Goal: Task Accomplishment & Management: Use online tool/utility

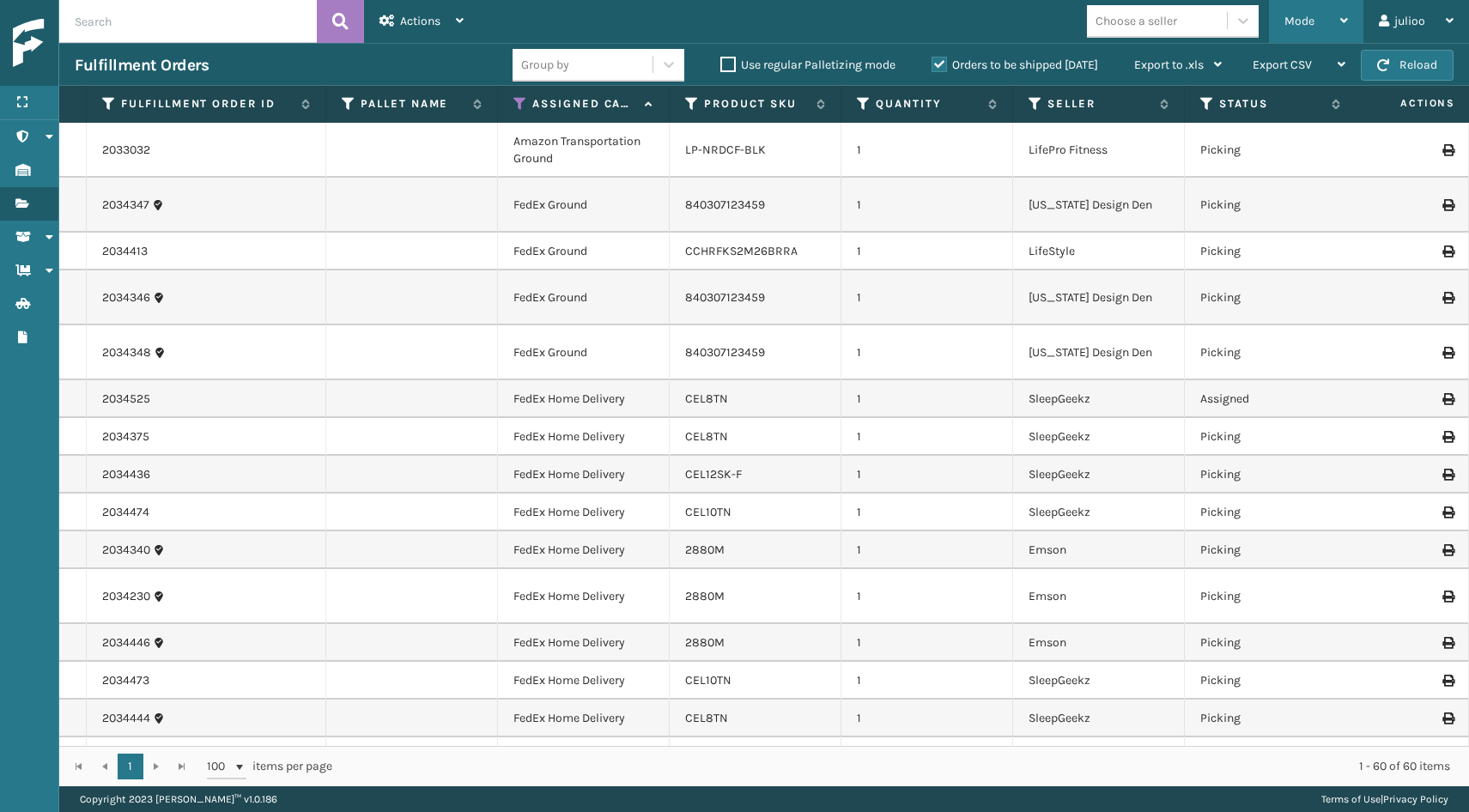
click at [1340, 8] on div "Mode" at bounding box center [1316, 21] width 64 height 43
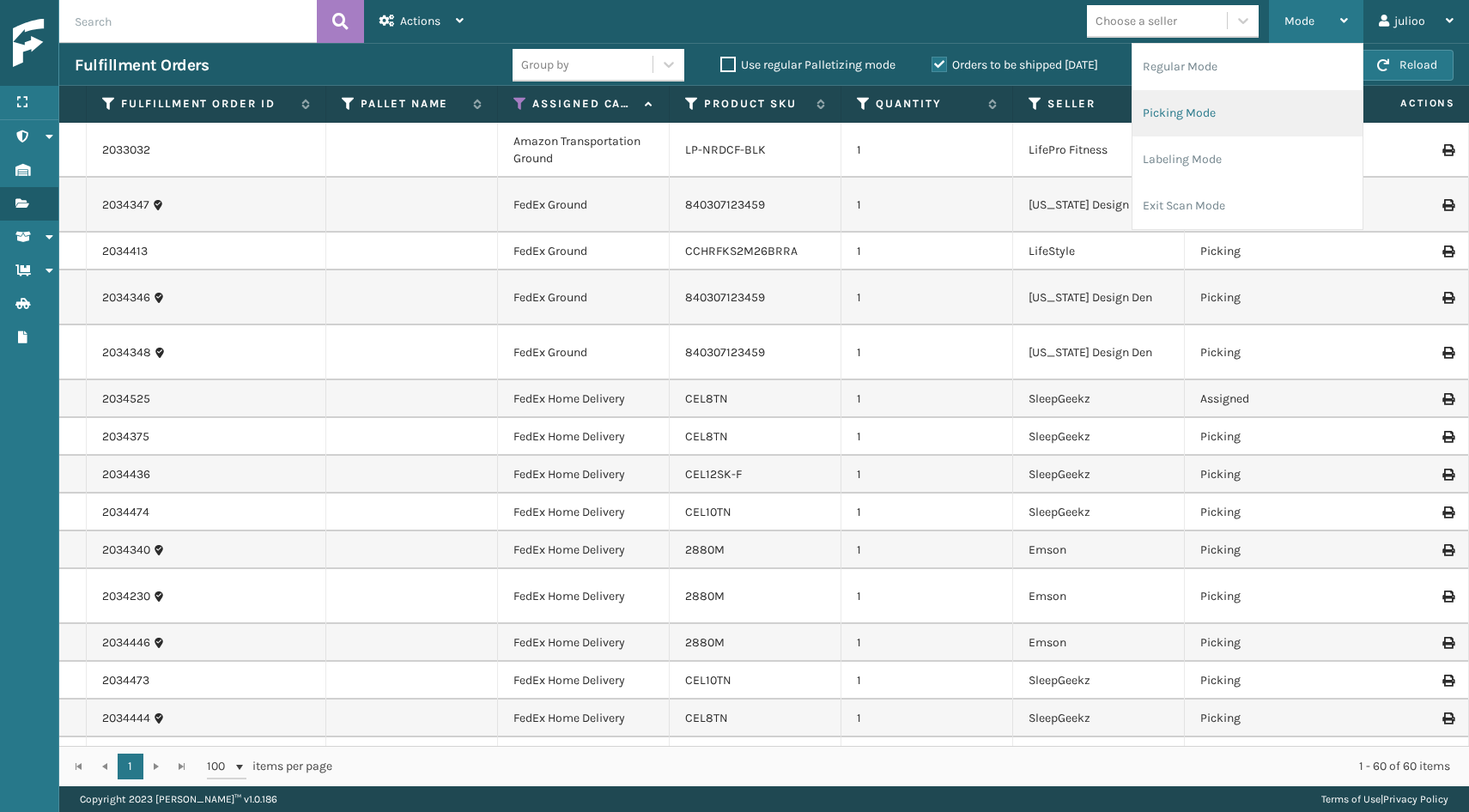
click at [1240, 102] on li "Picking Mode" at bounding box center [1247, 113] width 230 height 46
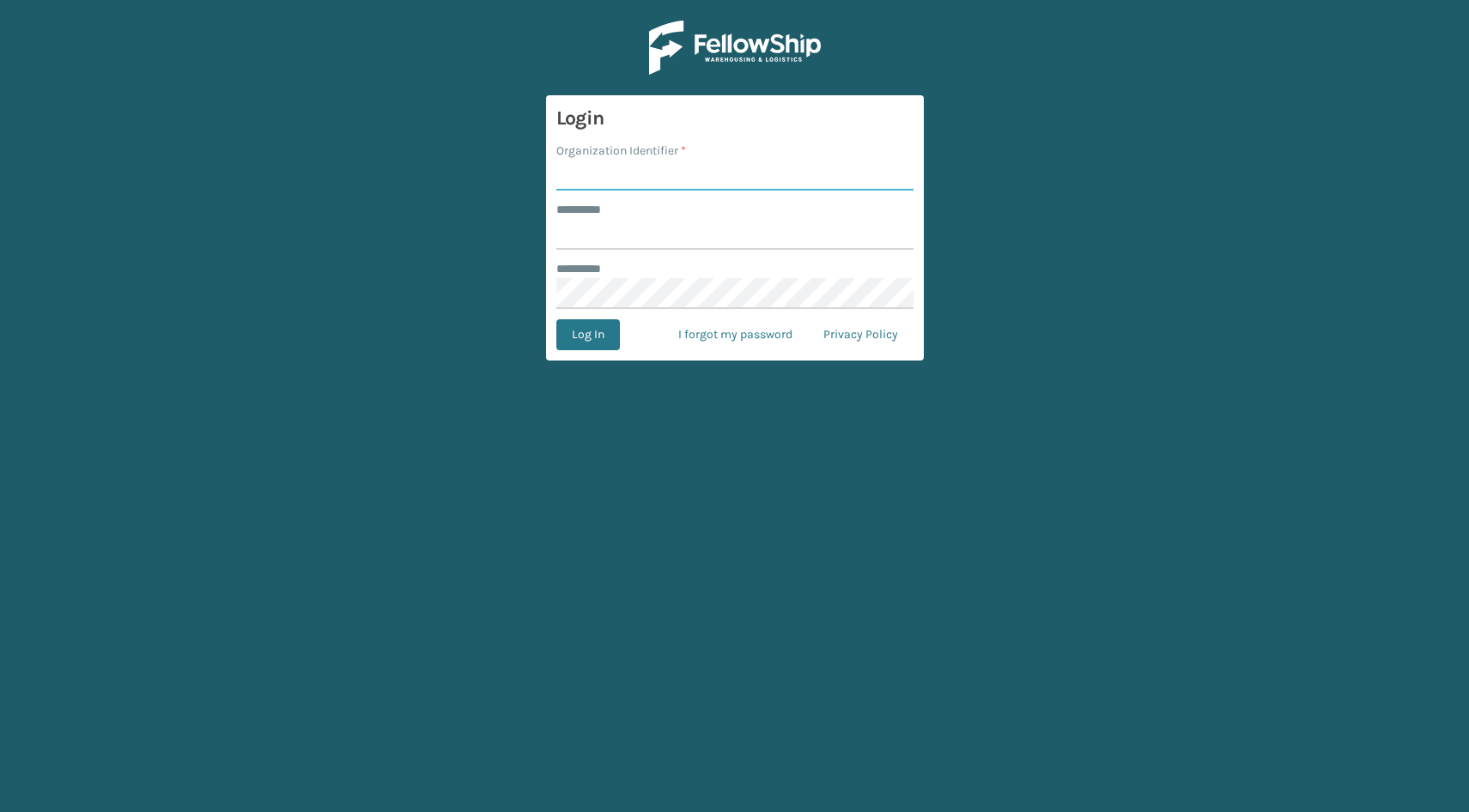
click at [777, 179] on input "Organization Identifier *" at bounding box center [734, 174] width 357 height 31
type input "fellowship - east"
click at [774, 221] on input "******** *" at bounding box center [734, 234] width 357 height 31
type input "******"
click at [579, 342] on button "Log In" at bounding box center [587, 334] width 64 height 31
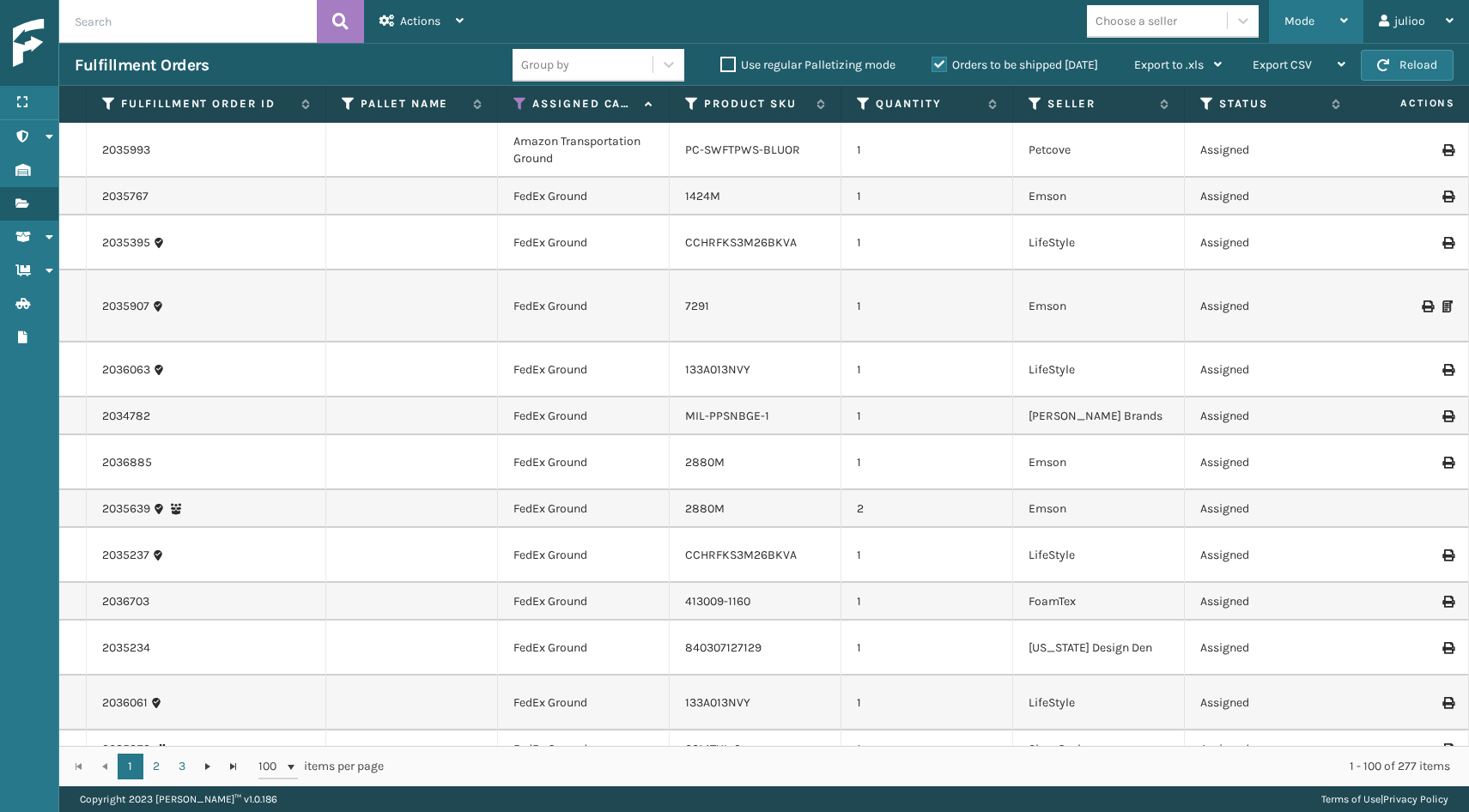
click at [1328, 21] on div "Mode" at bounding box center [1316, 21] width 64 height 43
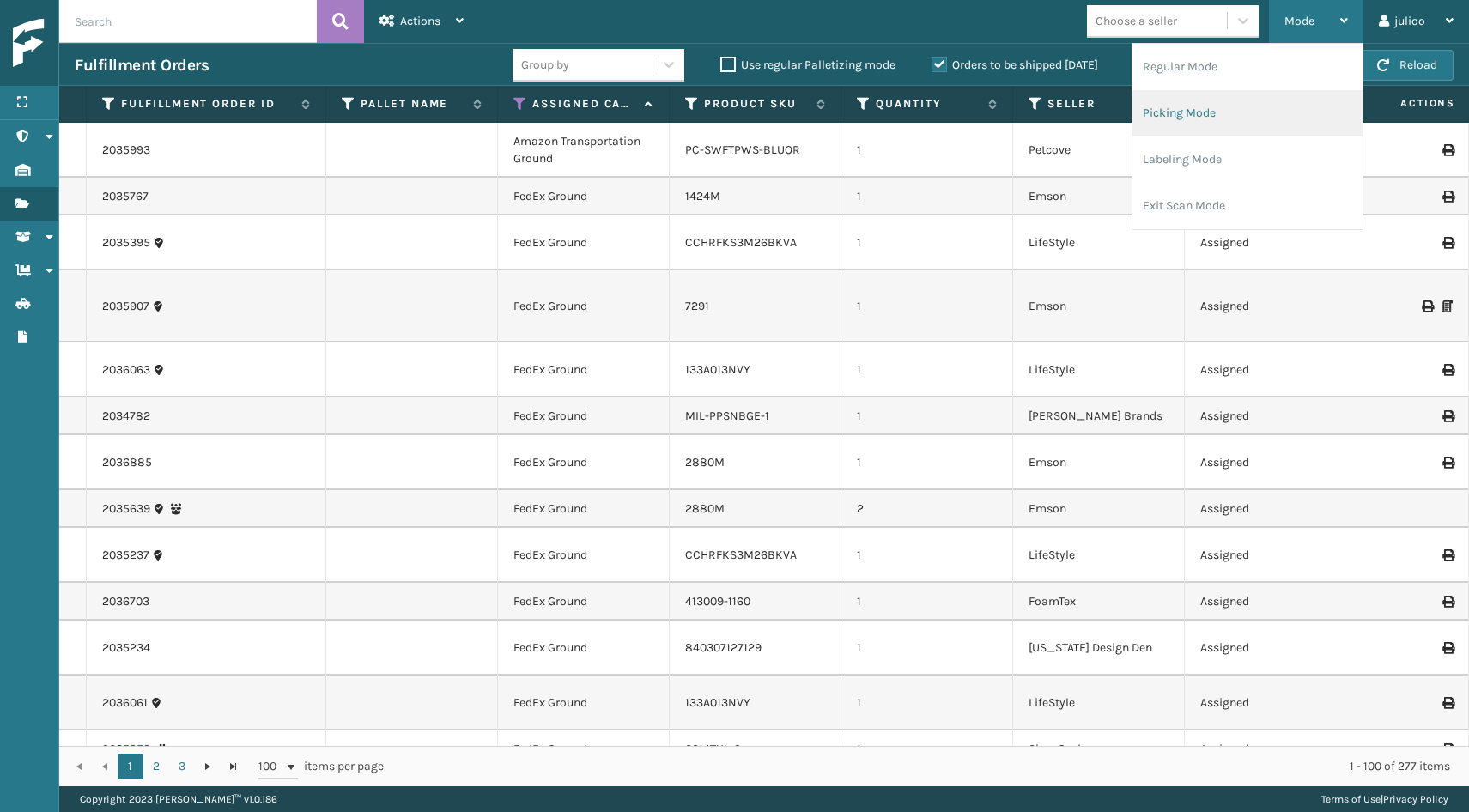
click at [1246, 95] on li "Picking Mode" at bounding box center [1247, 113] width 230 height 46
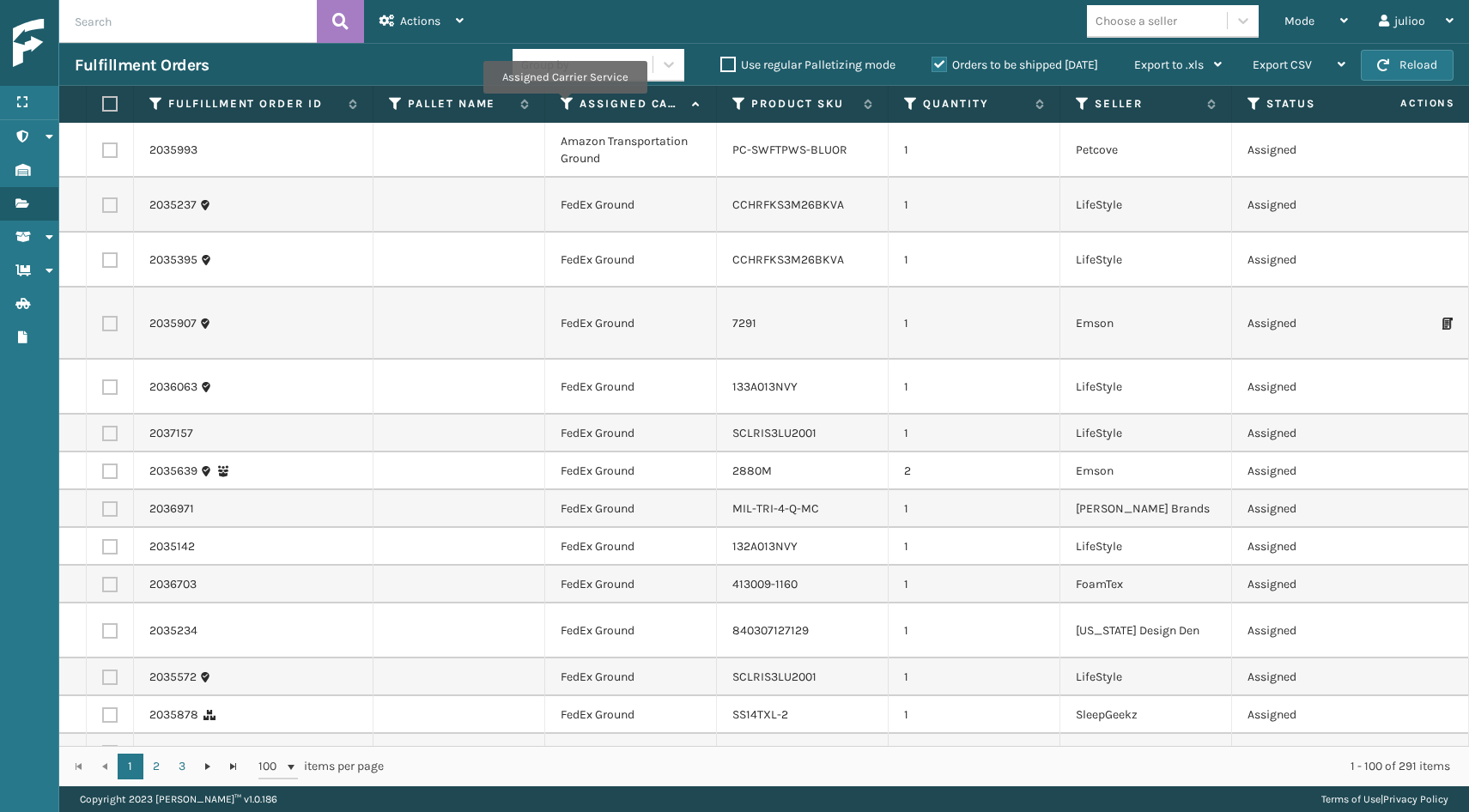
click at [565, 106] on icon at bounding box center [567, 104] width 14 height 16
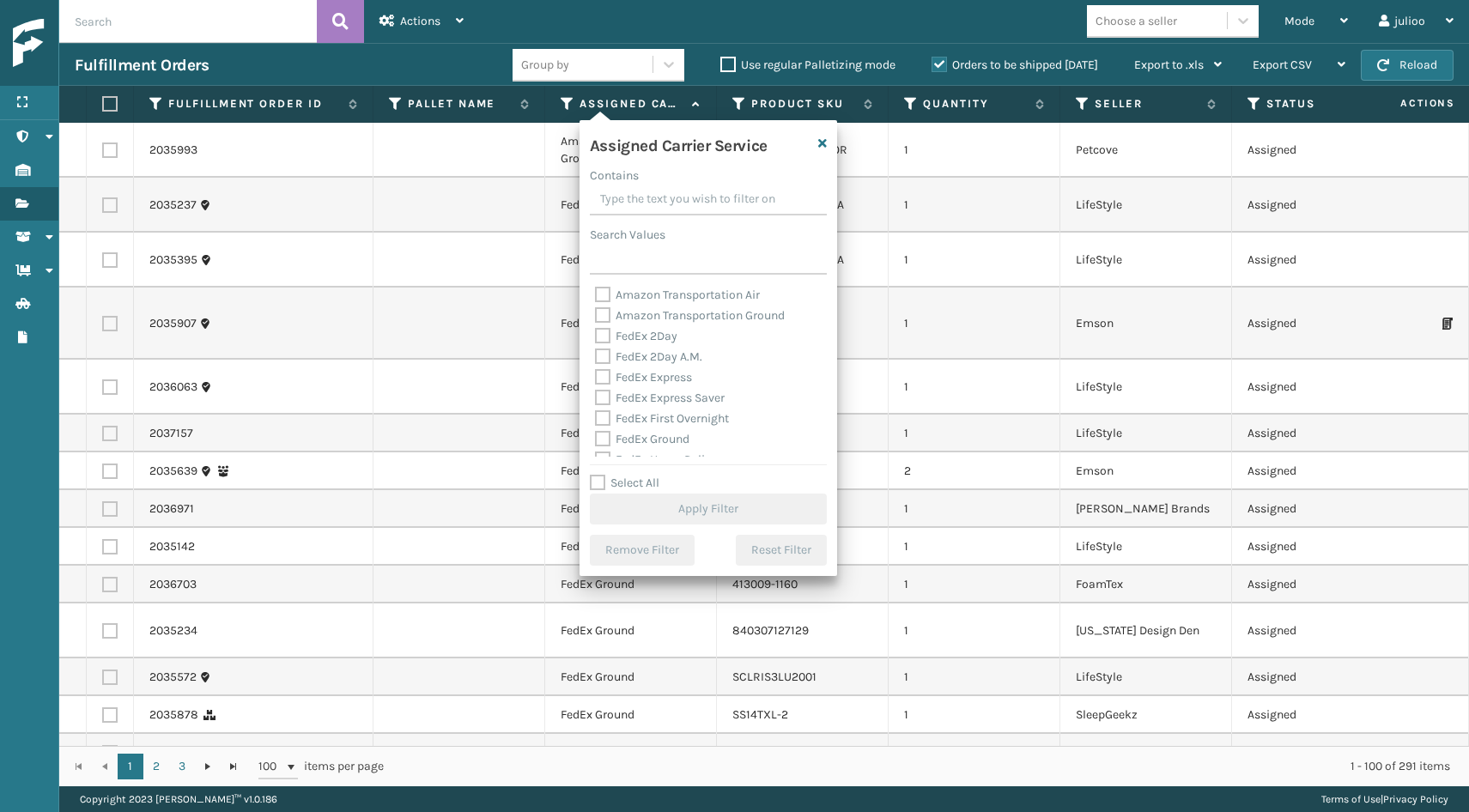
click at [601, 337] on label "FedEx 2Day" at bounding box center [636, 336] width 82 height 15
click at [596, 337] on input "FedEx 2Day" at bounding box center [595, 332] width 1 height 11
checkbox input "true"
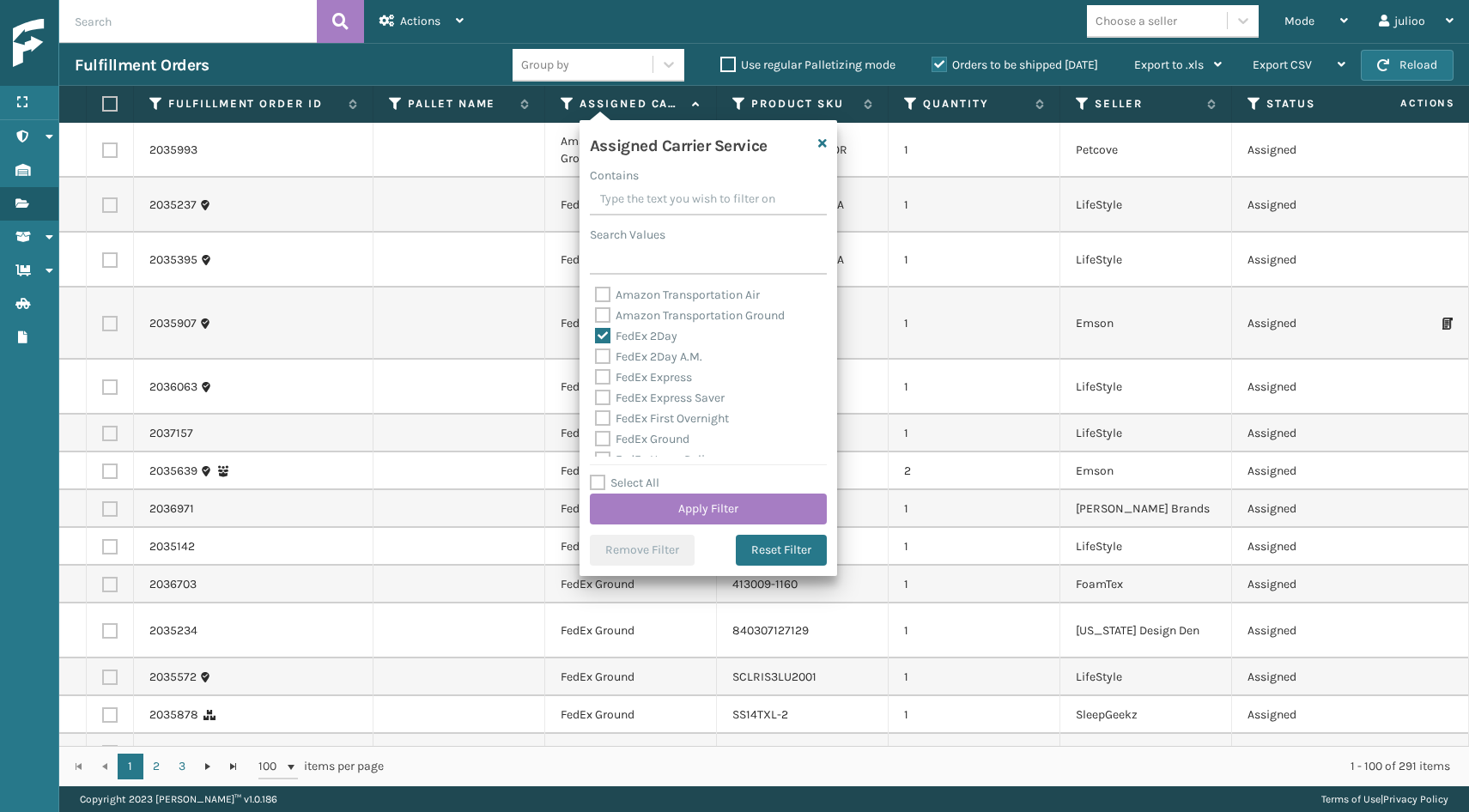
click at [601, 352] on label "FedEx 2Day A.M." at bounding box center [649, 356] width 108 height 15
click at [596, 352] on input "FedEx 2Day A.M." at bounding box center [595, 352] width 1 height 11
checkbox input "true"
click at [602, 374] on label "FedEx Express" at bounding box center [643, 377] width 97 height 15
click at [596, 374] on input "FedEx Express" at bounding box center [595, 373] width 1 height 11
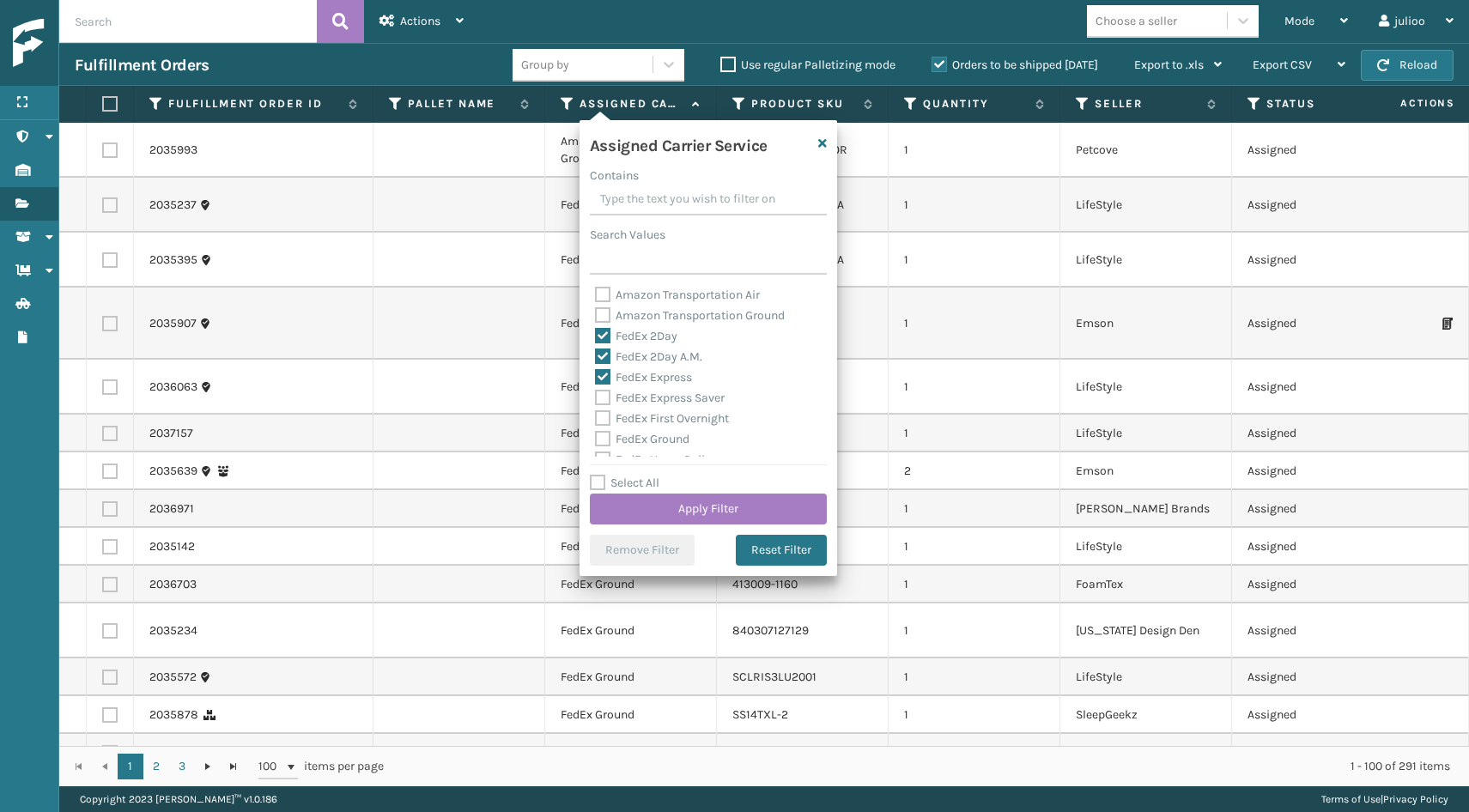
checkbox input "true"
click at [602, 396] on label "FedEx Express Saver" at bounding box center [660, 397] width 130 height 15
click at [596, 396] on input "FedEx Express Saver" at bounding box center [595, 393] width 1 height 11
checkbox input "true"
click at [602, 411] on label "FedEx First Overnight" at bounding box center [662, 418] width 134 height 15
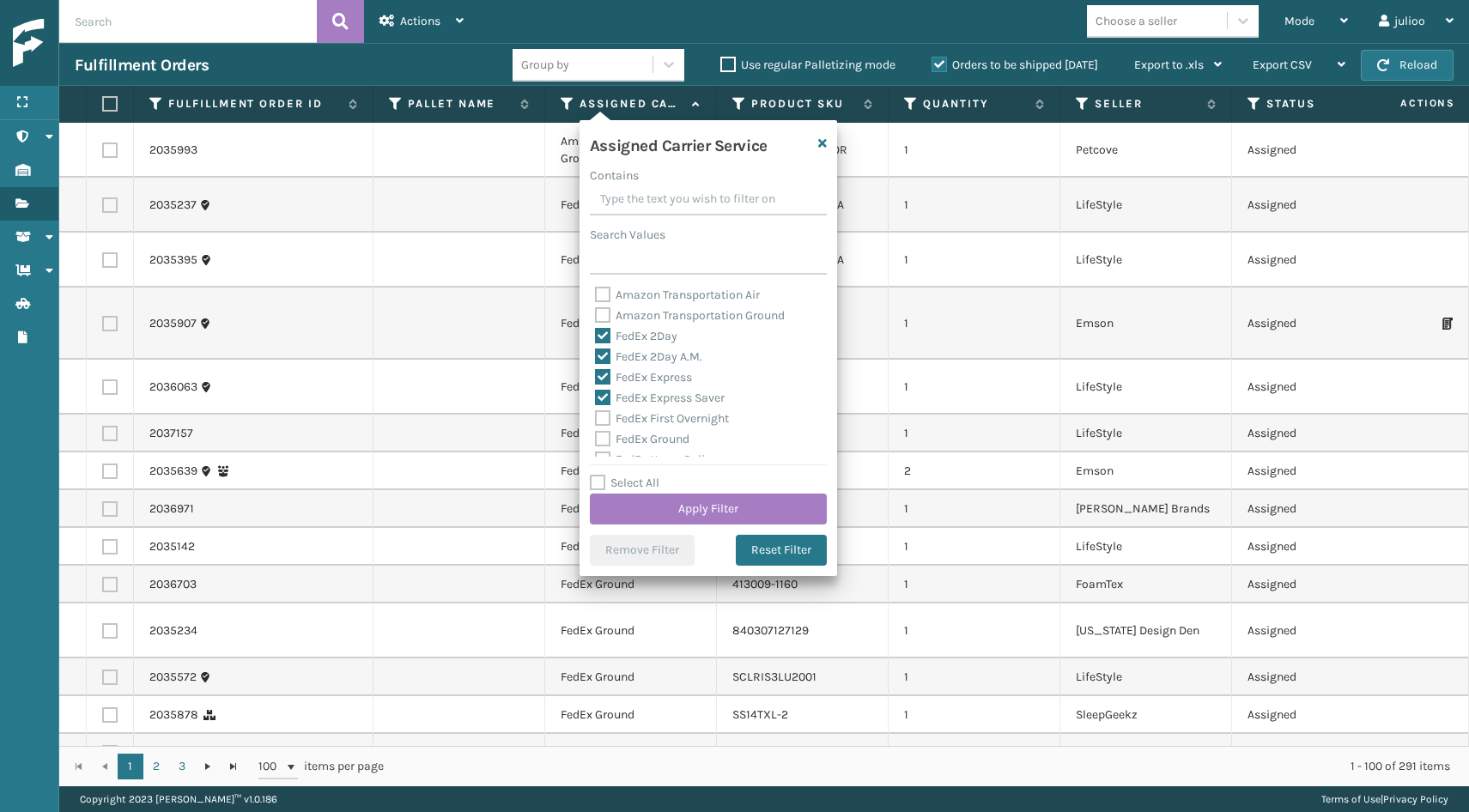
click at [596, 411] on input "FedEx First Overnight" at bounding box center [595, 414] width 1 height 11
checkbox input "true"
click at [602, 362] on label "FedEx Ground" at bounding box center [643, 359] width 95 height 15
click at [596, 360] on input "FedEx Ground" at bounding box center [595, 354] width 1 height 11
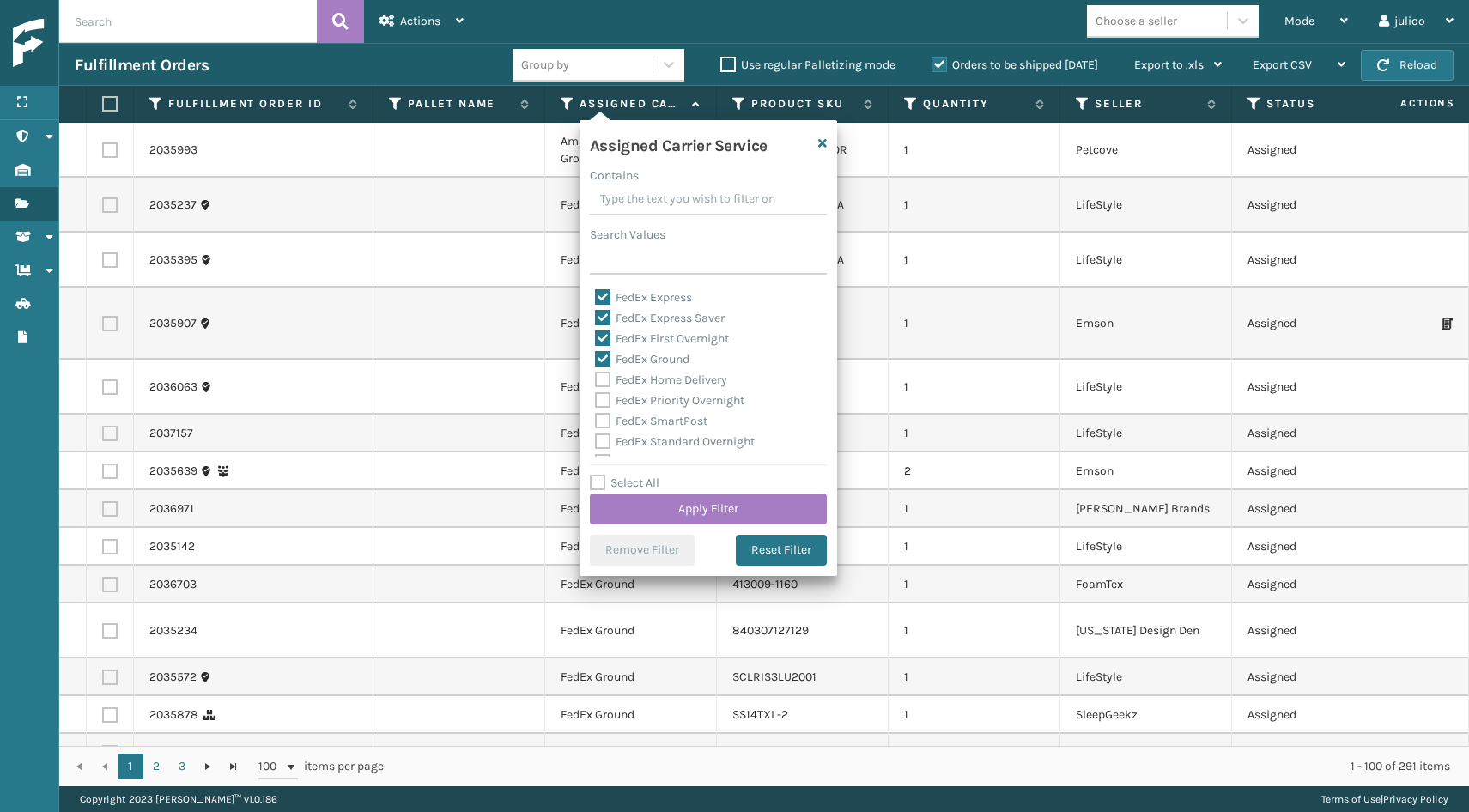
checkbox input "true"
click at [602, 374] on label "FedEx Home Delivery" at bounding box center [661, 380] width 132 height 15
click at [596, 374] on input "FedEx Home Delivery" at bounding box center [595, 375] width 1 height 11
checkbox input "true"
click at [601, 400] on label "FedEx Priority Overnight" at bounding box center [670, 400] width 150 height 15
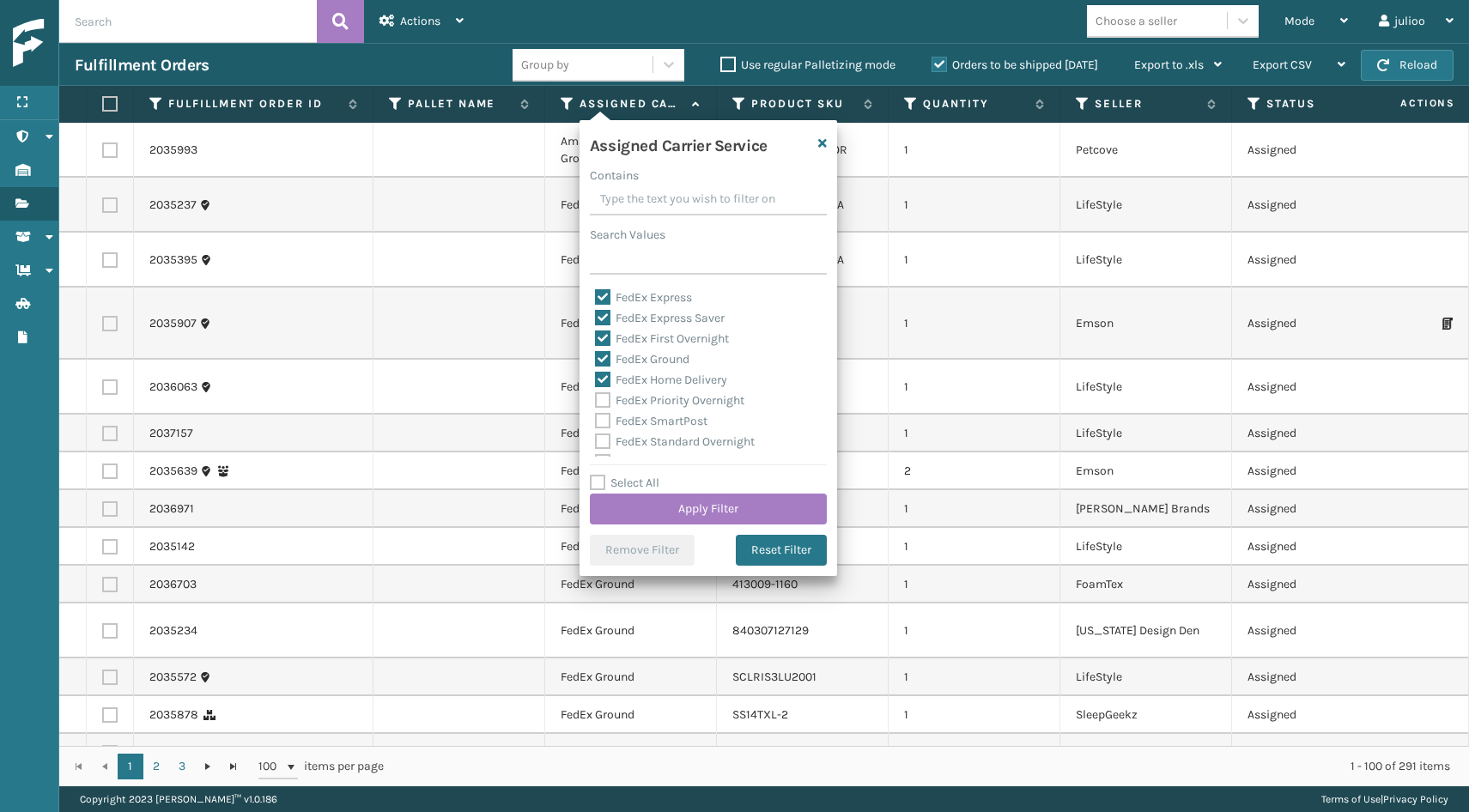
click at [596, 400] on input "FedEx Priority Overnight" at bounding box center [595, 396] width 1 height 11
checkbox input "true"
click at [601, 423] on label "FedEx SmartPost" at bounding box center [651, 421] width 112 height 15
click at [596, 422] on input "FedEx SmartPost" at bounding box center [595, 416] width 1 height 11
checkbox input "true"
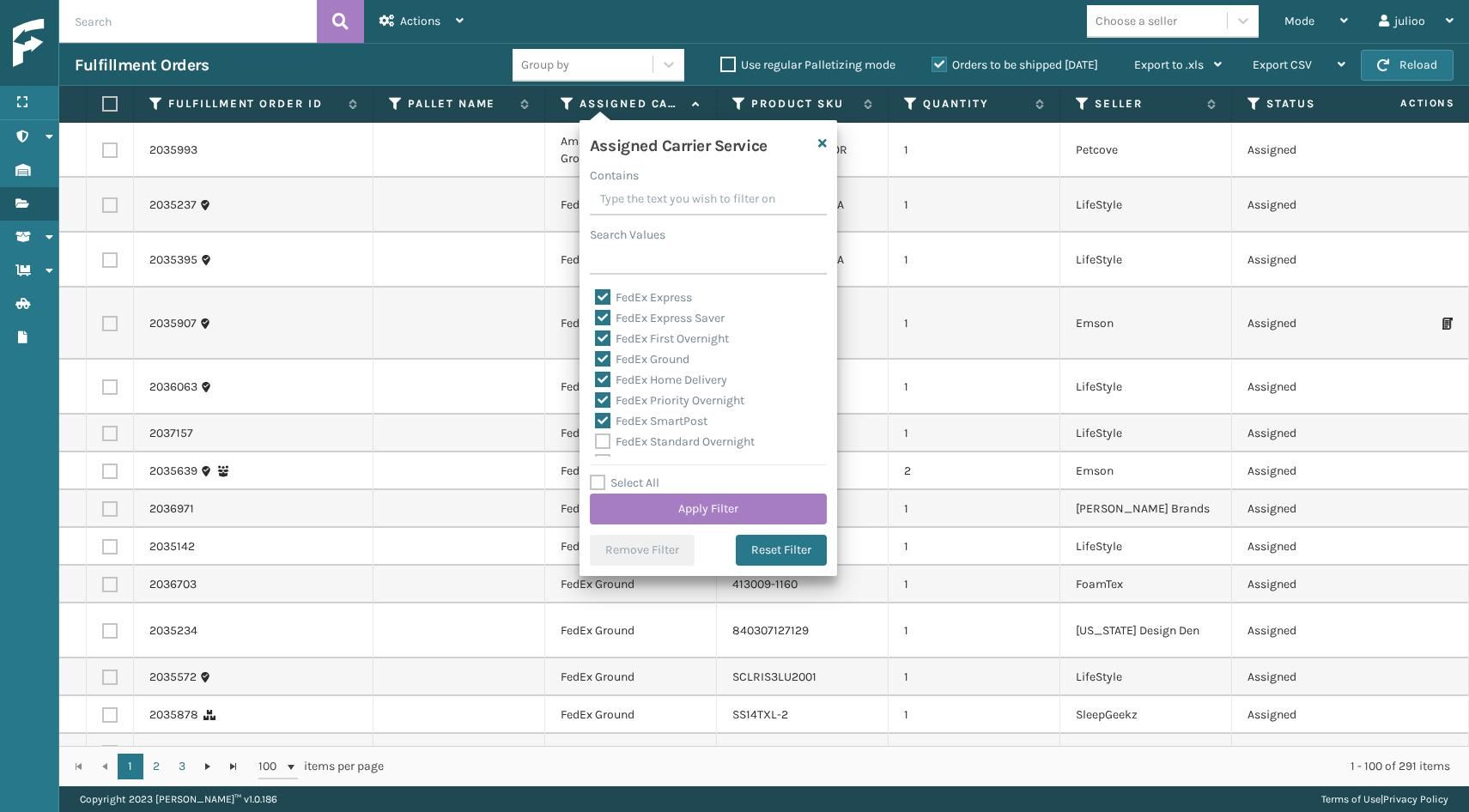
click at [601, 444] on label "FedEx Standard Overnight" at bounding box center [675, 441] width 159 height 15
click at [596, 443] on input "FedEx Standard Overnight" at bounding box center [595, 437] width 1 height 11
checkbox input "true"
click at [646, 503] on button "Apply Filter" at bounding box center [708, 508] width 237 height 31
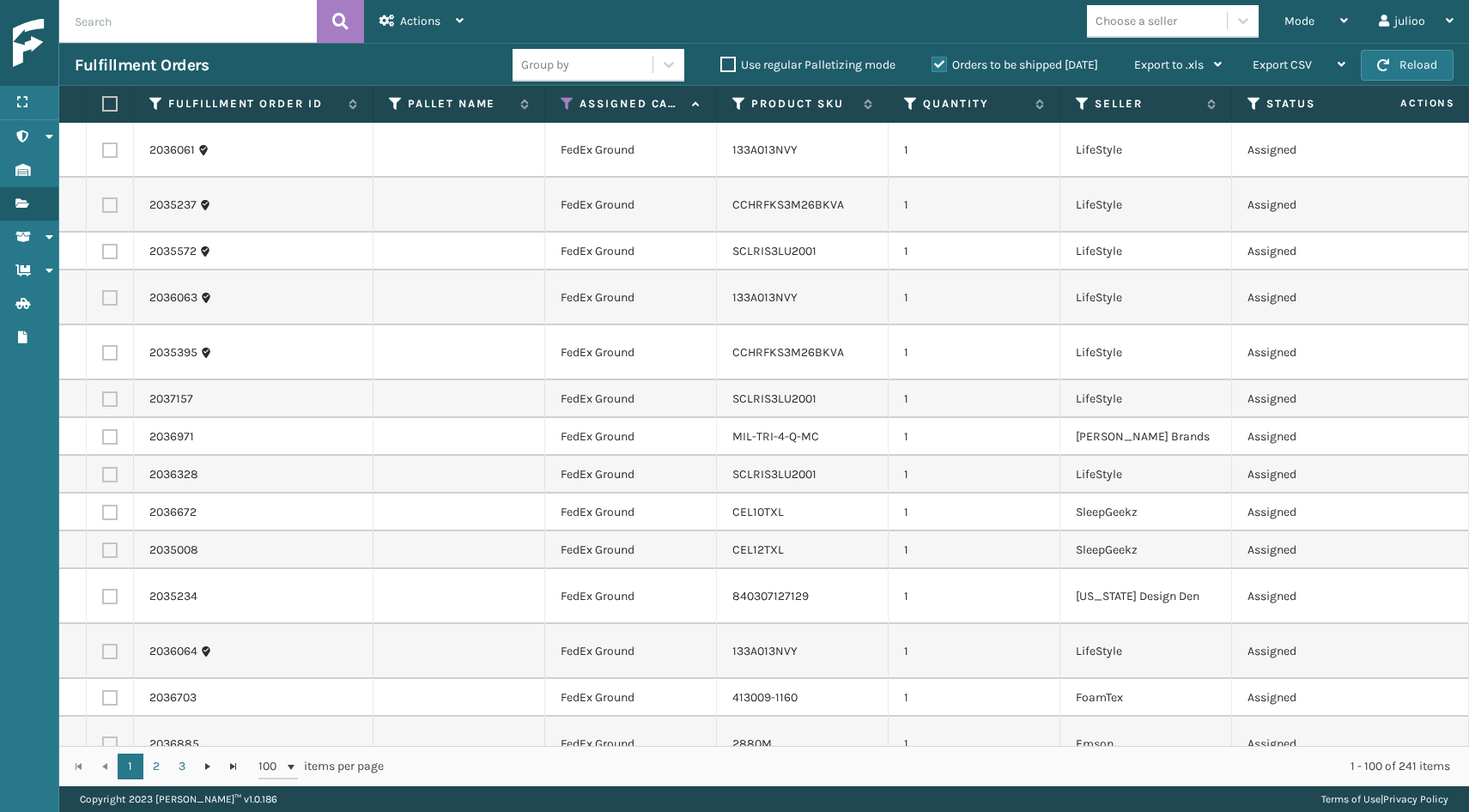
click at [110, 108] on label at bounding box center [108, 104] width 11 height 16
click at [103, 108] on input "checkbox" at bounding box center [102, 104] width 1 height 11
checkbox input "true"
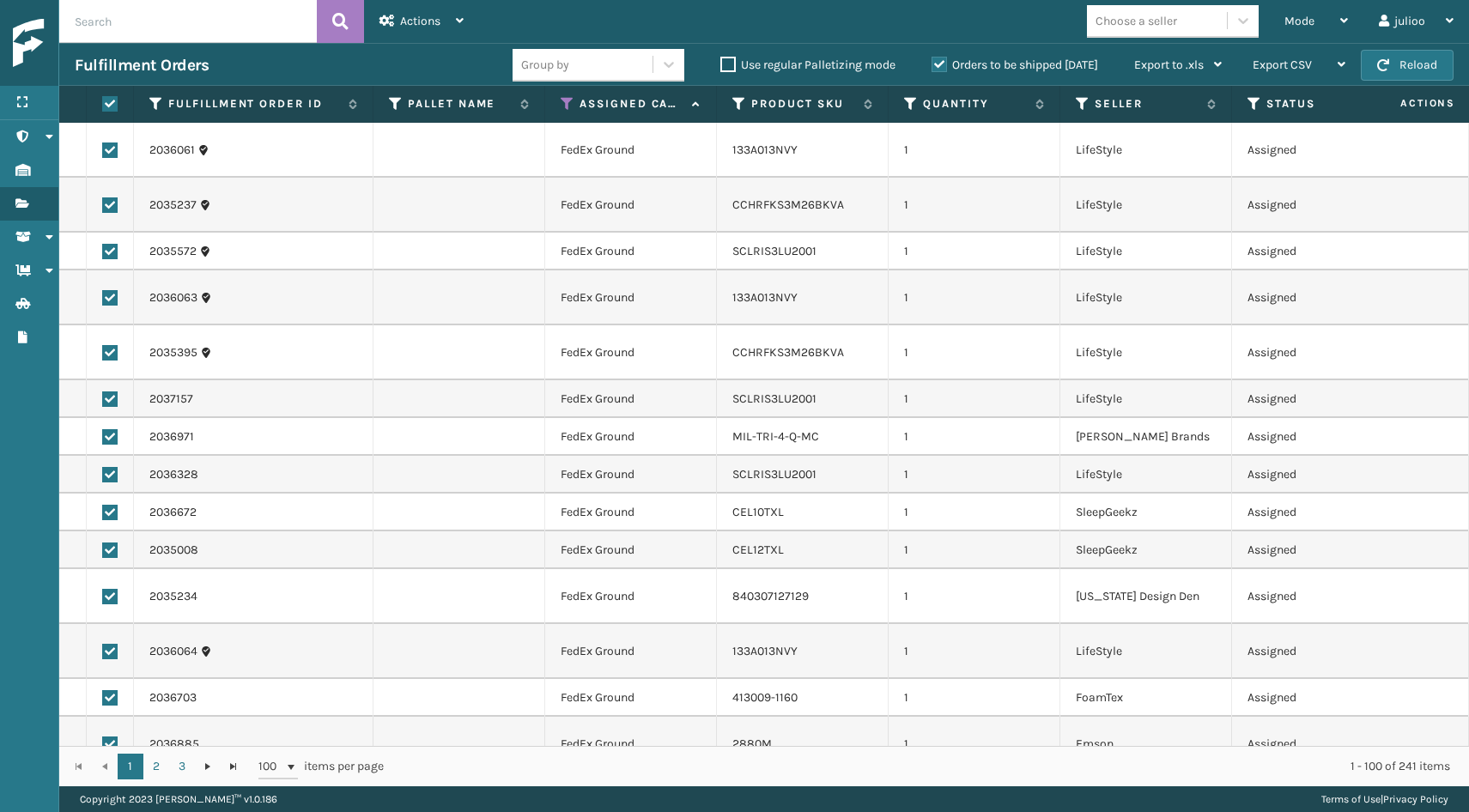
checkbox input "true"
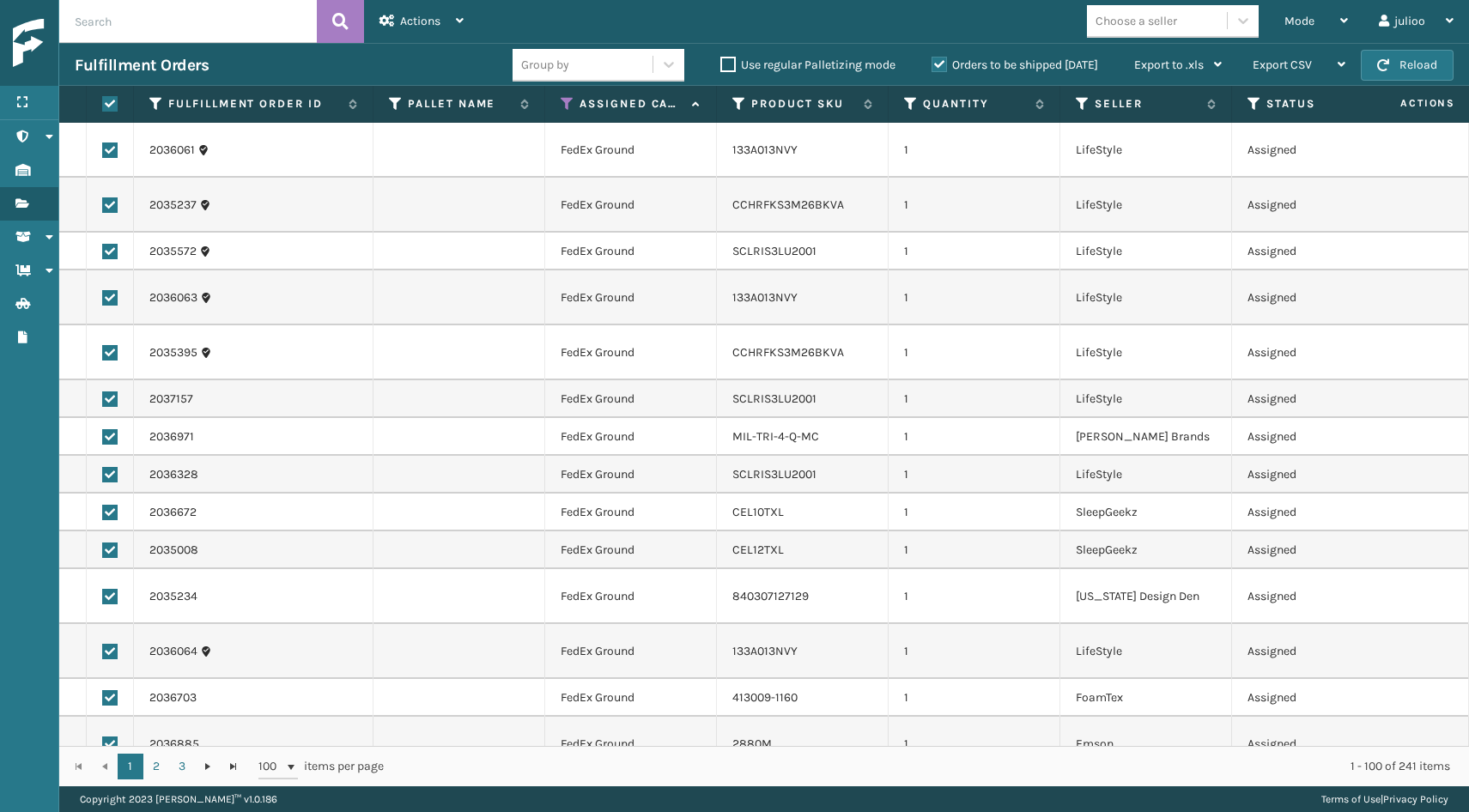
checkbox input "true"
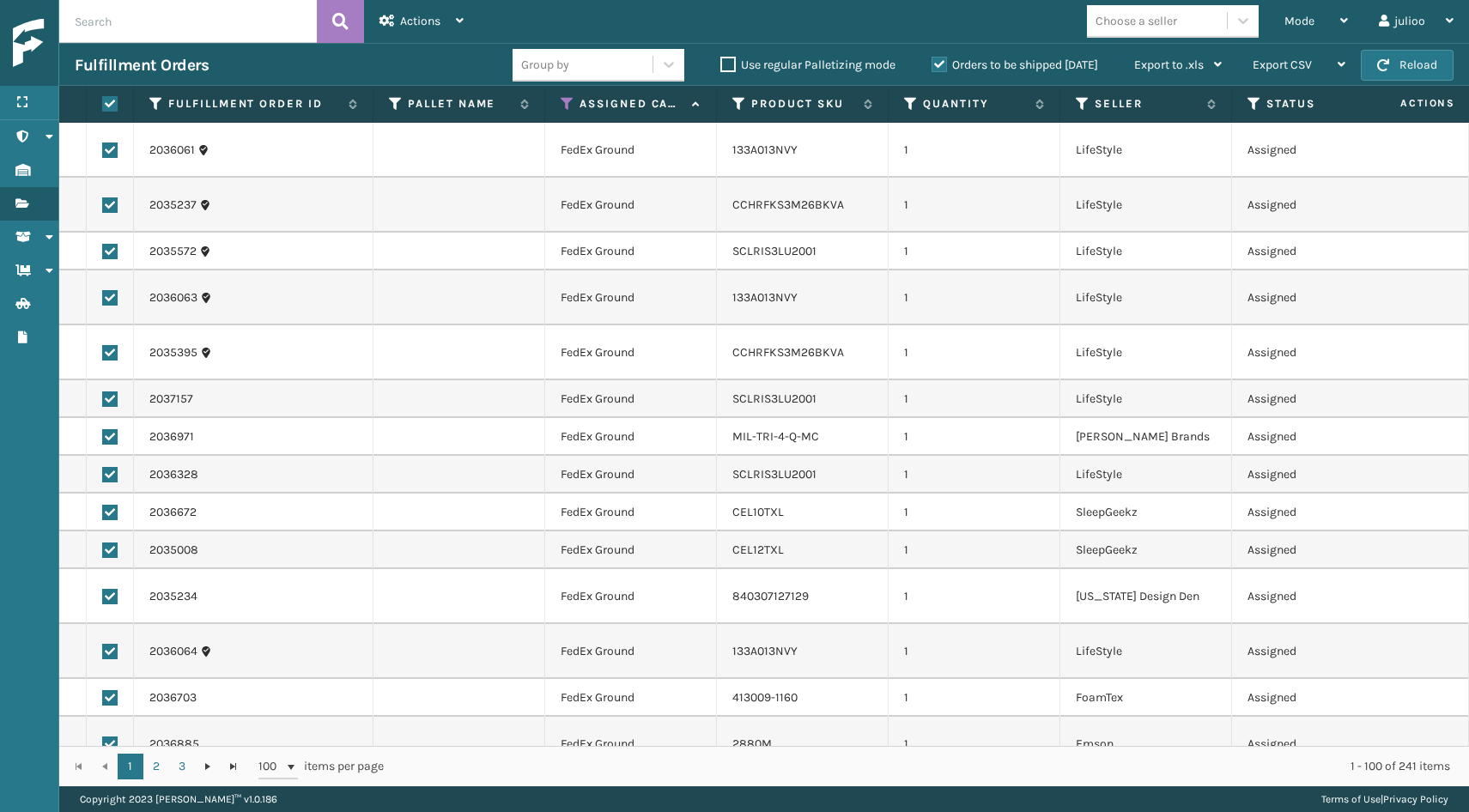
checkbox input "true"
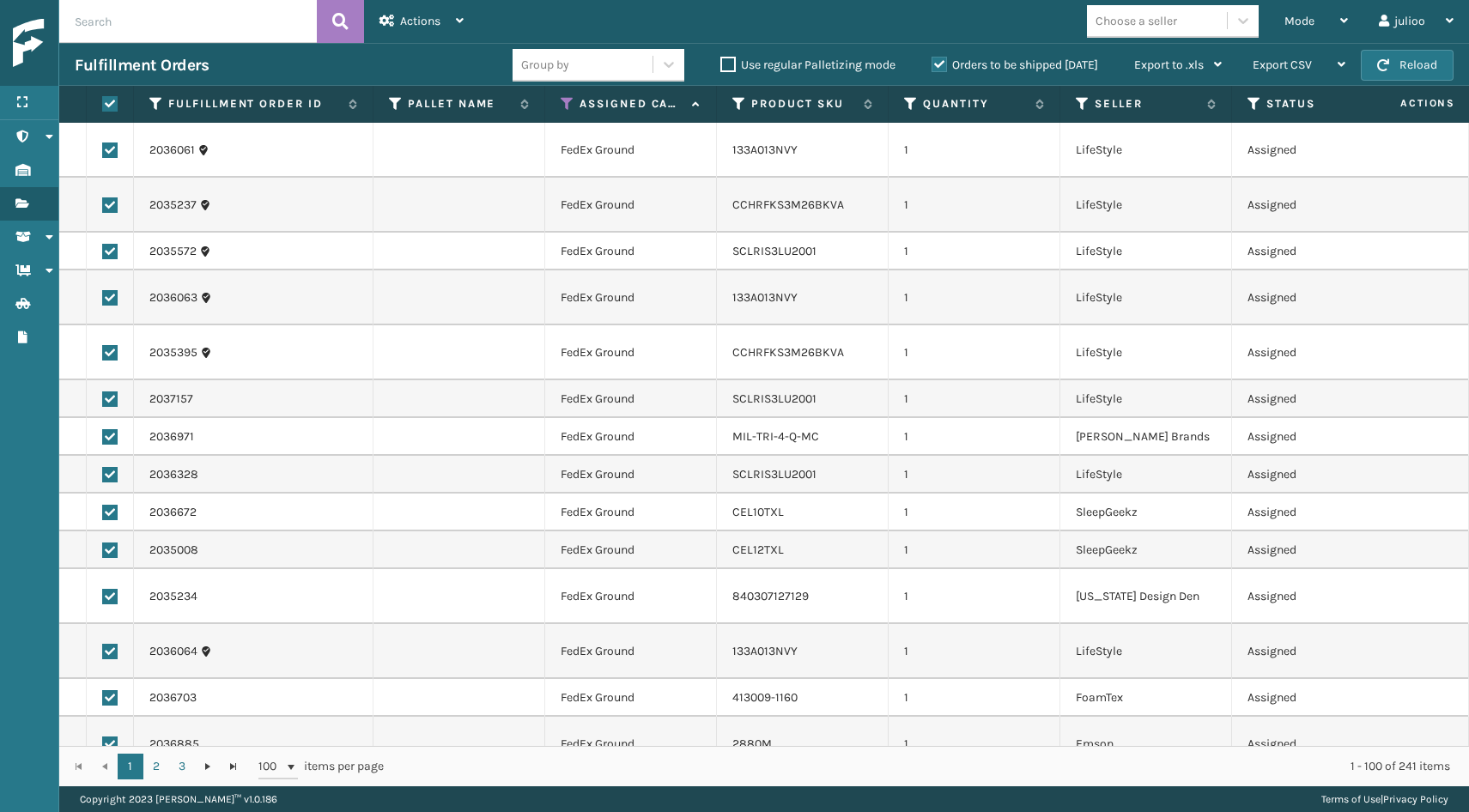
checkbox input "true"
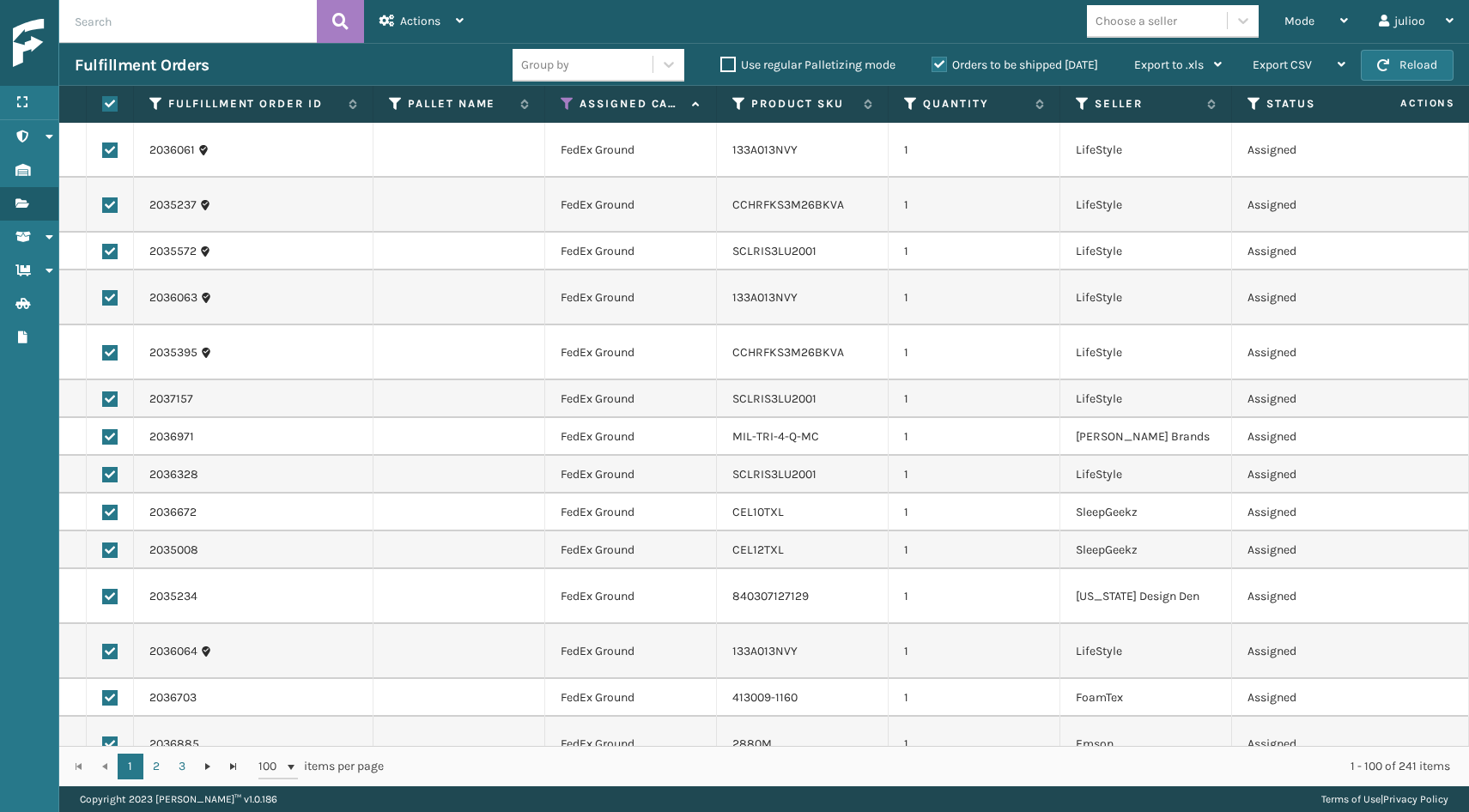
checkbox input "true"
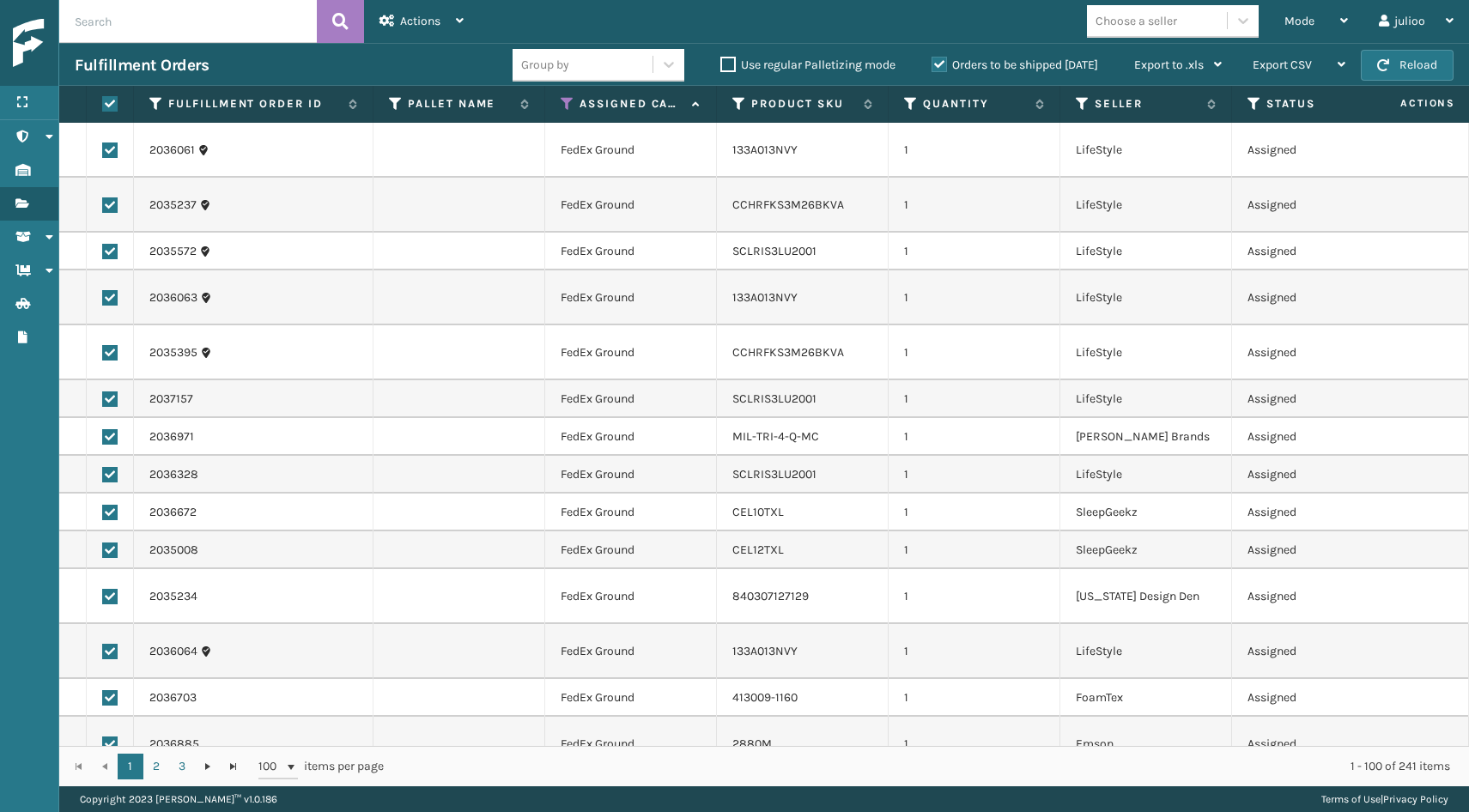
checkbox input "true"
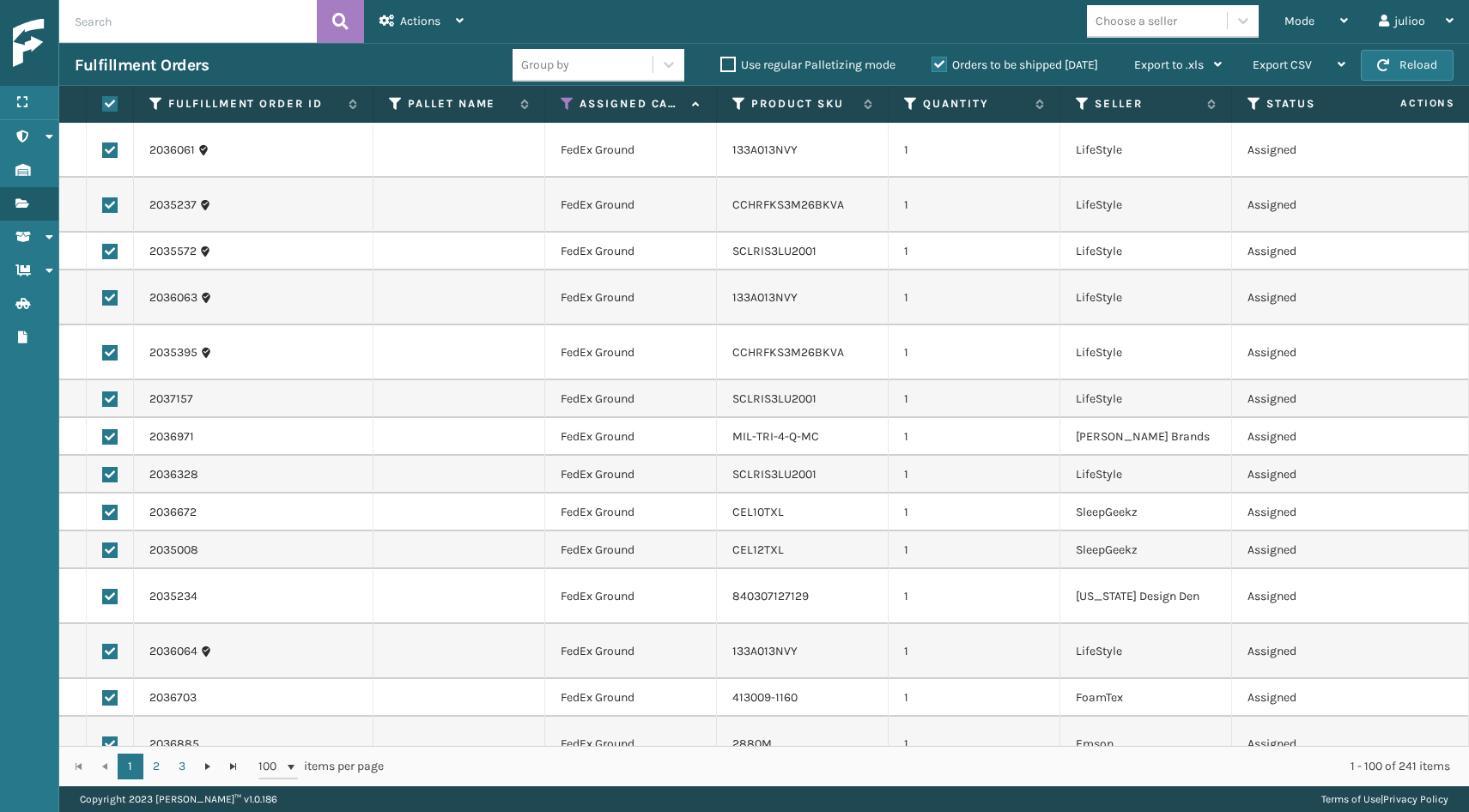
checkbox input "true"
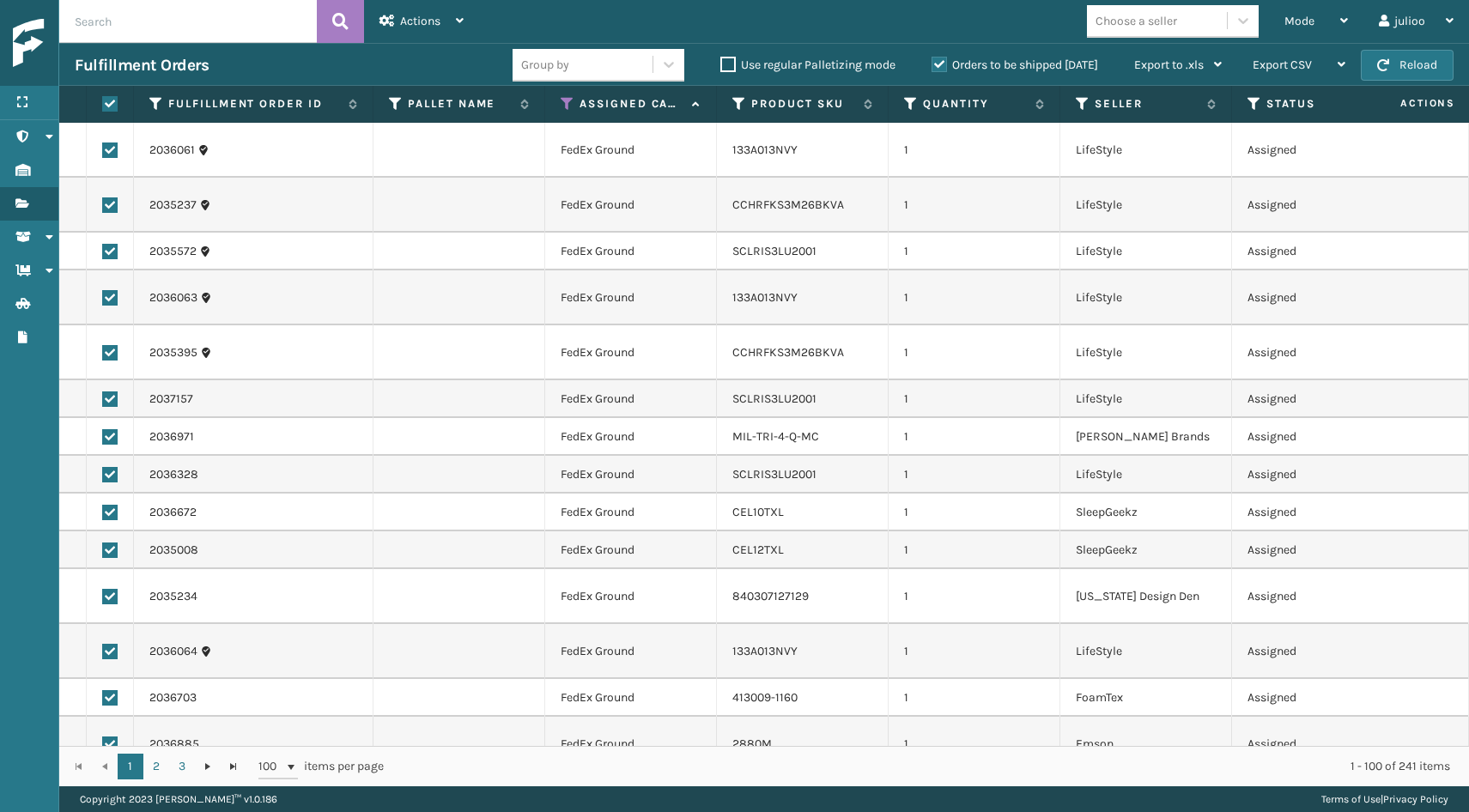
checkbox input "true"
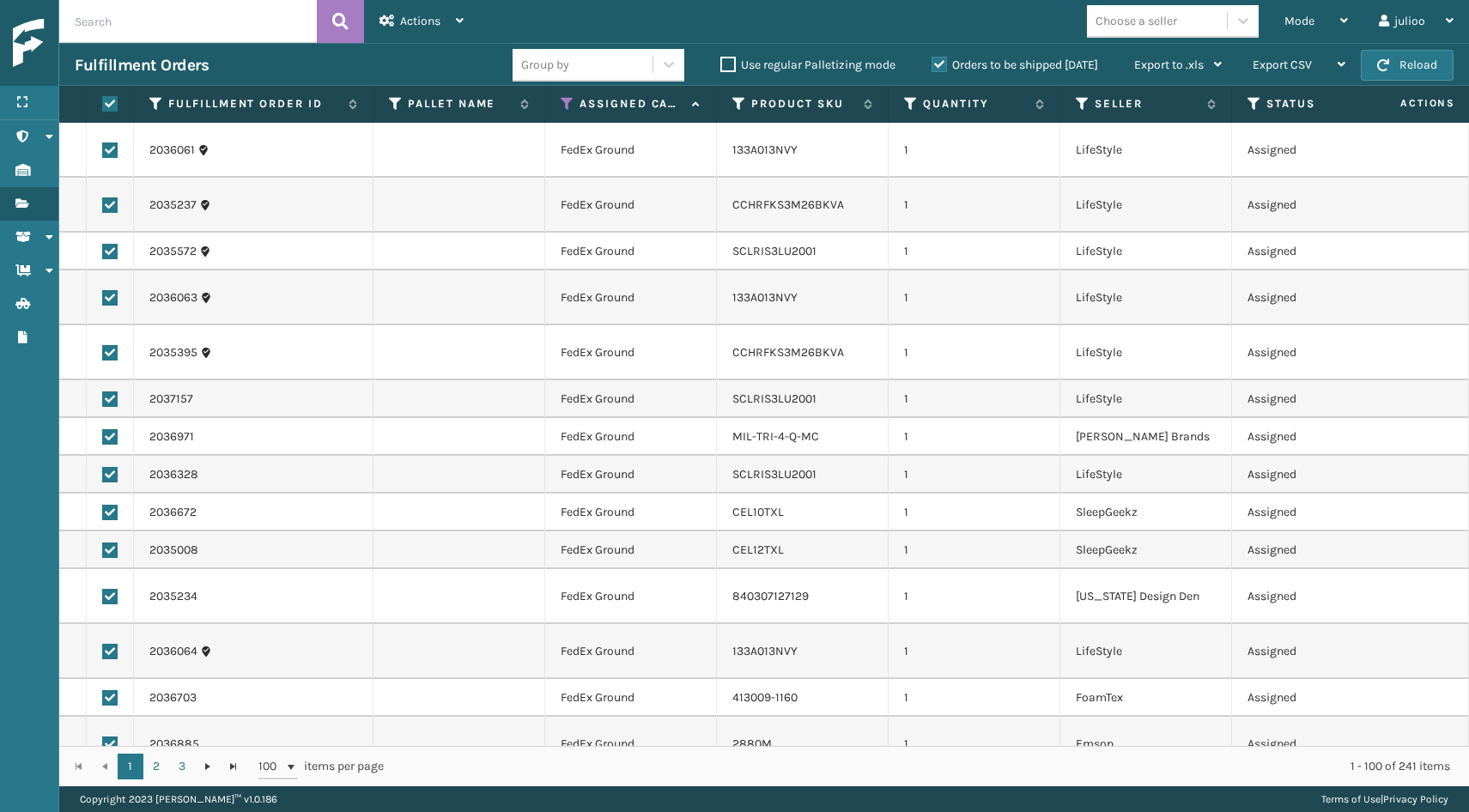
checkbox input "true"
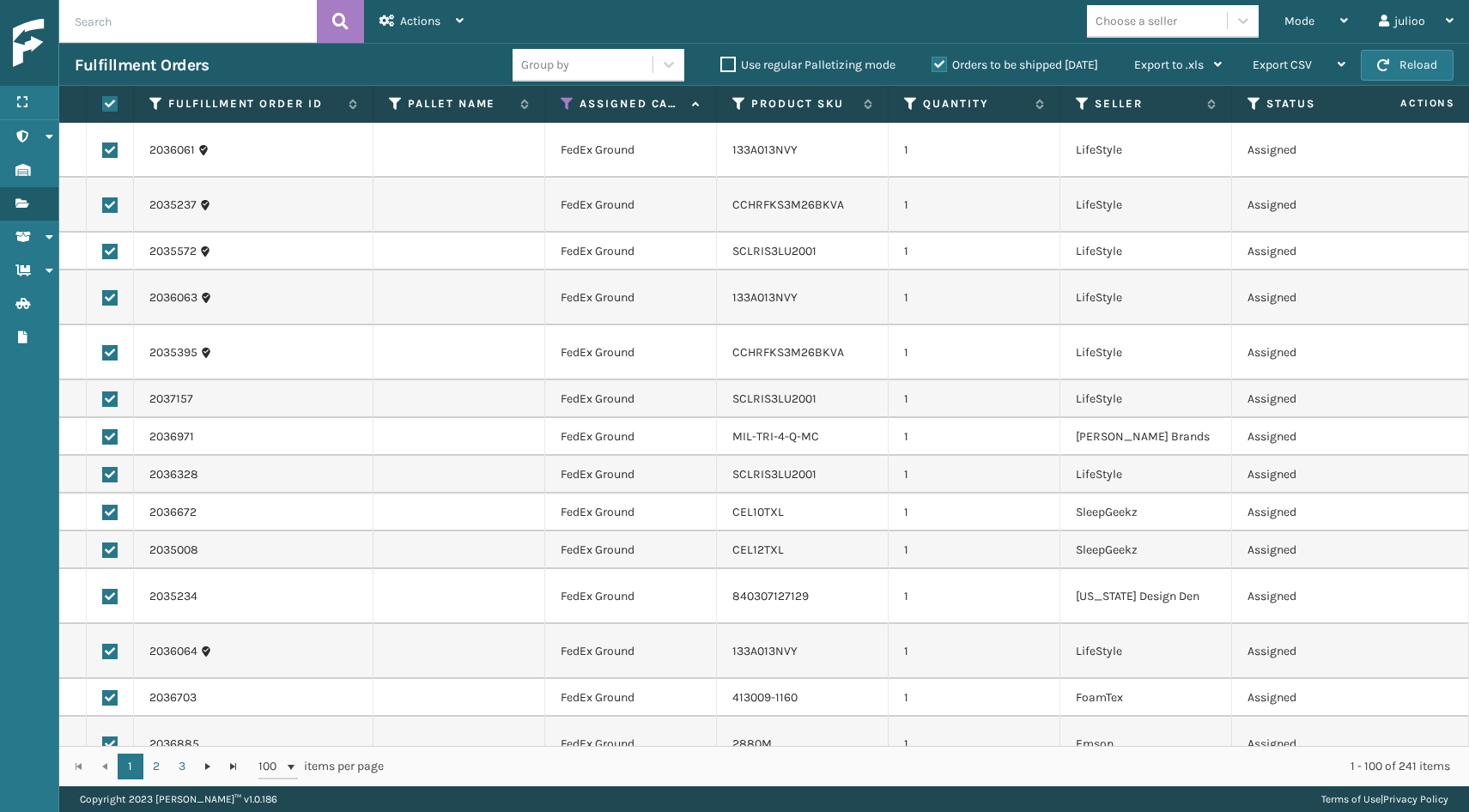
checkbox input "true"
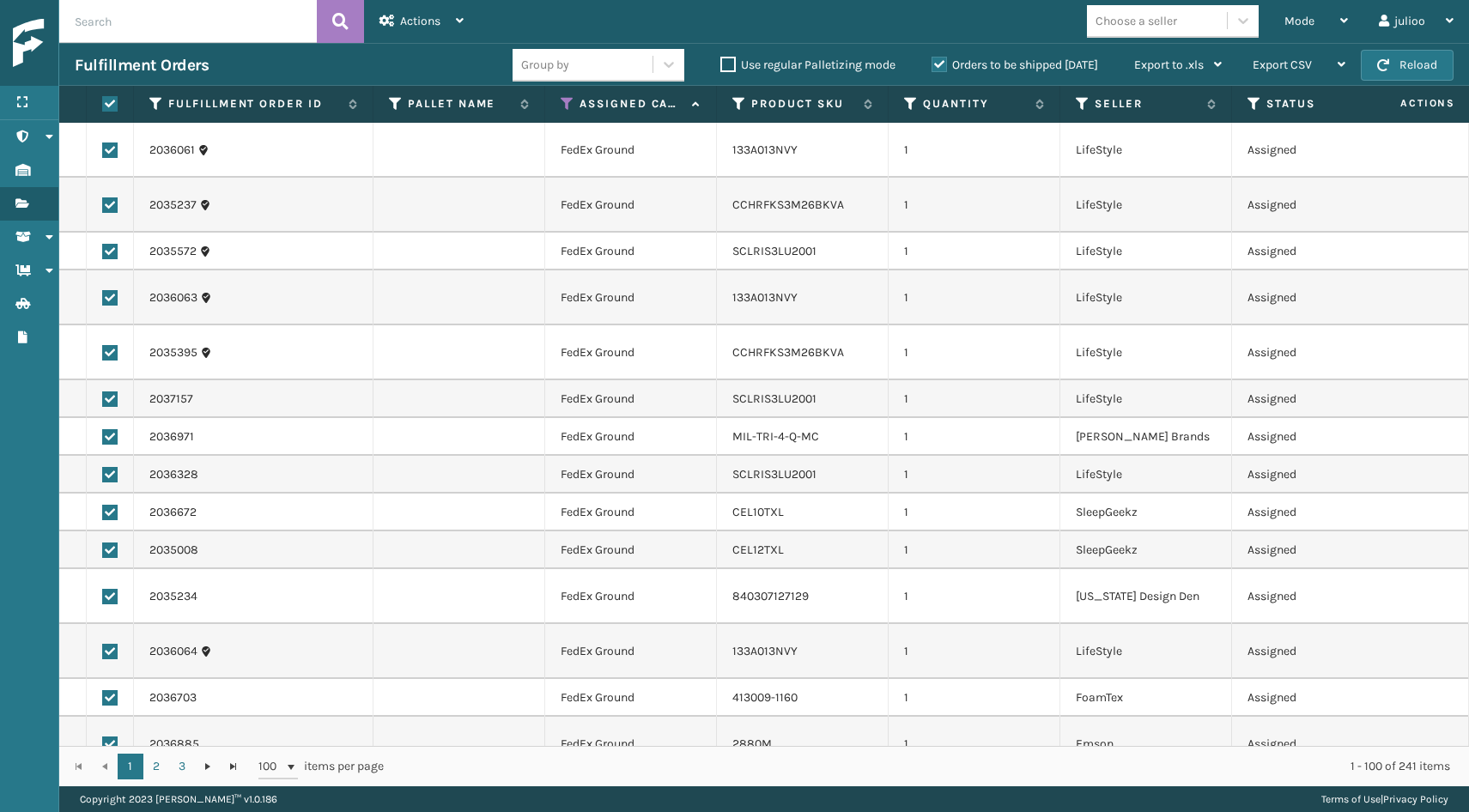
checkbox input "true"
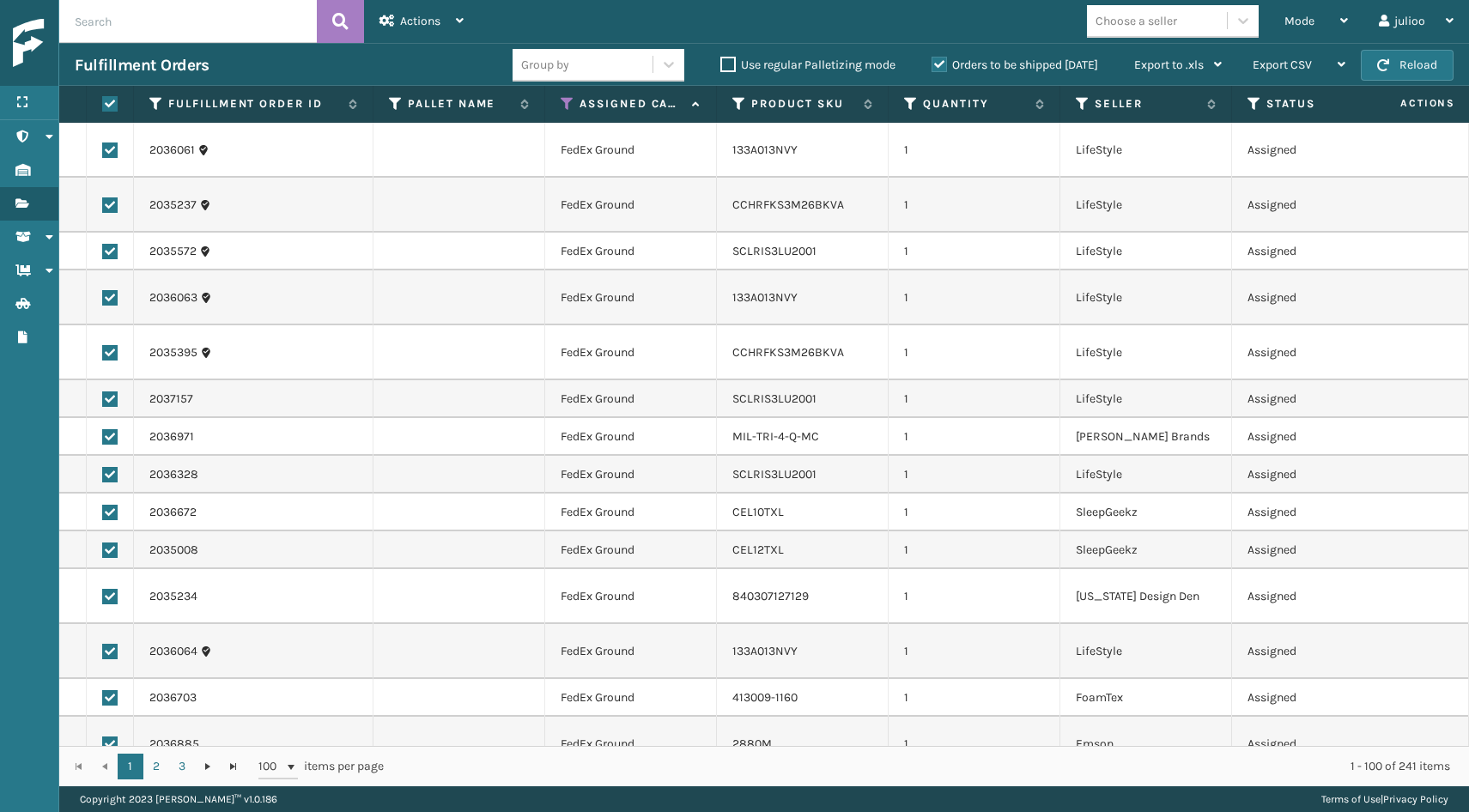
checkbox input "true"
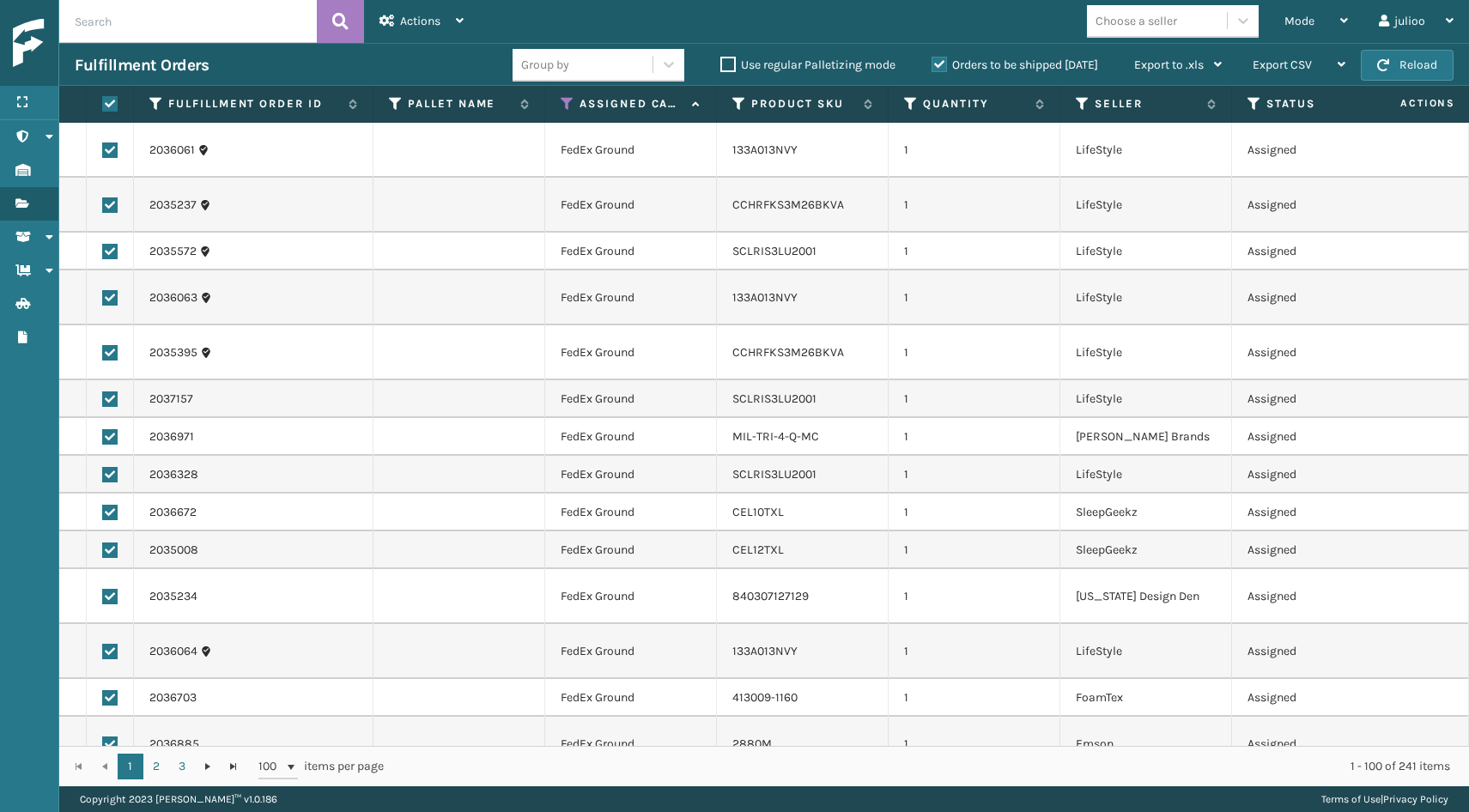
checkbox input "true"
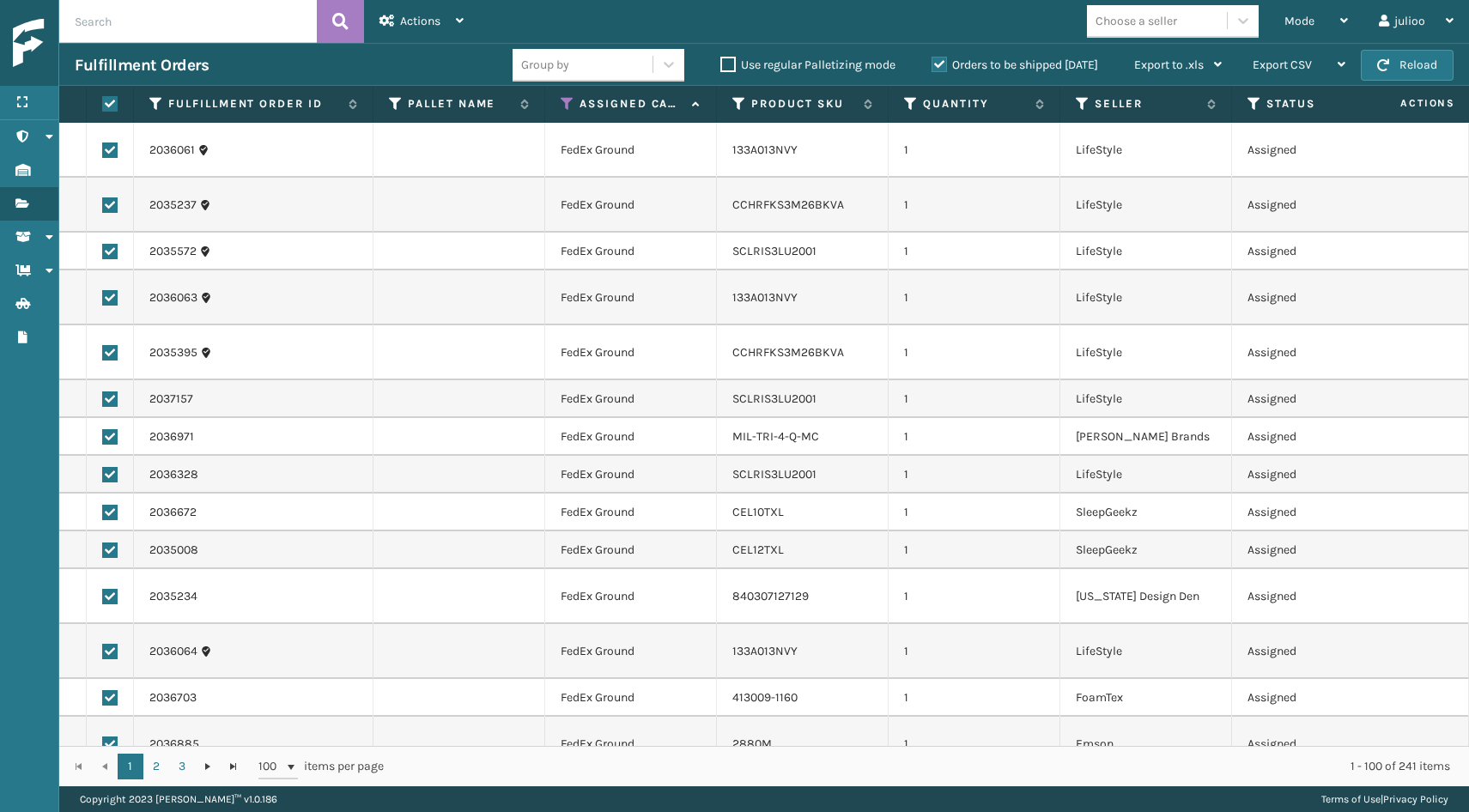
checkbox input "true"
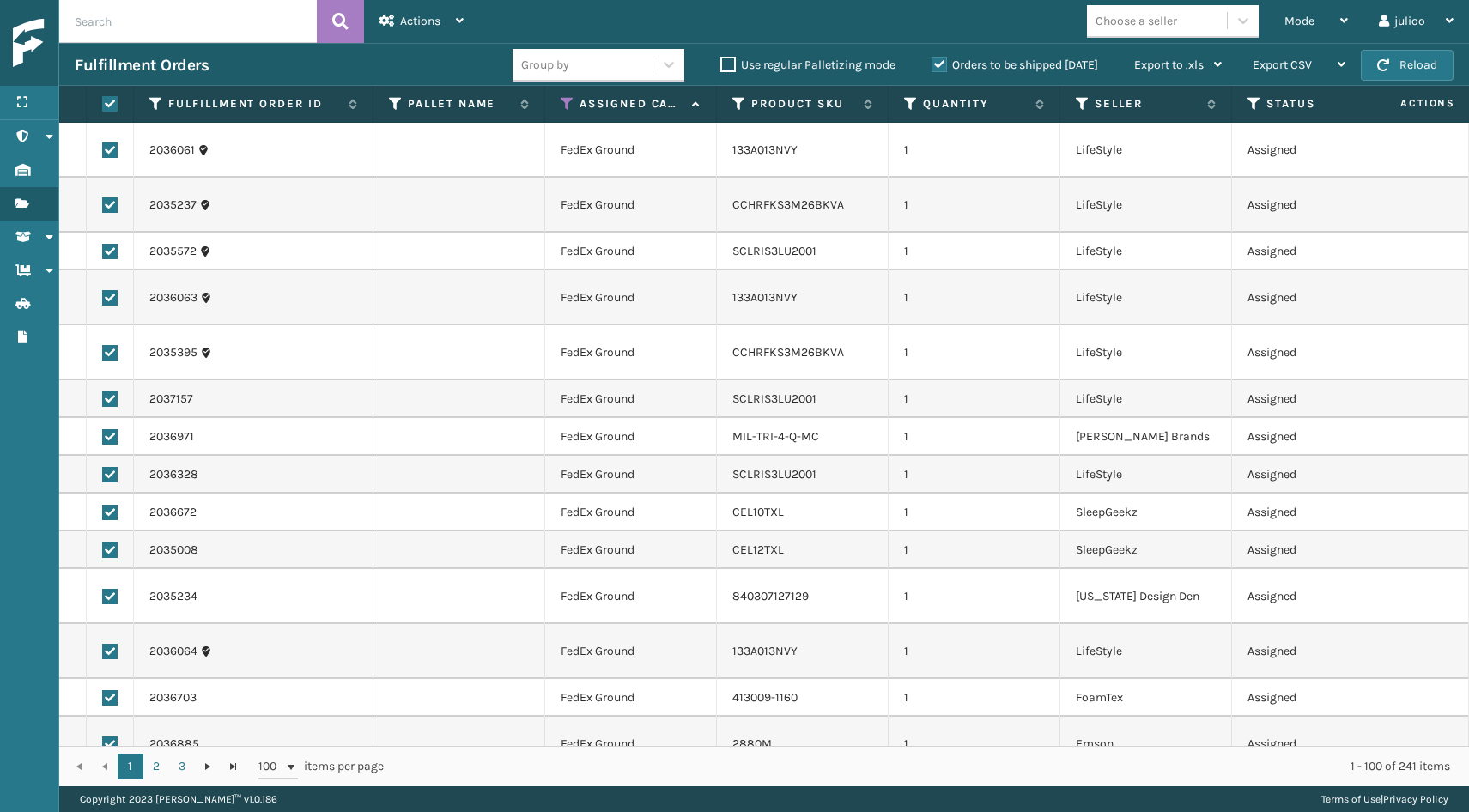
checkbox input "true"
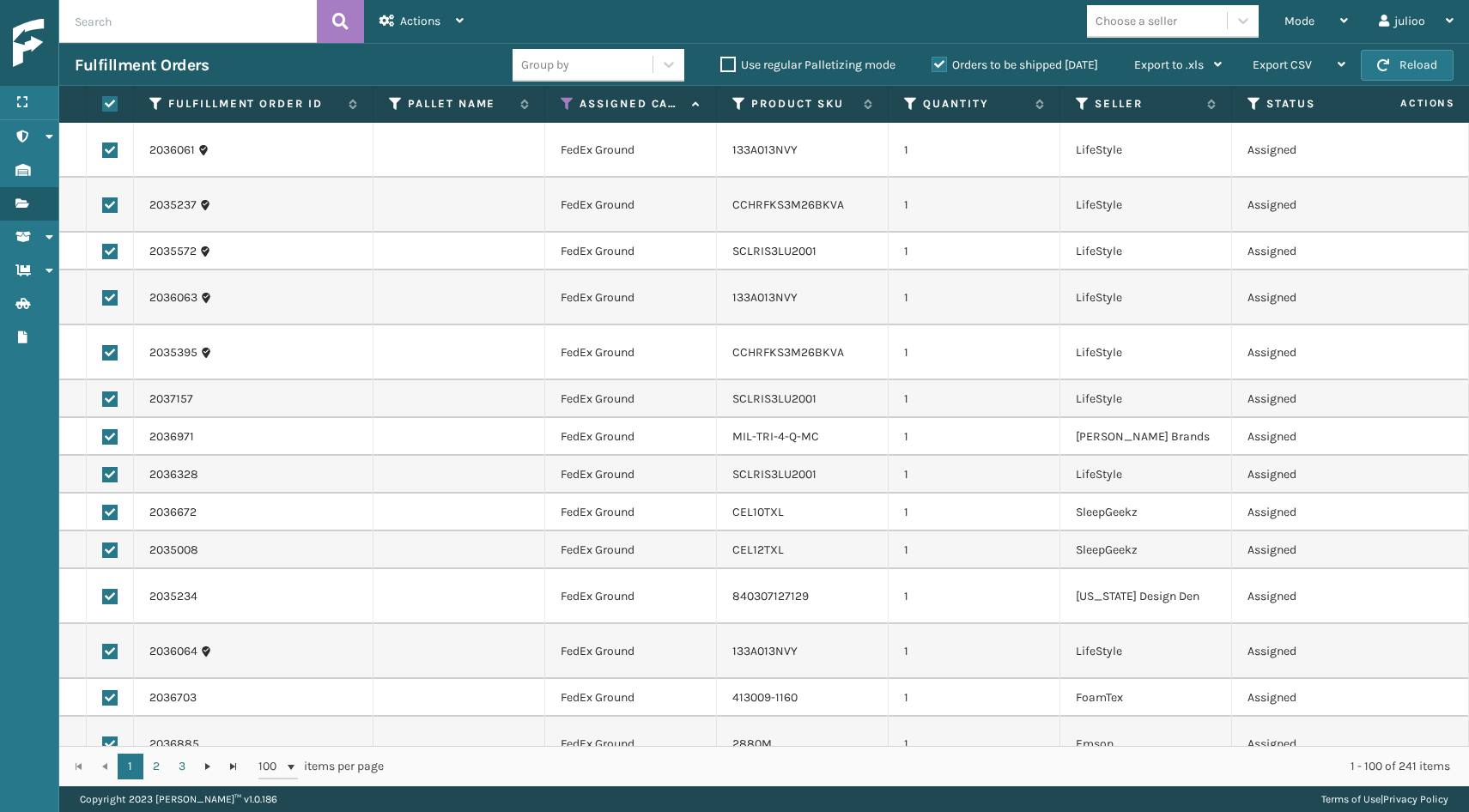
checkbox input "true"
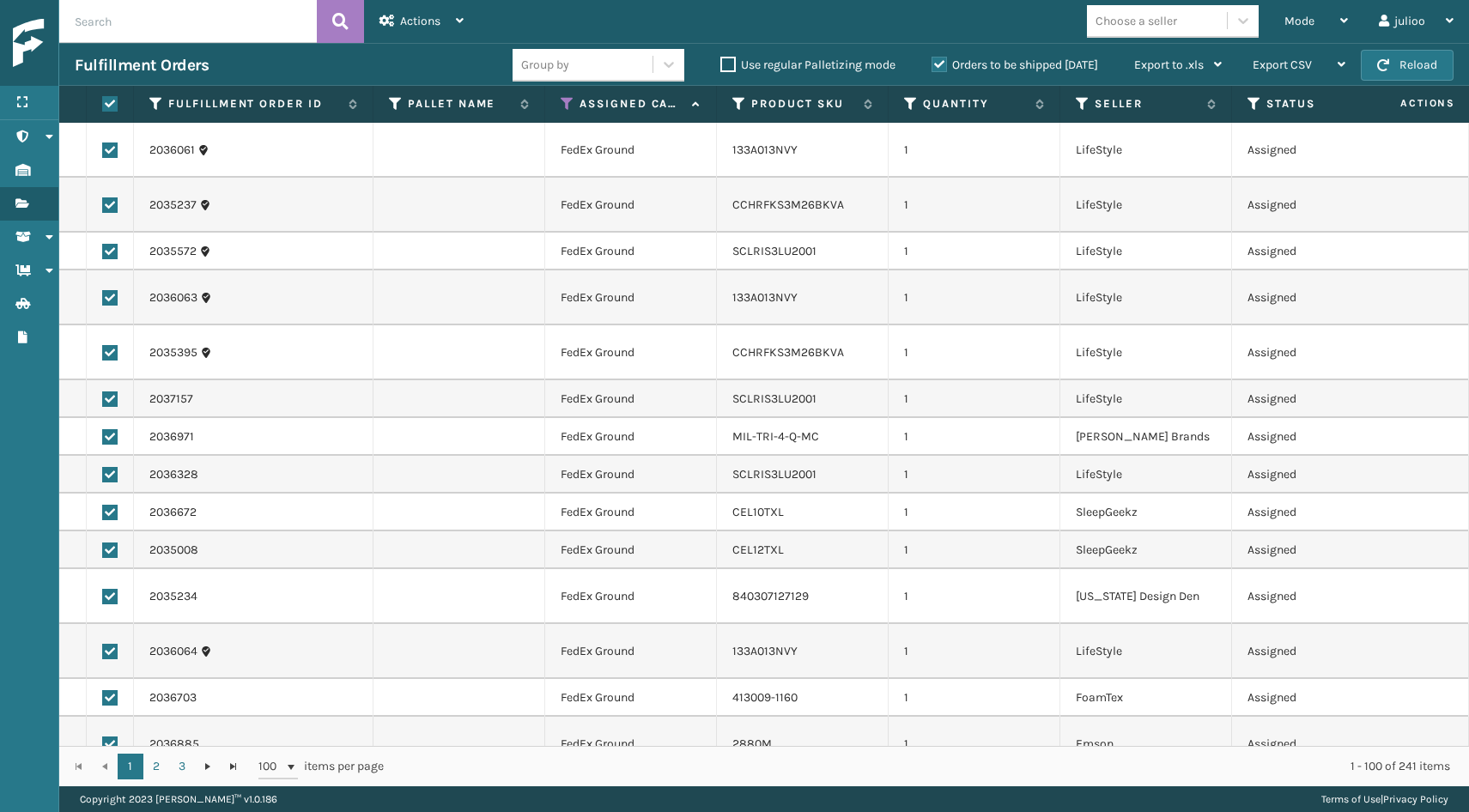
checkbox input "true"
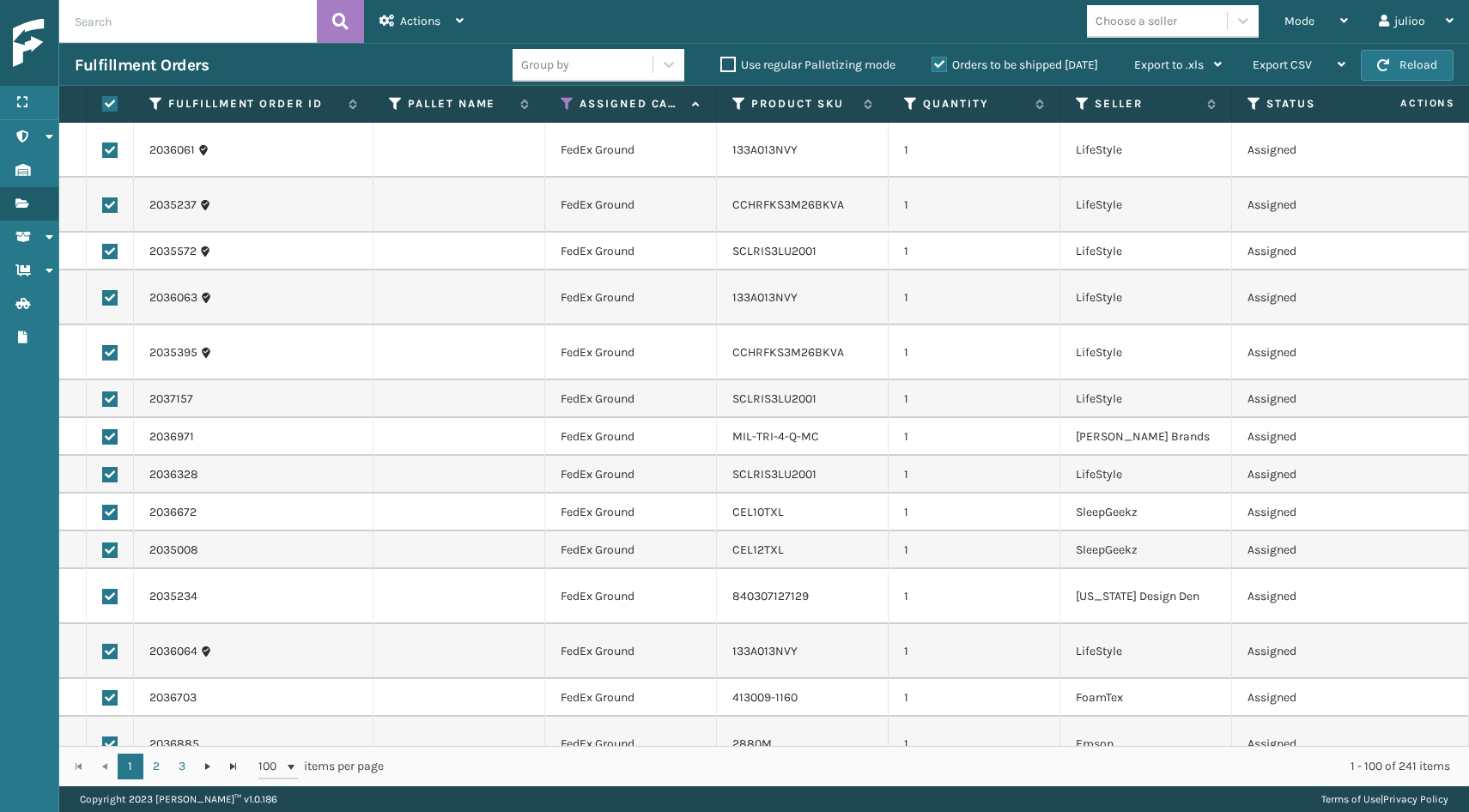
checkbox input "true"
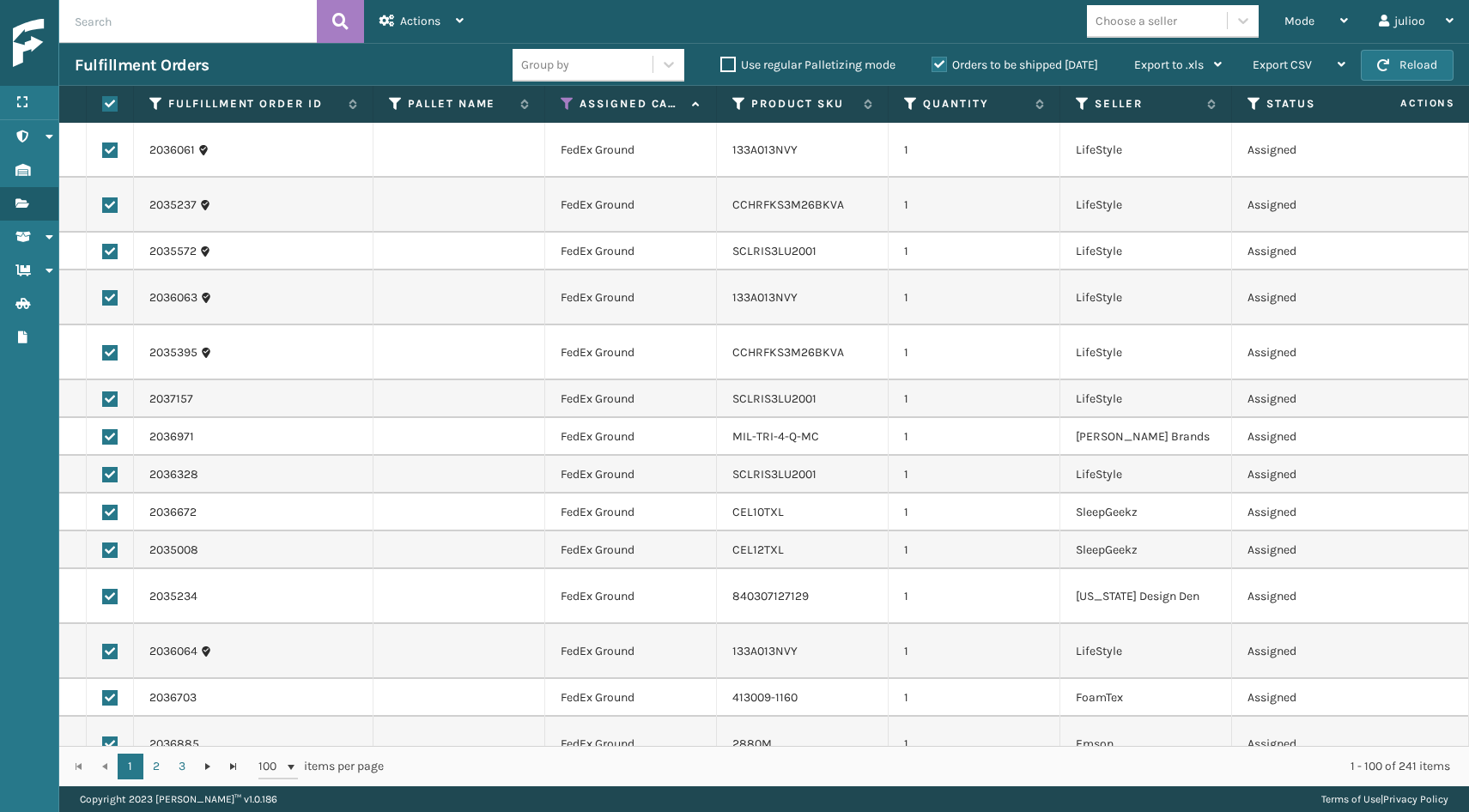
checkbox input "true"
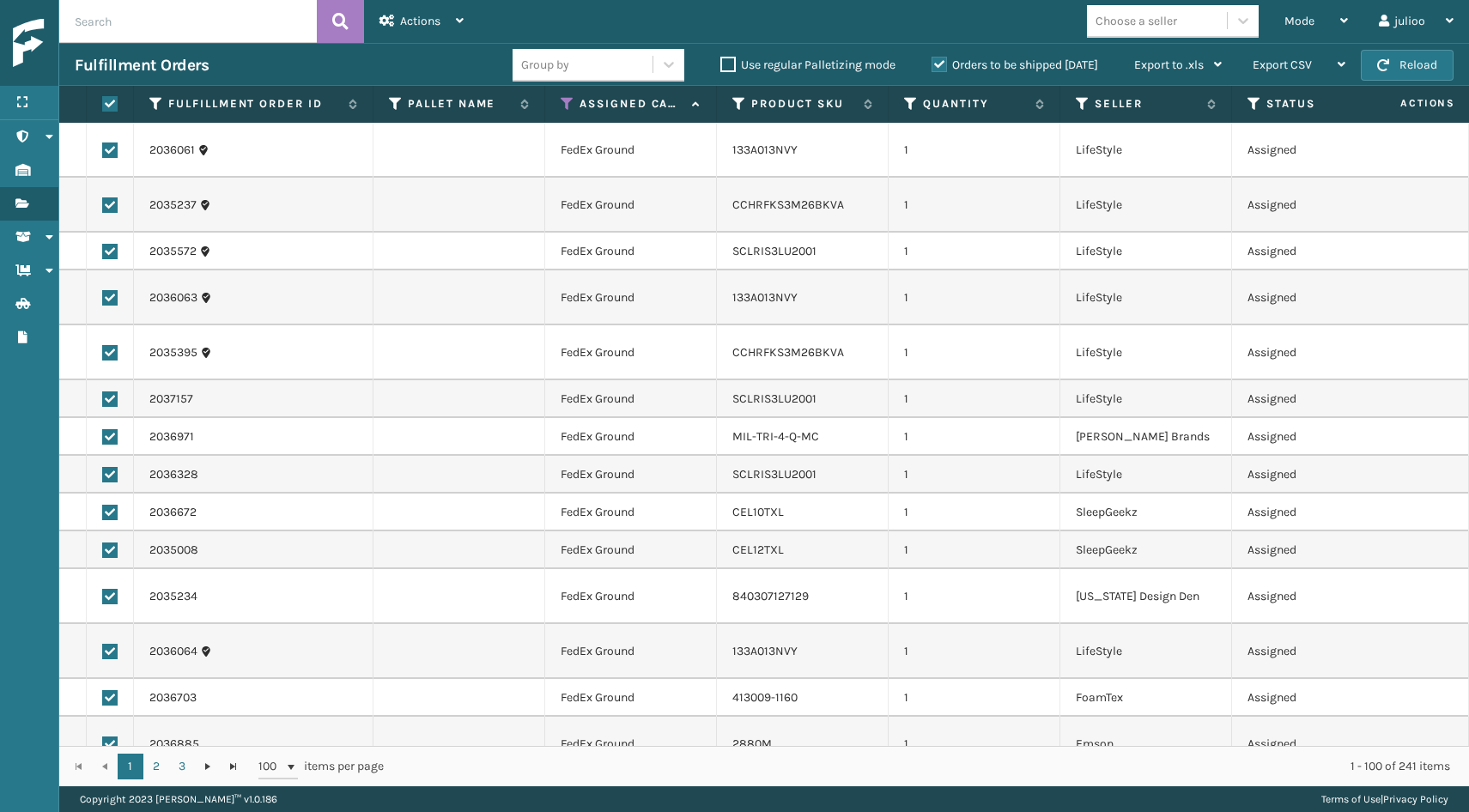
checkbox input "true"
click at [390, 24] on icon at bounding box center [387, 21] width 16 height 12
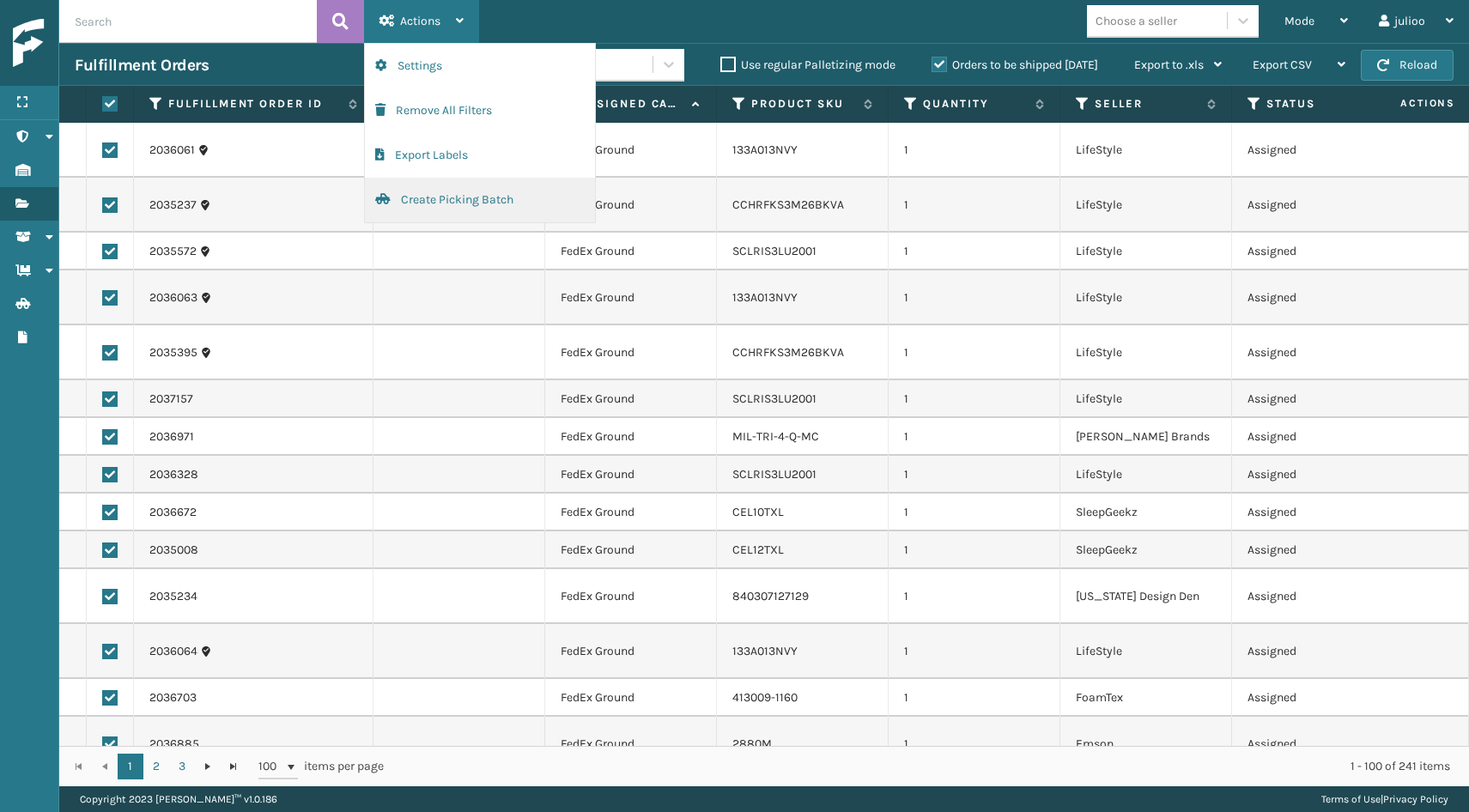
click at [424, 200] on button "Create Picking Batch" at bounding box center [480, 200] width 230 height 45
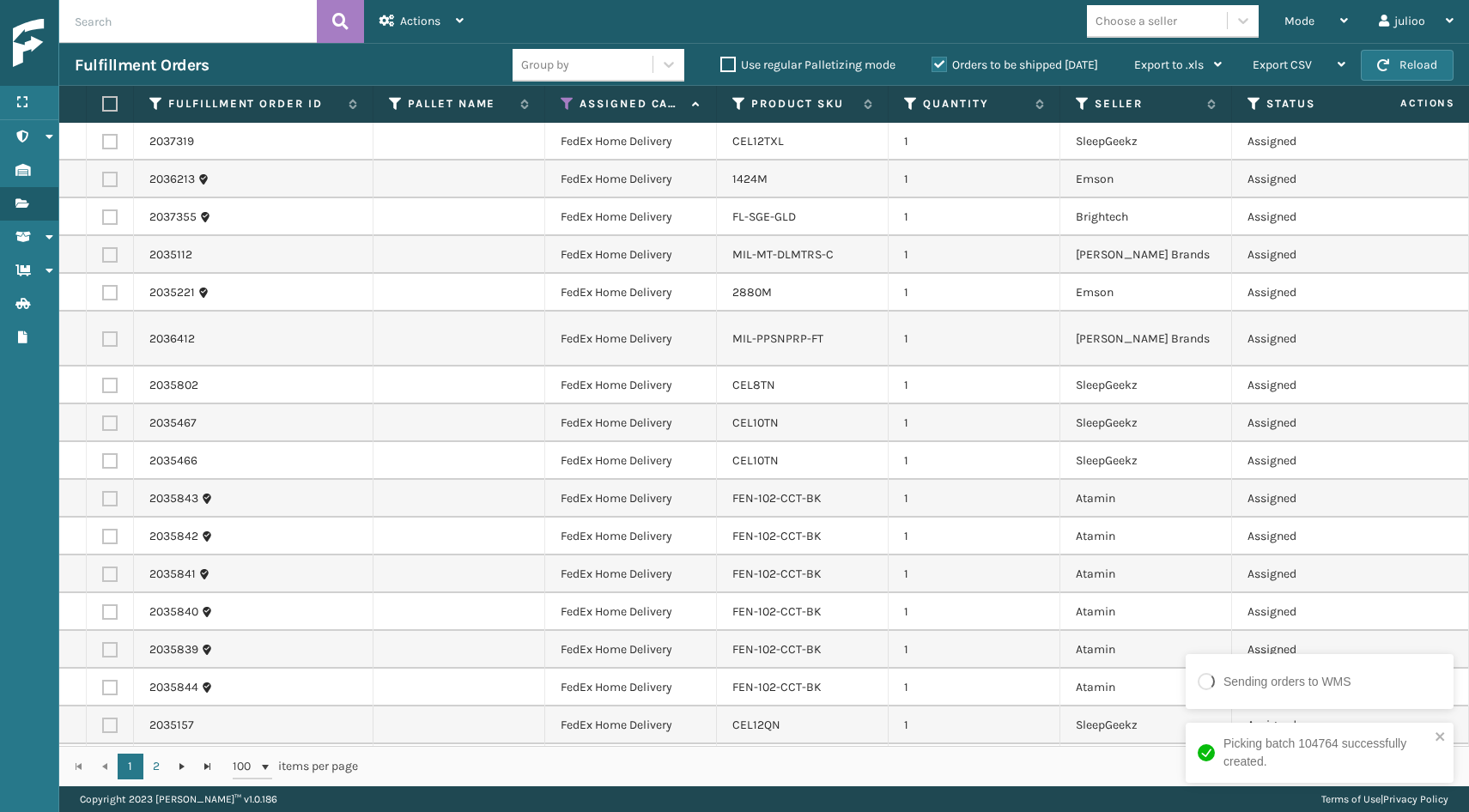
click at [109, 102] on label at bounding box center [108, 104] width 11 height 16
click at [103, 102] on input "checkbox" at bounding box center [102, 104] width 1 height 11
checkbox input "true"
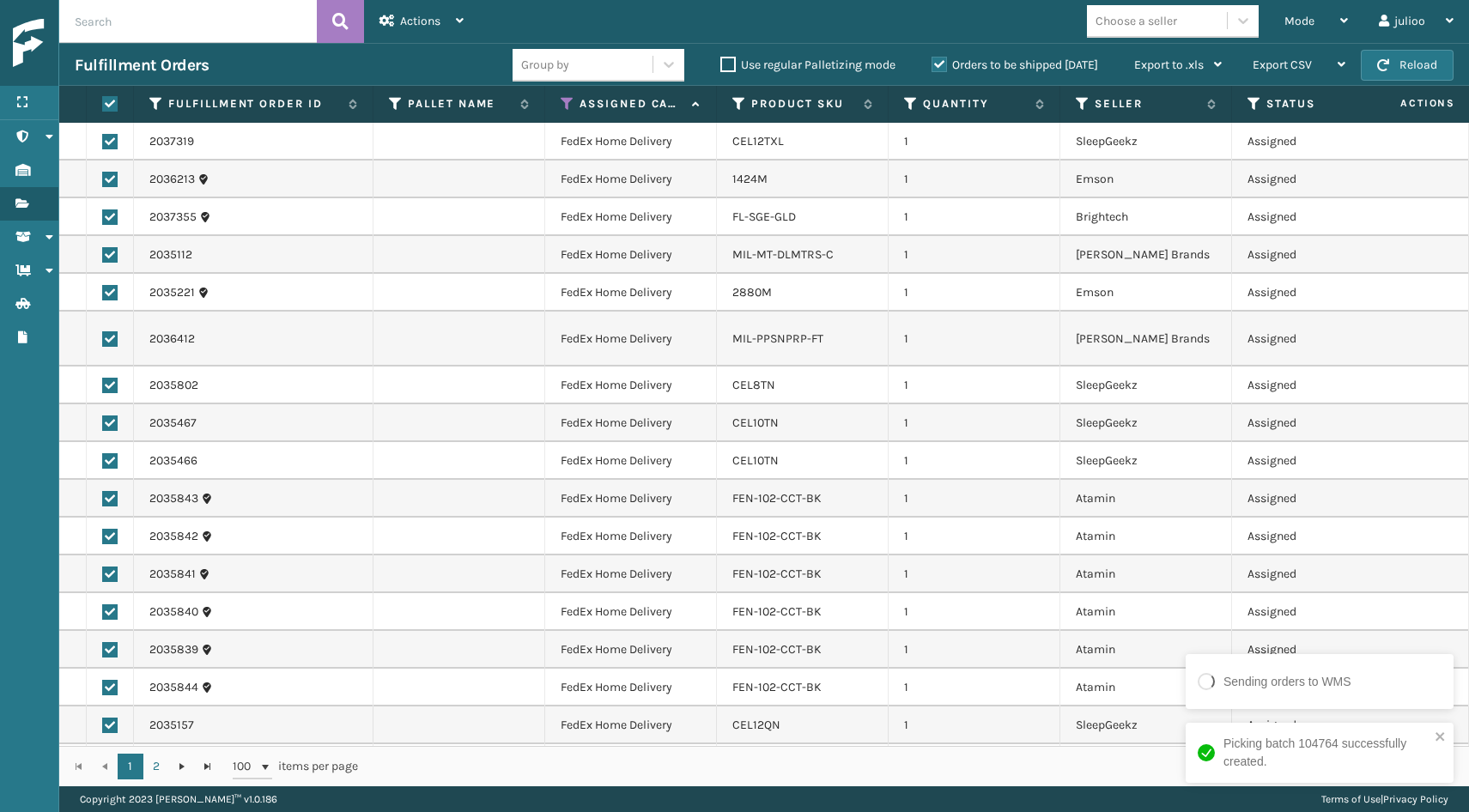
checkbox input "true"
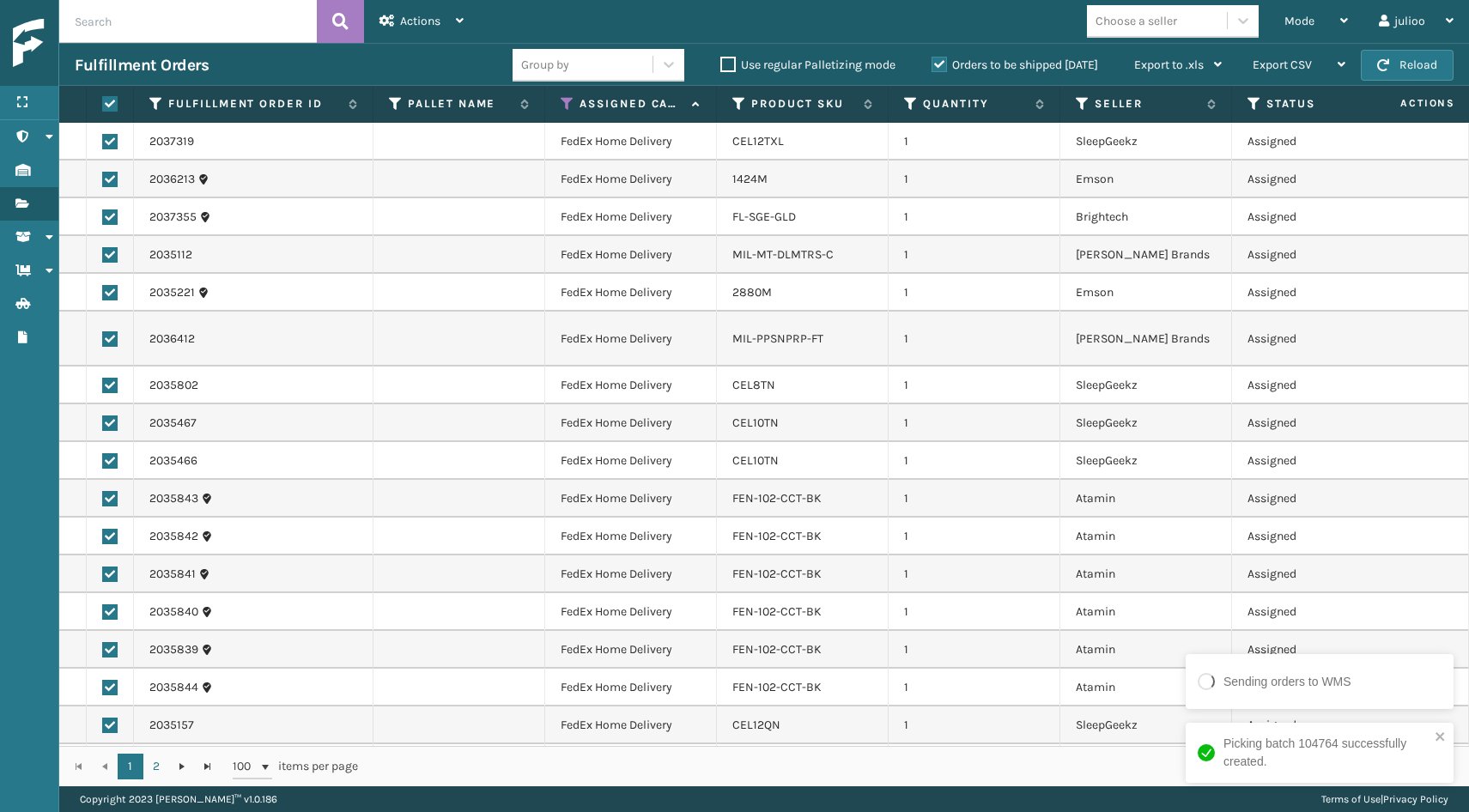
checkbox input "true"
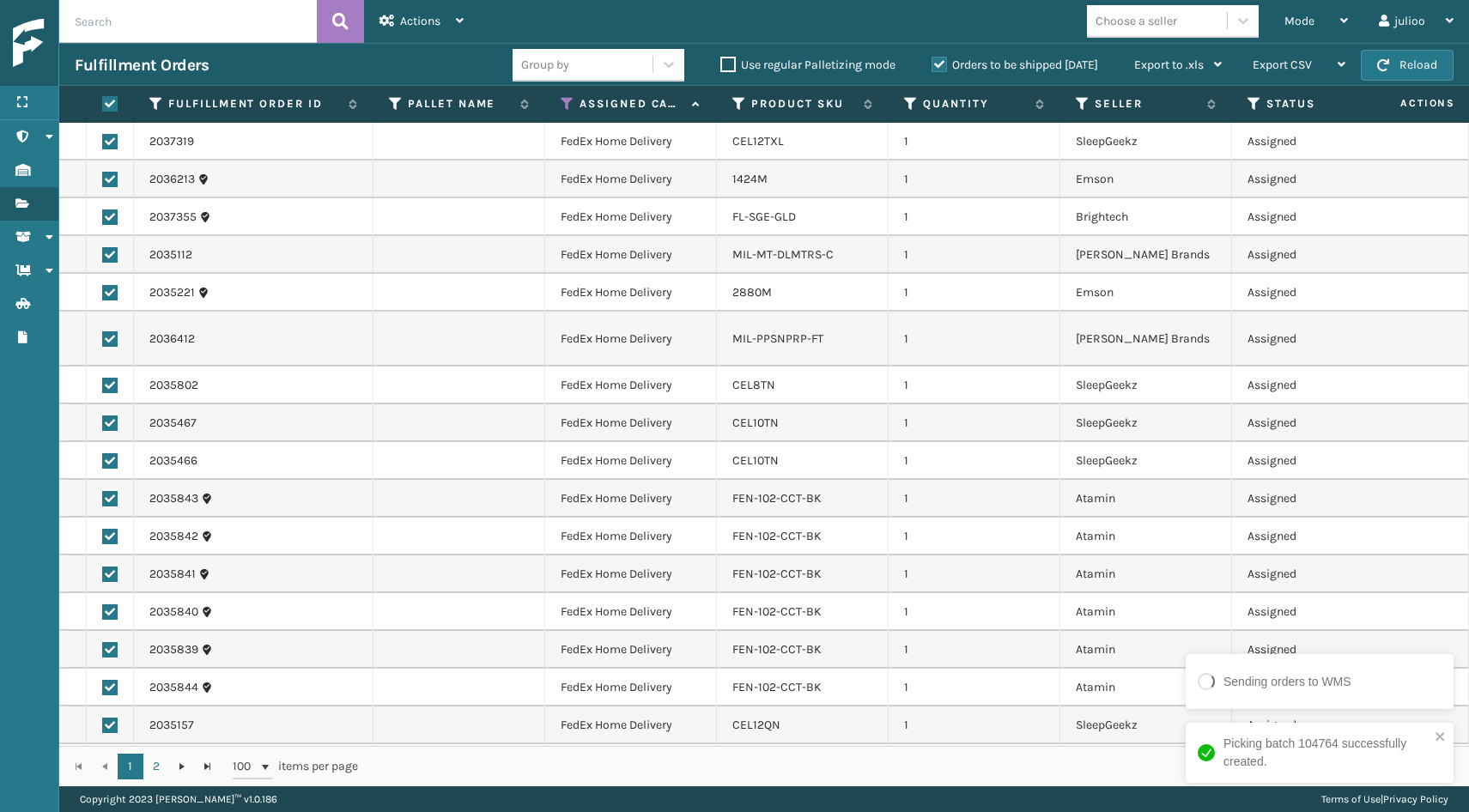
checkbox input "true"
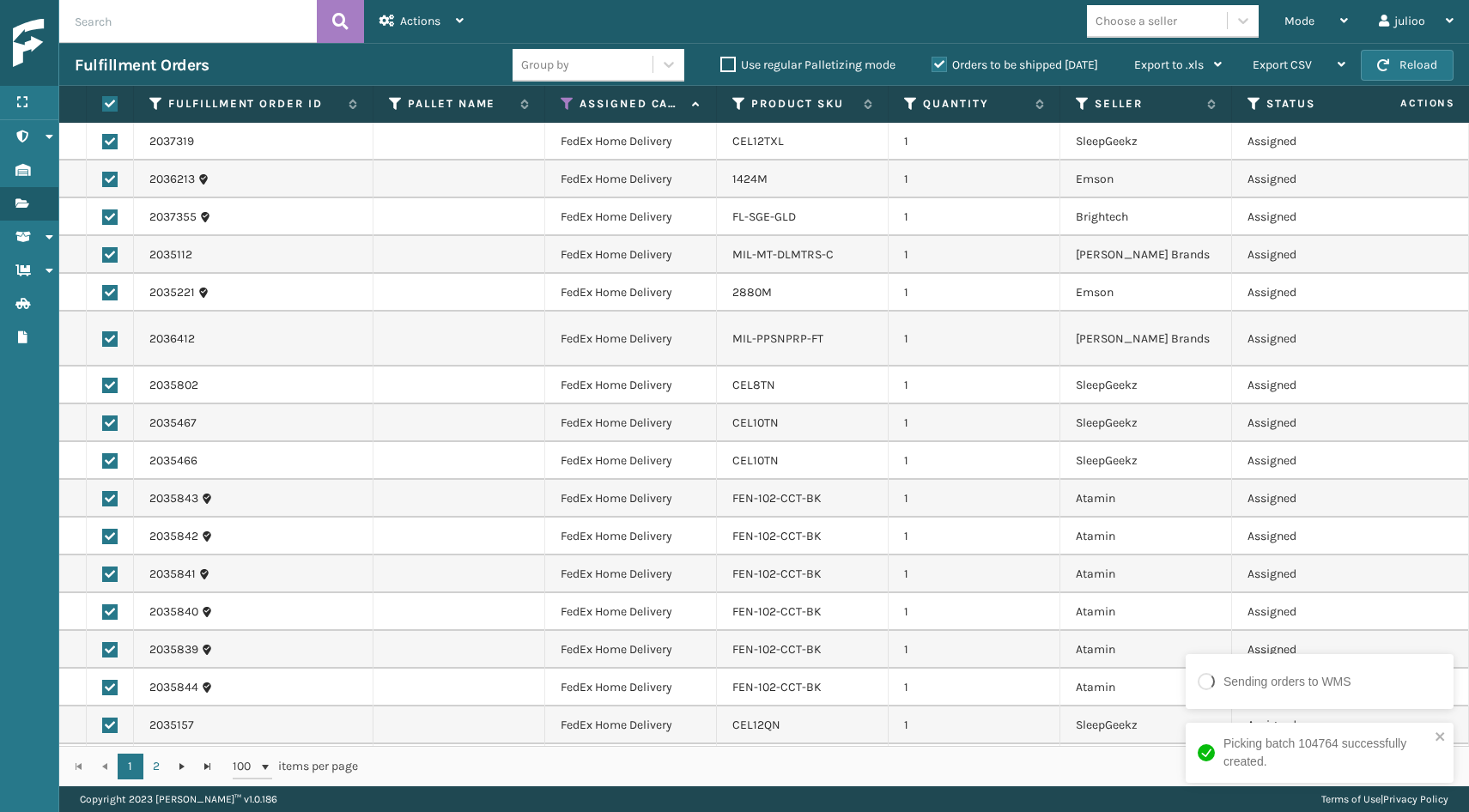
checkbox input "true"
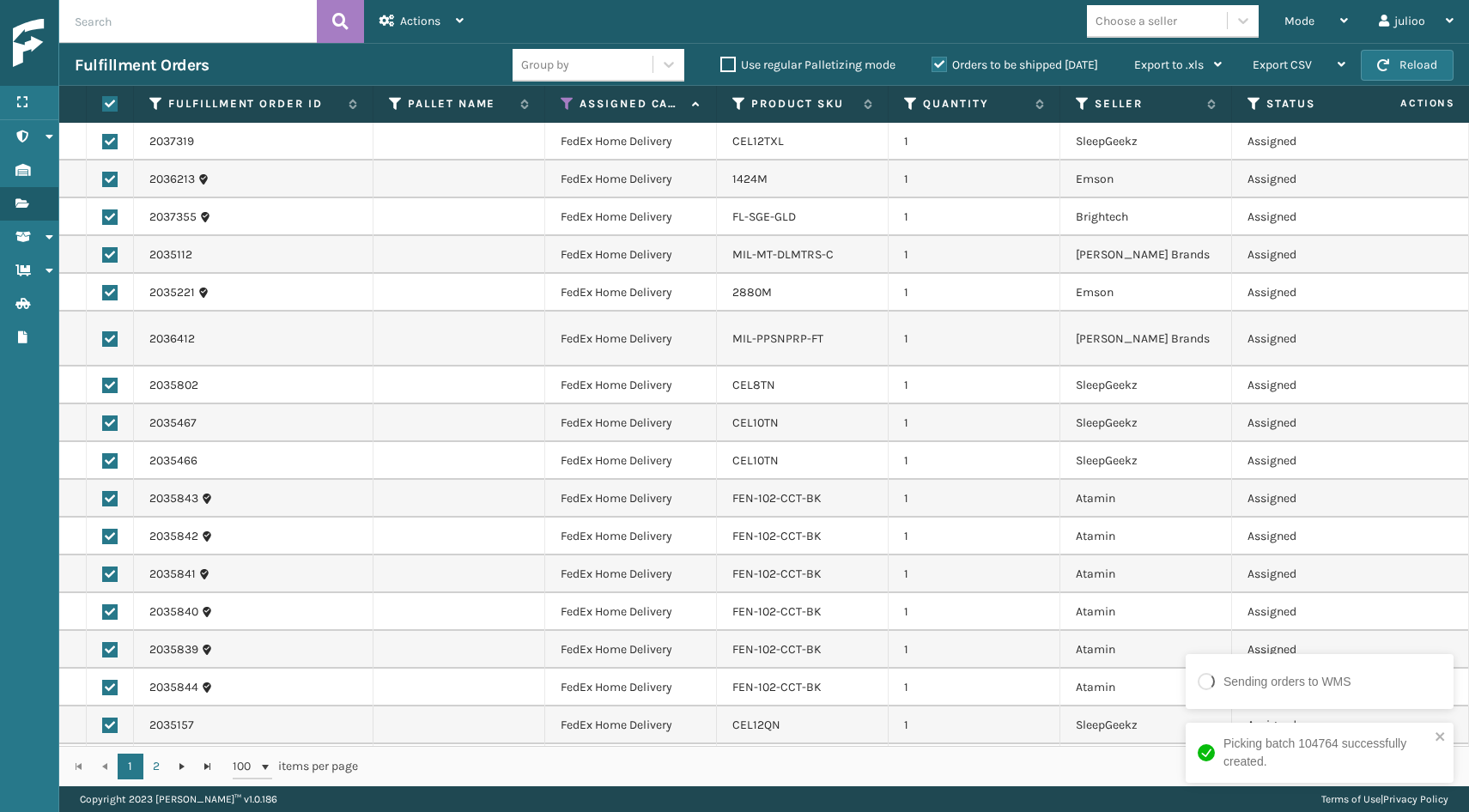
checkbox input "true"
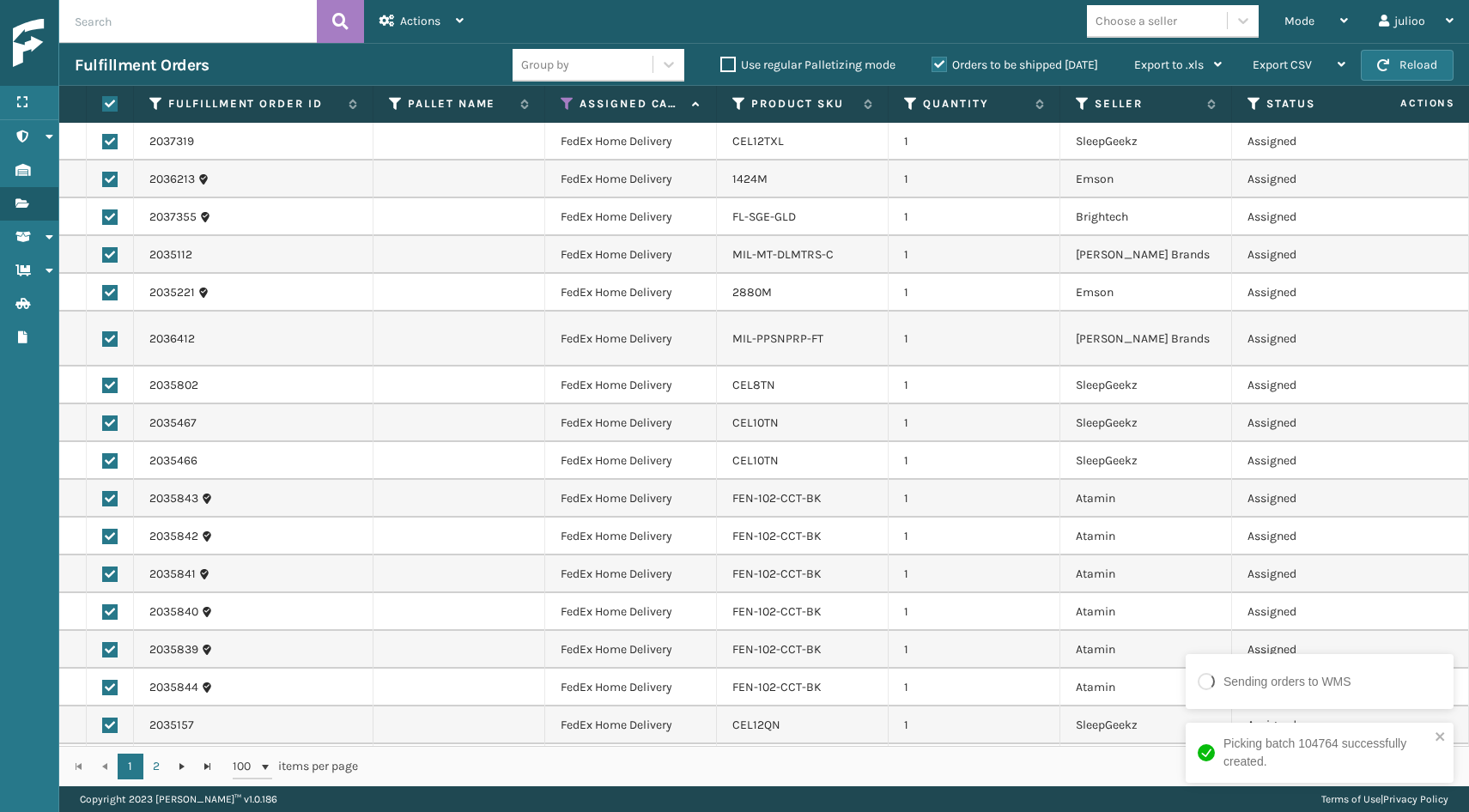
checkbox input "true"
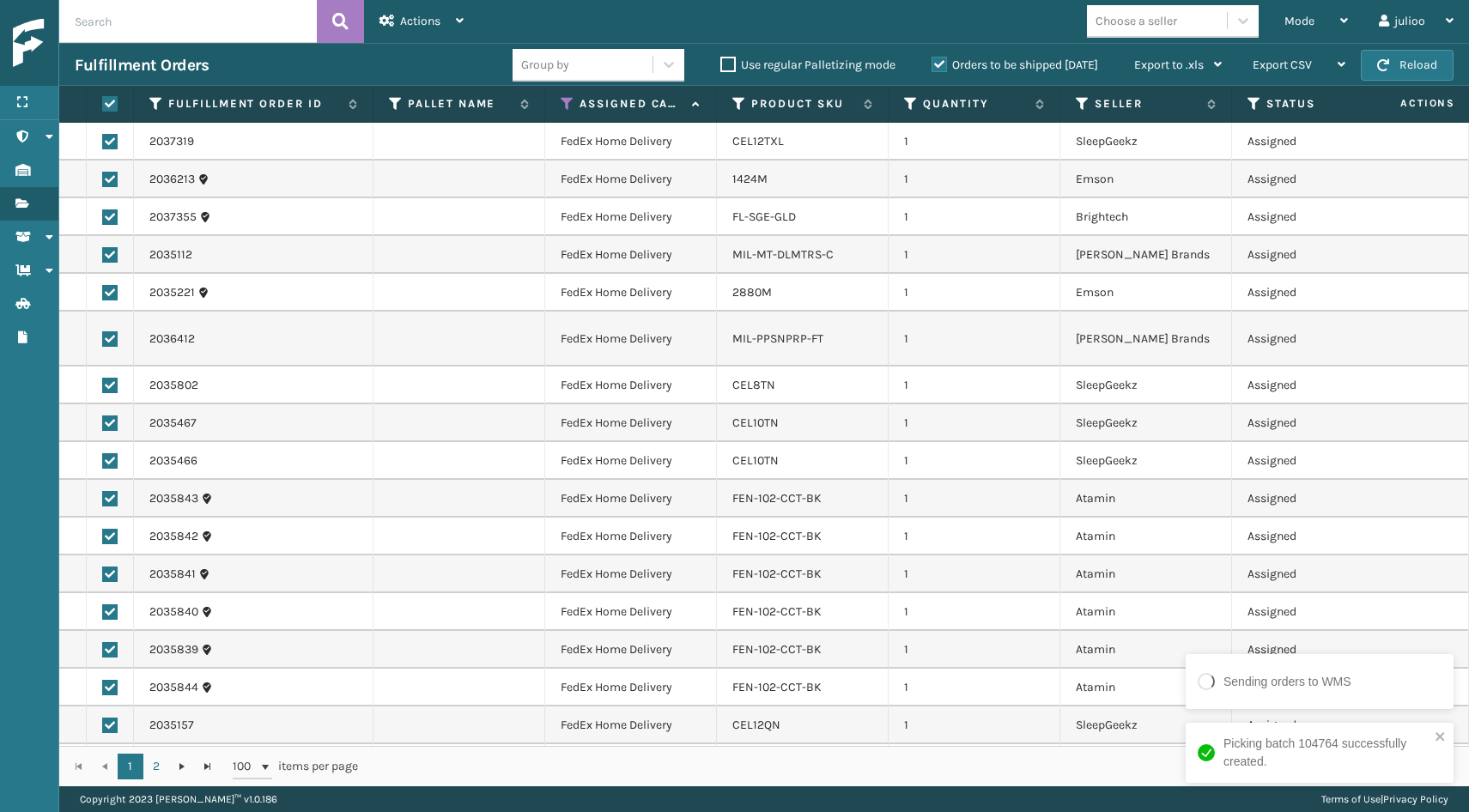
checkbox input "true"
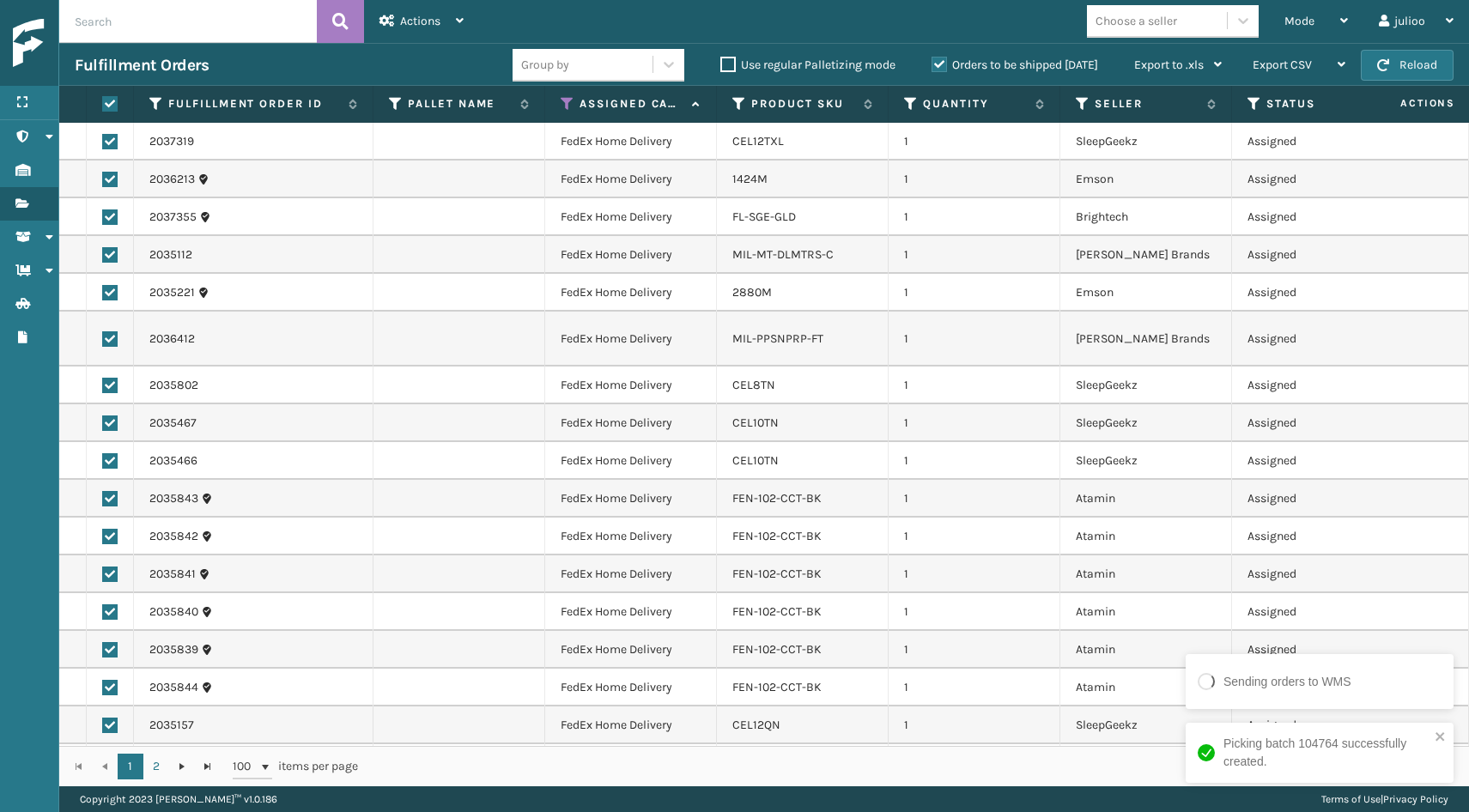
checkbox input "true"
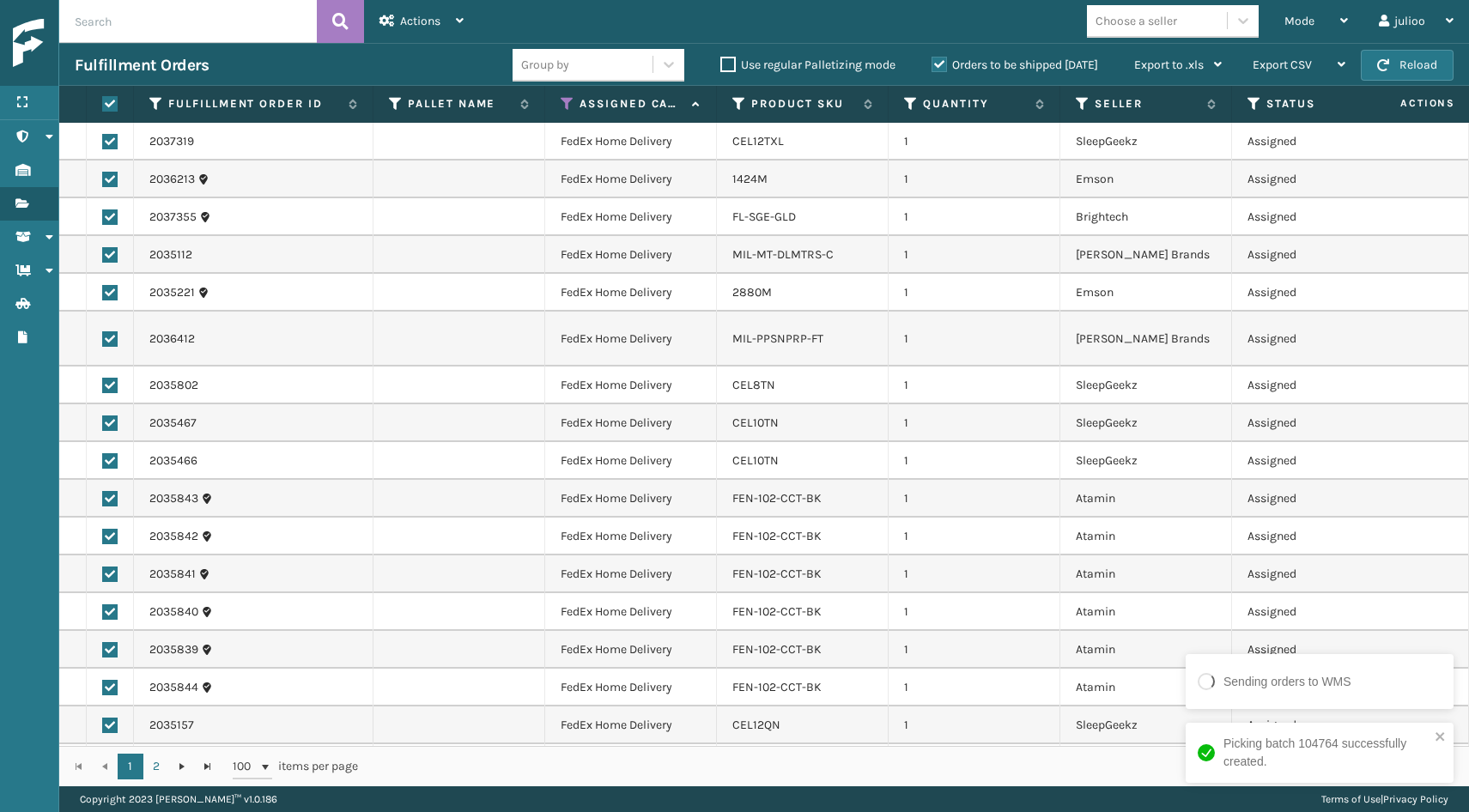
checkbox input "true"
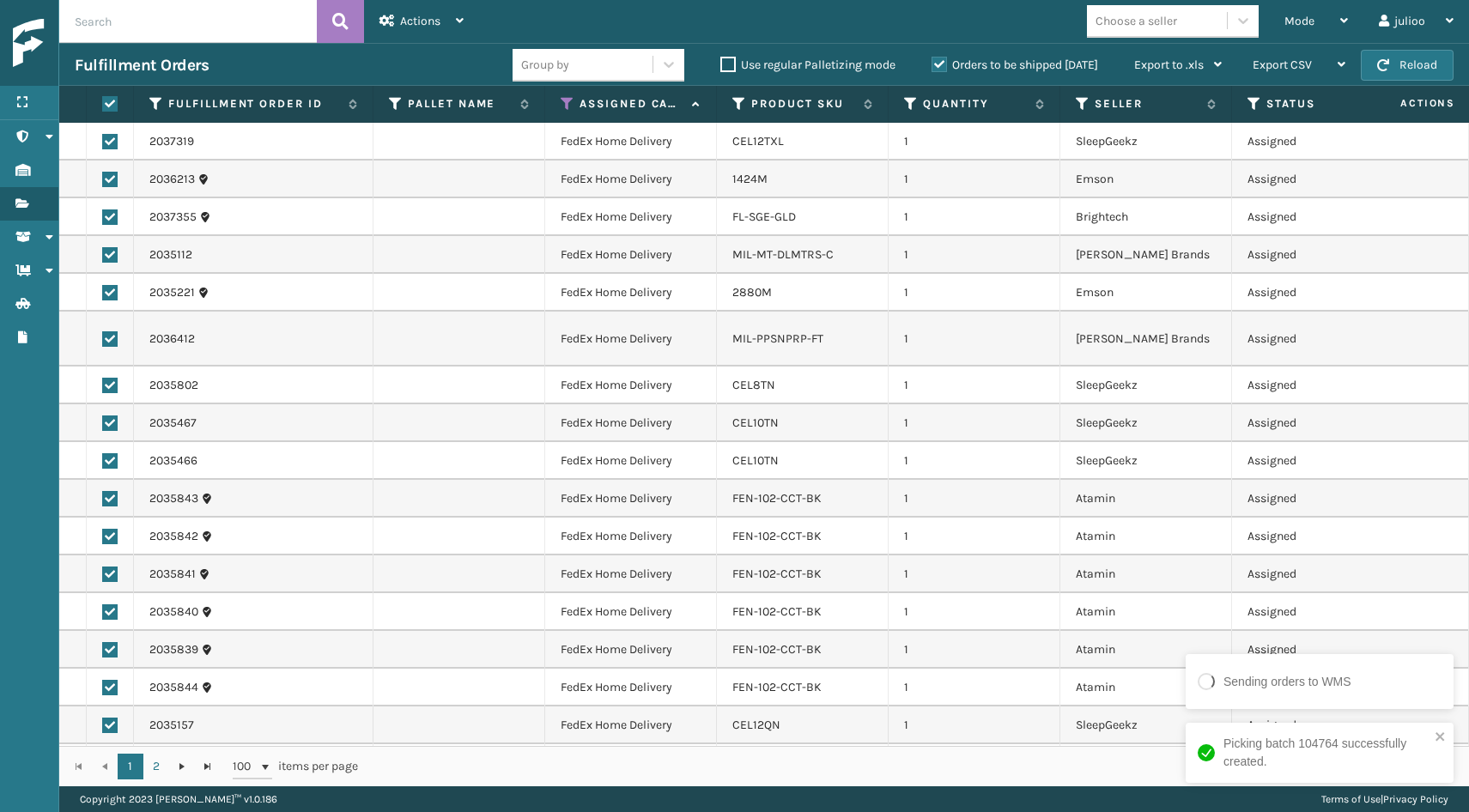
checkbox input "true"
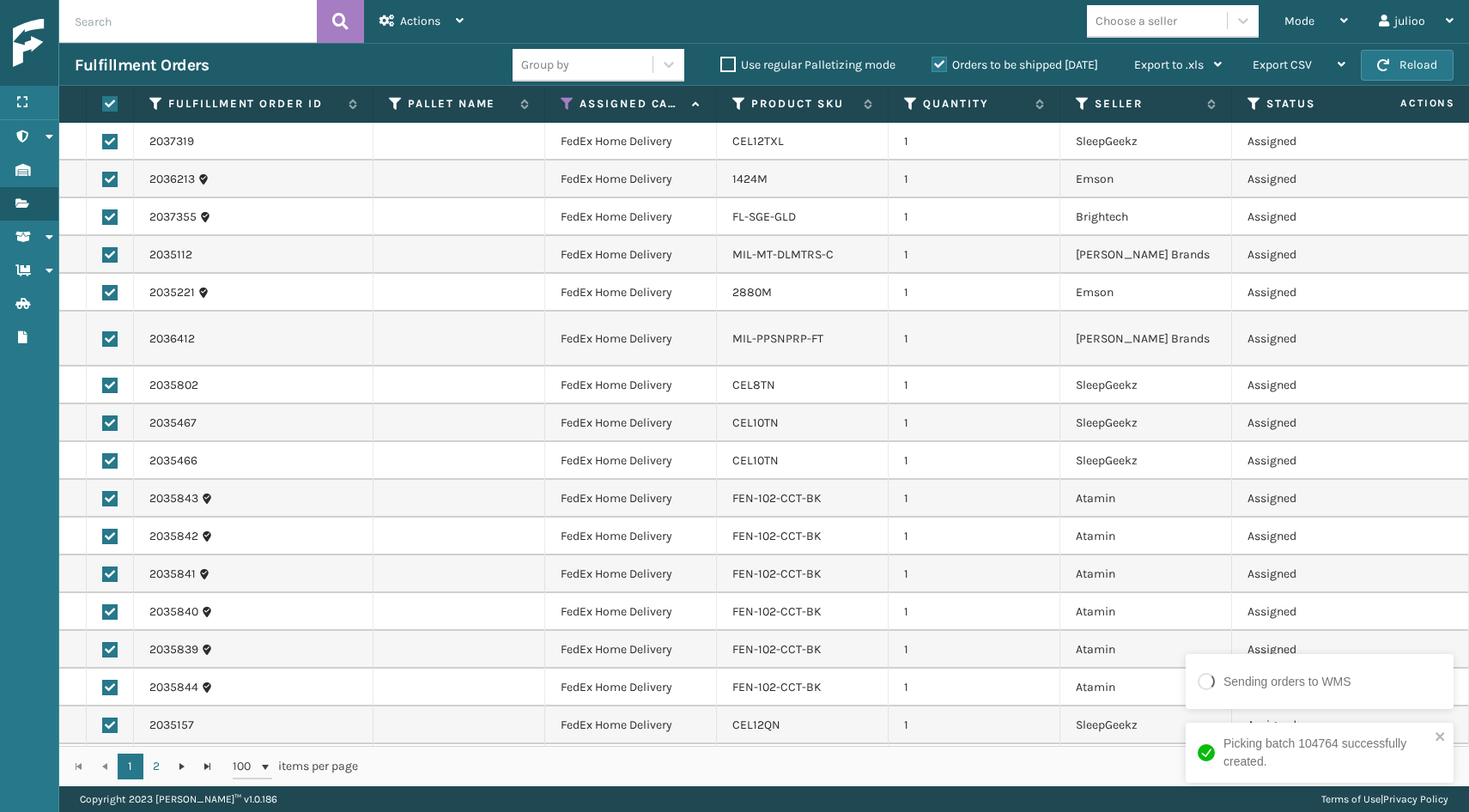
checkbox input "true"
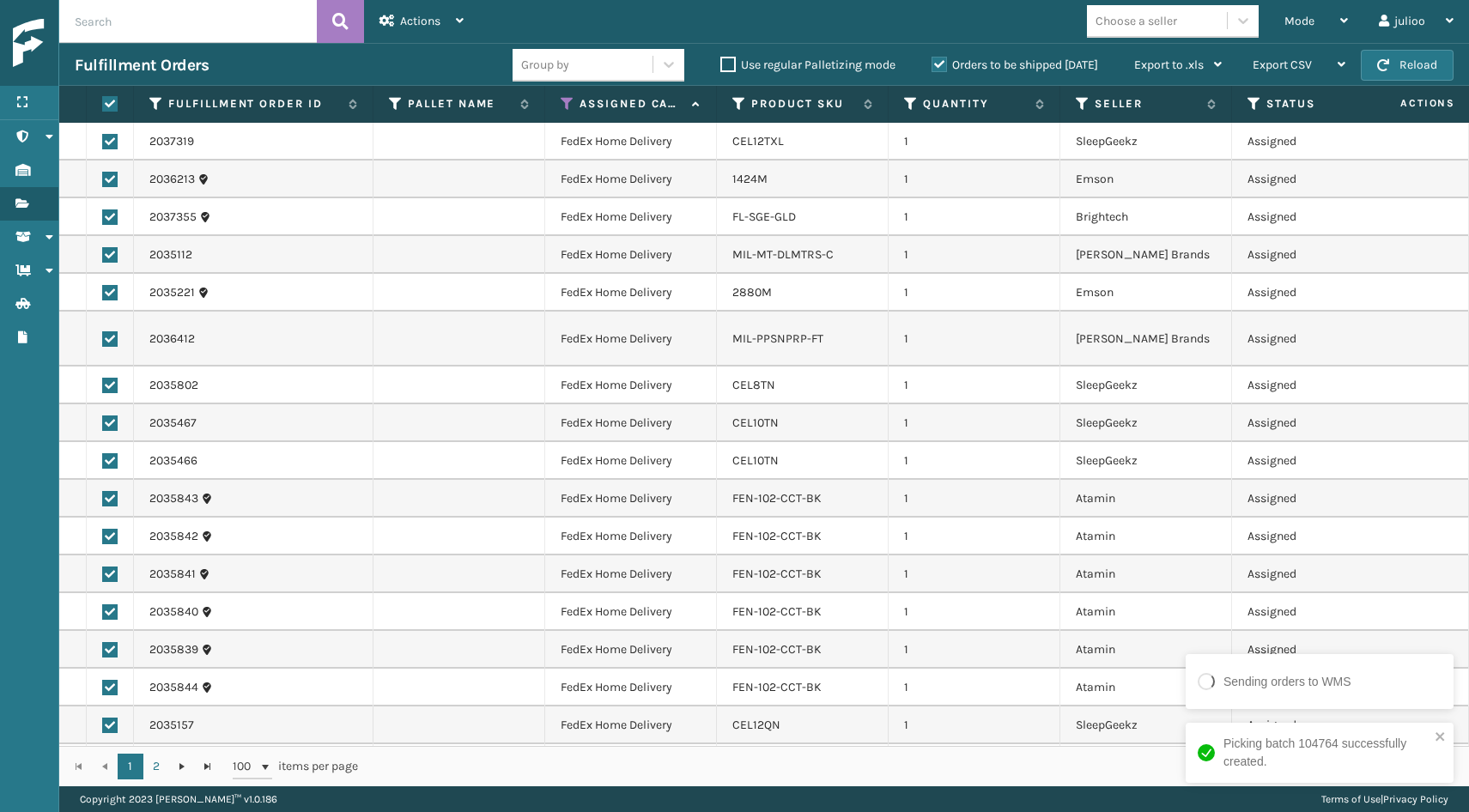
checkbox input "true"
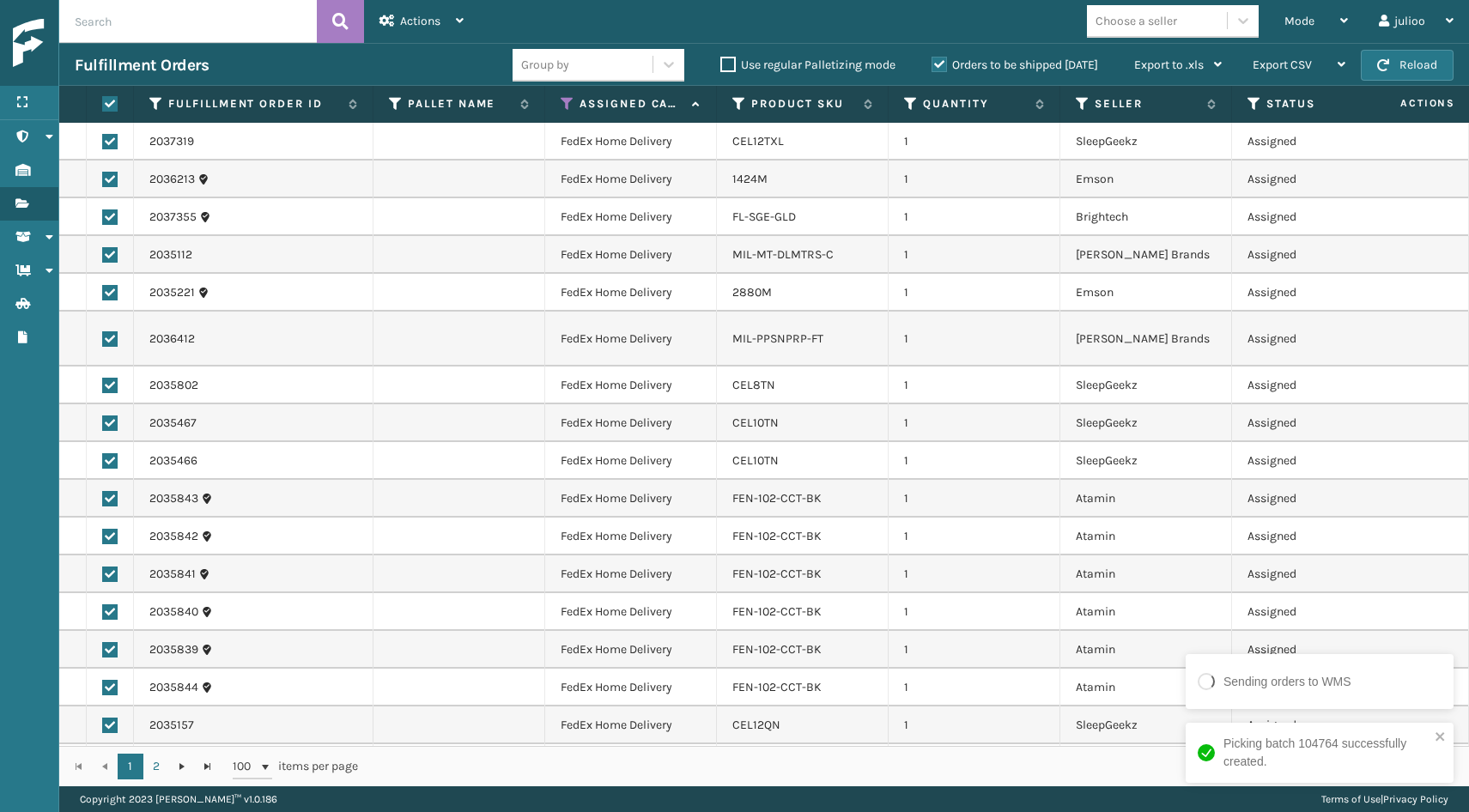
checkbox input "true"
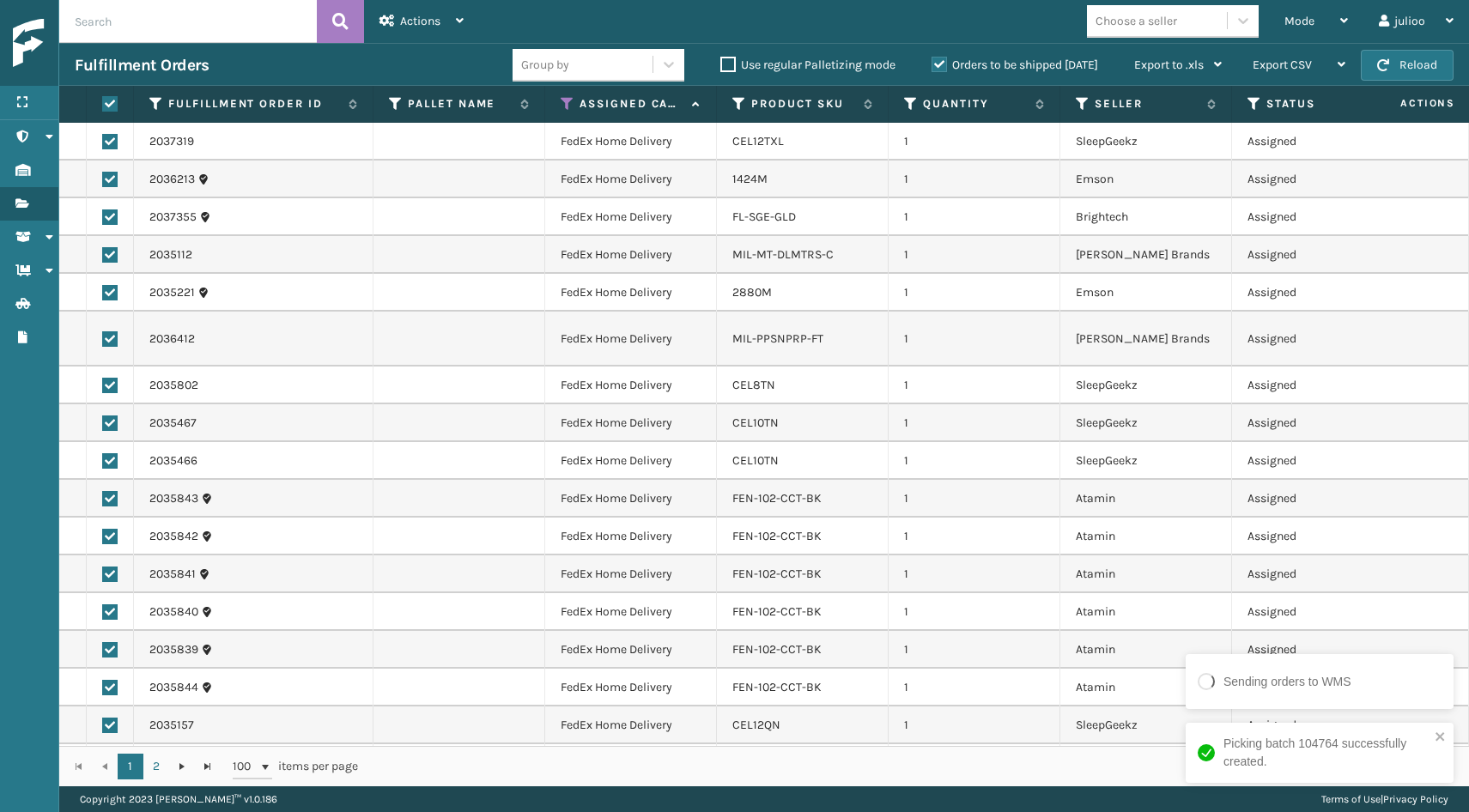
checkbox input "true"
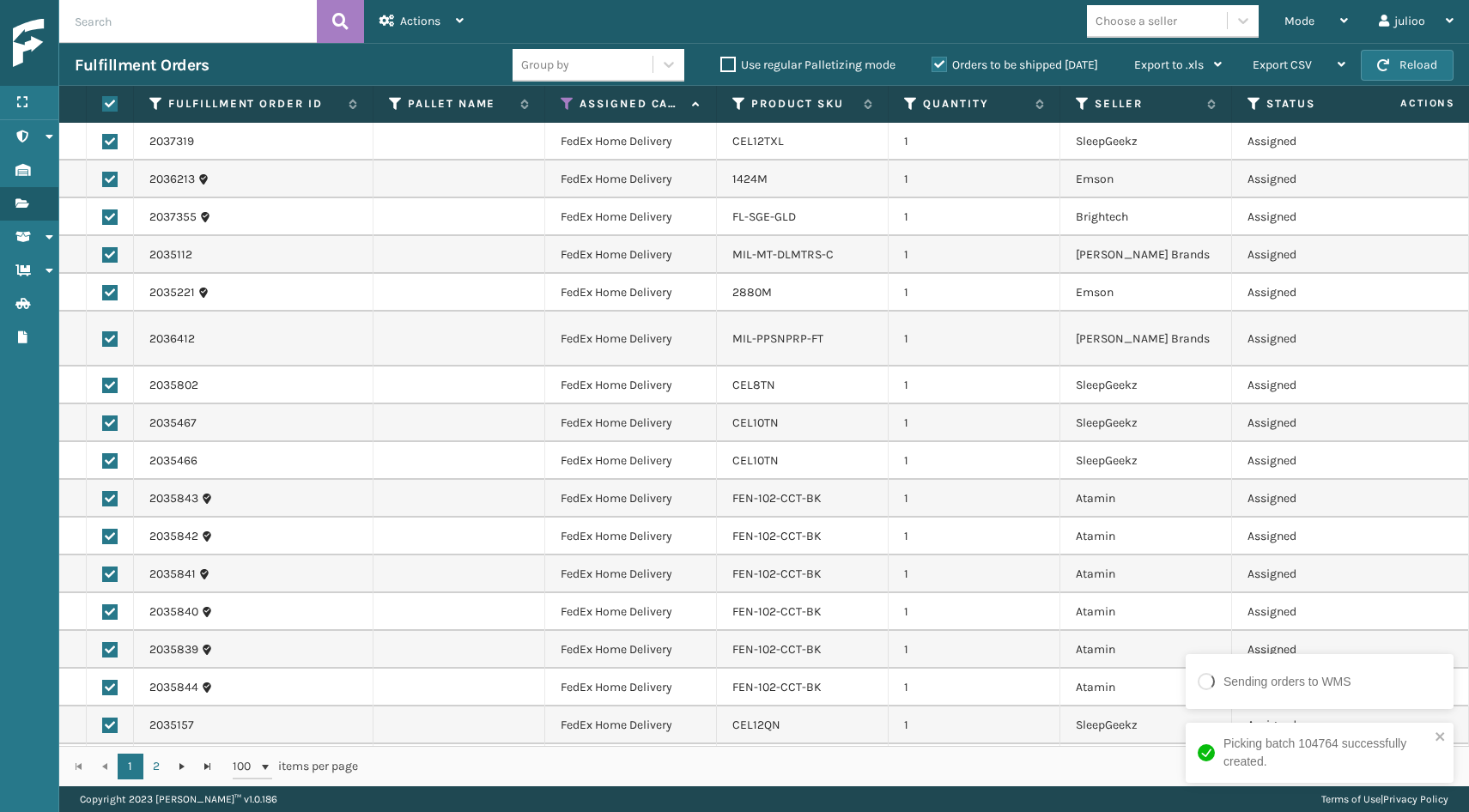
checkbox input "true"
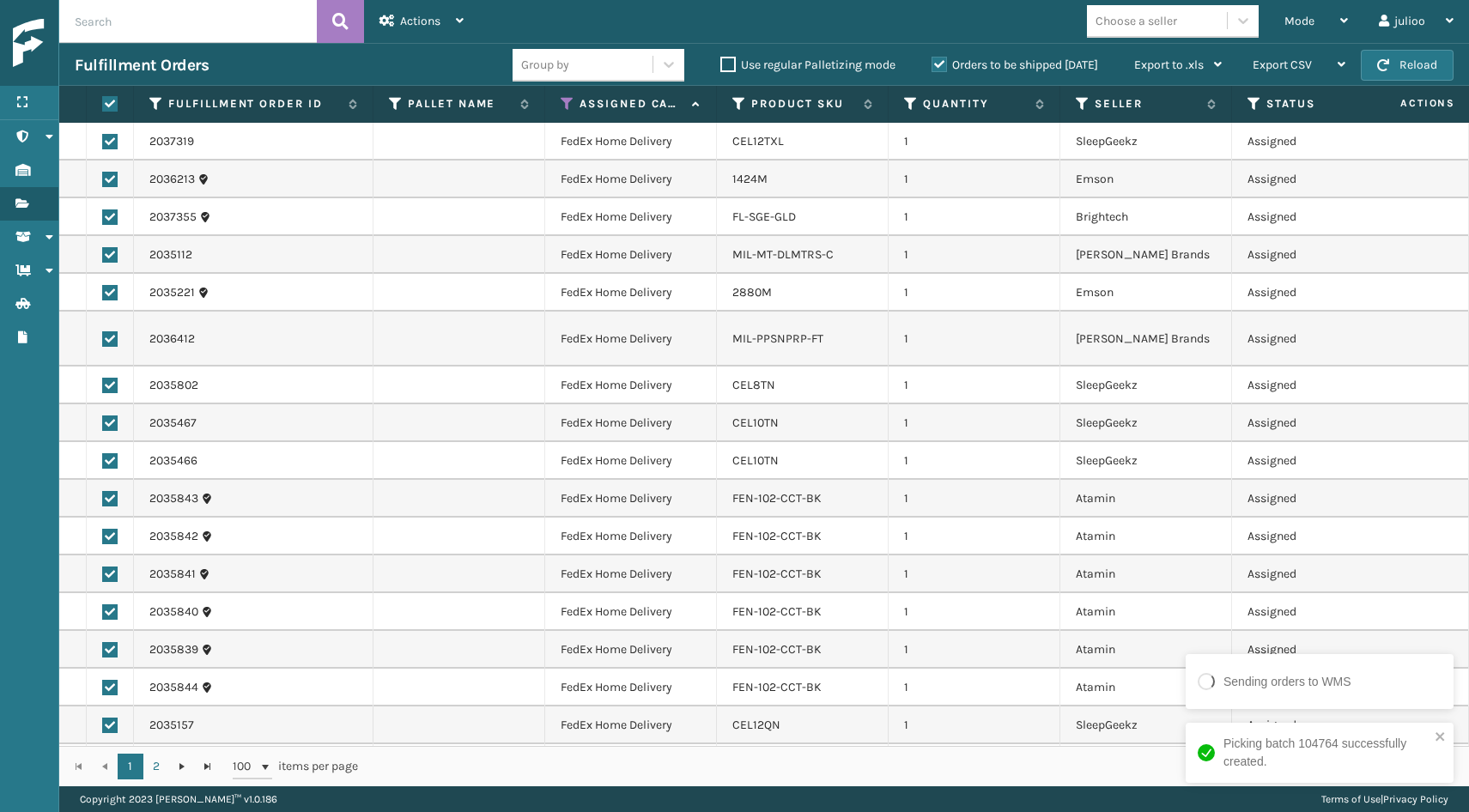
checkbox input "true"
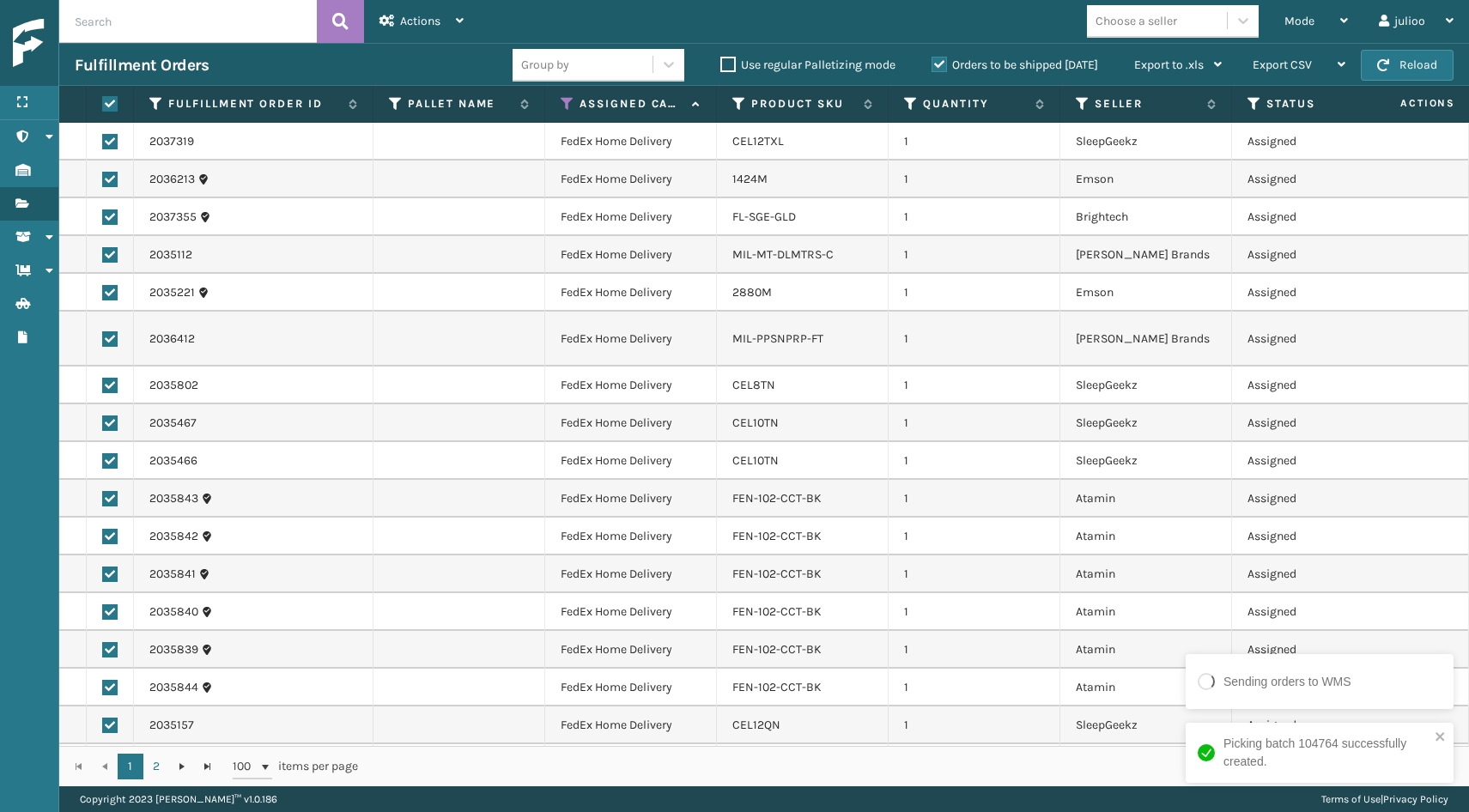
checkbox input "true"
click at [447, 22] on div "Actions" at bounding box center [421, 21] width 84 height 43
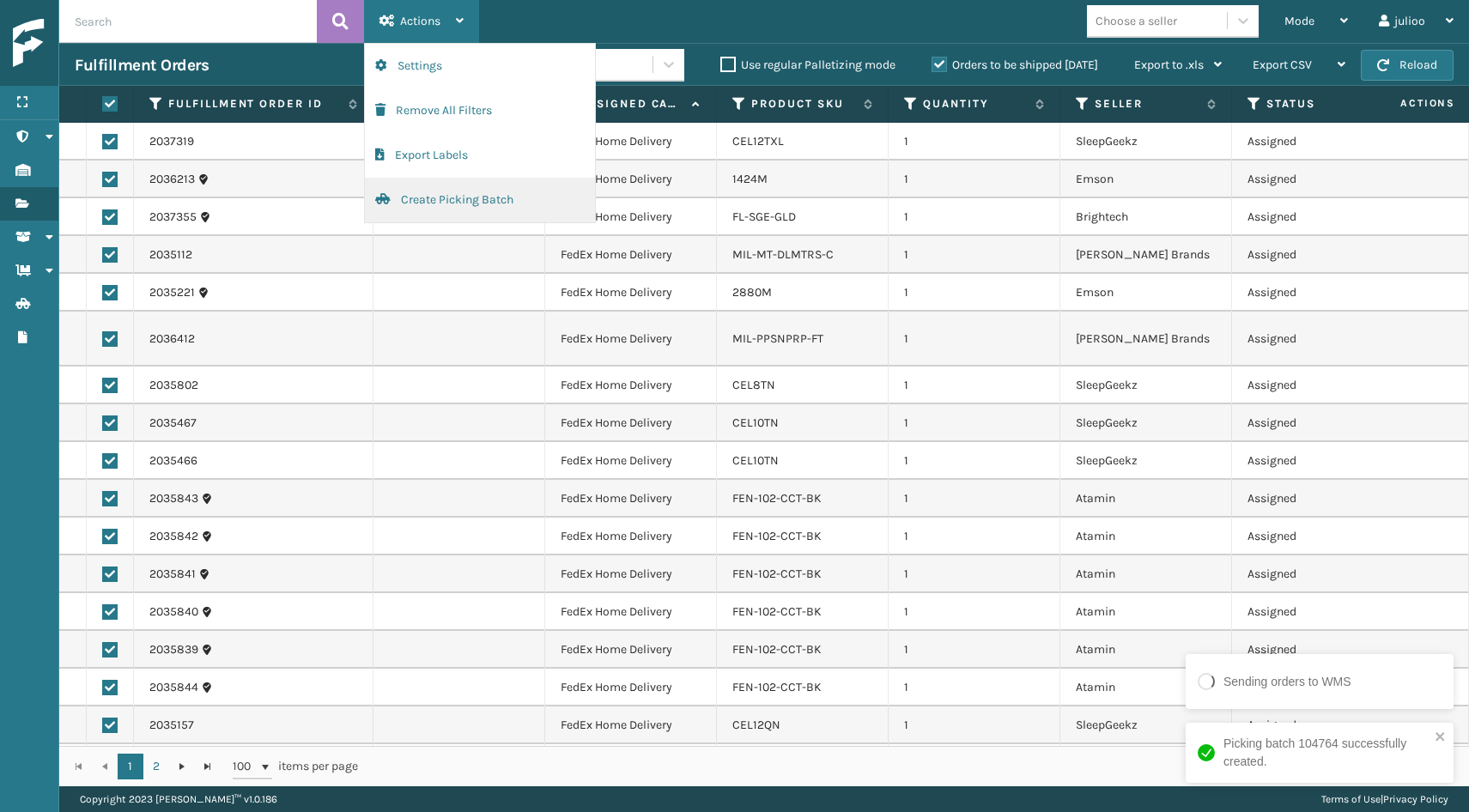
click at [463, 190] on button "Create Picking Batch" at bounding box center [480, 200] width 230 height 45
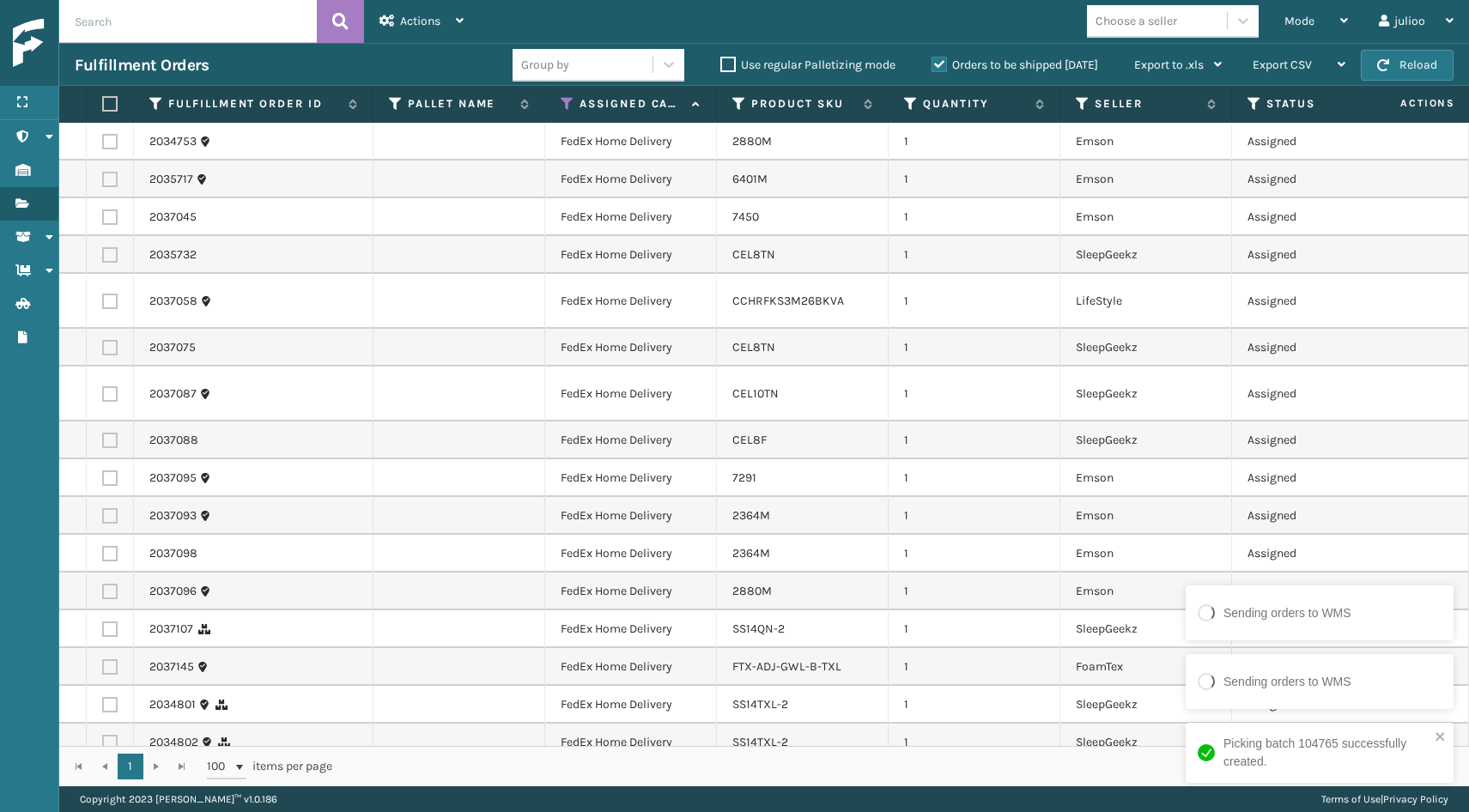
click at [111, 108] on label at bounding box center [108, 104] width 11 height 16
click at [103, 108] on input "checkbox" at bounding box center [102, 104] width 1 height 11
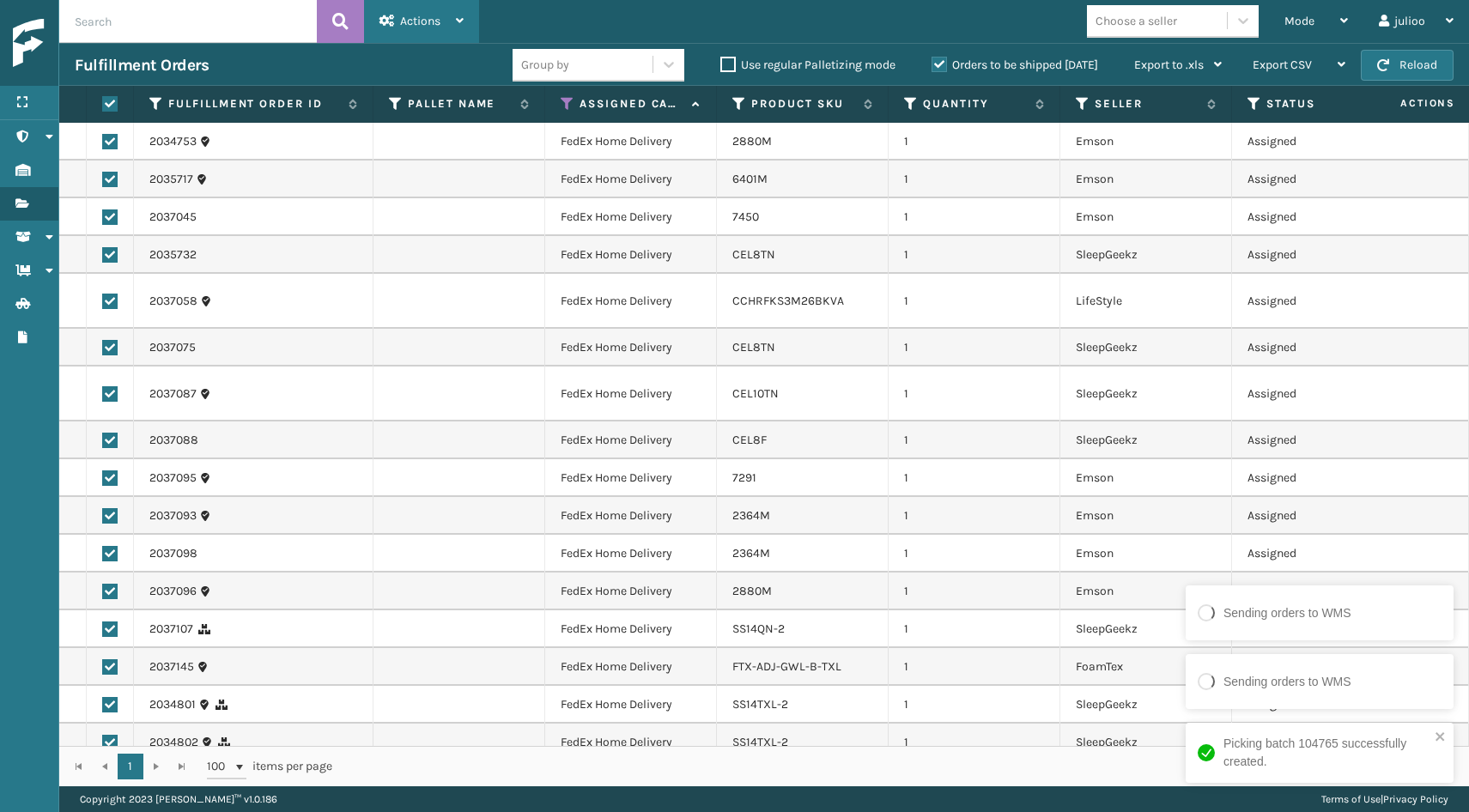
click at [413, 22] on span "Actions" at bounding box center [420, 21] width 40 height 15
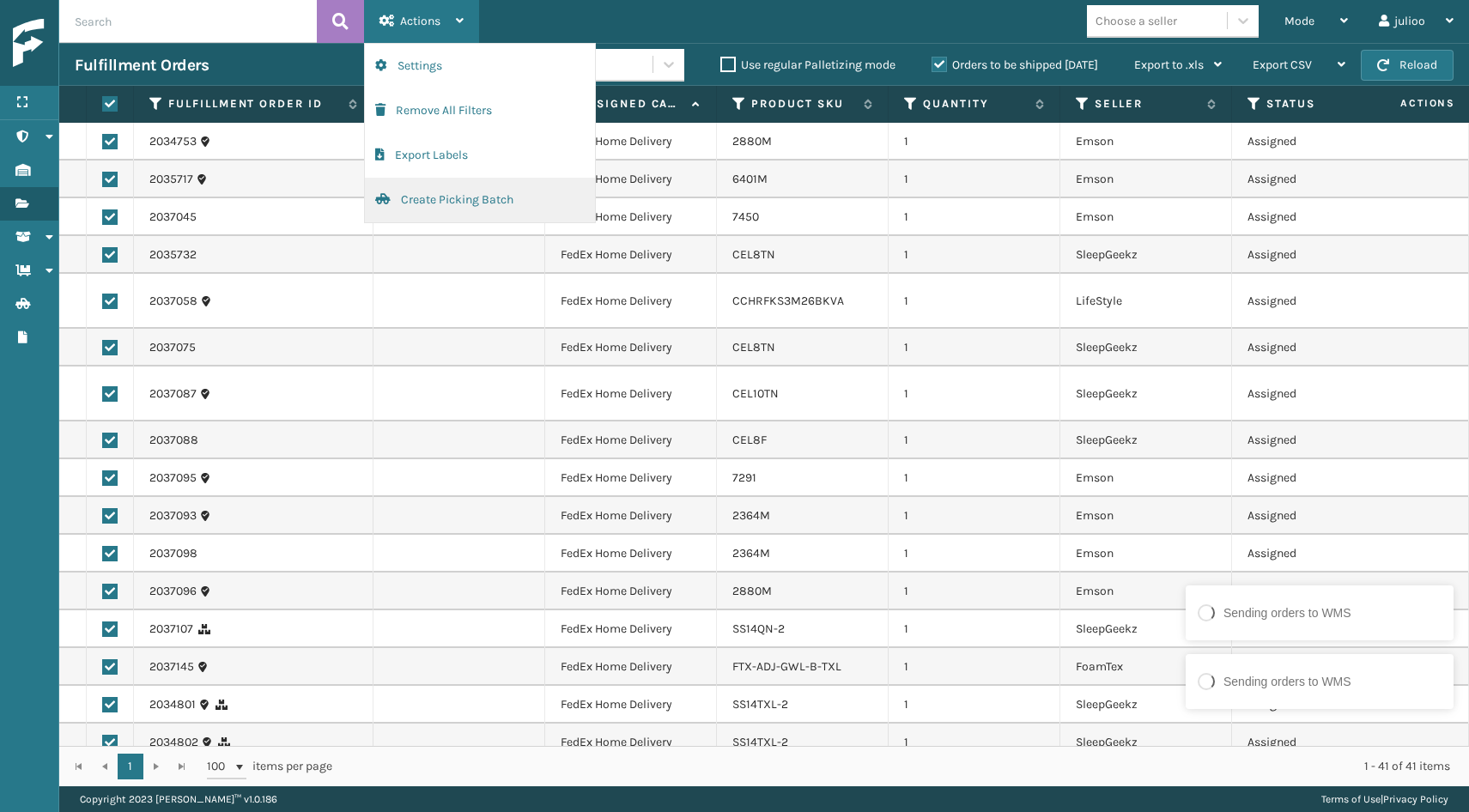
click at [429, 199] on button "Create Picking Batch" at bounding box center [480, 200] width 230 height 45
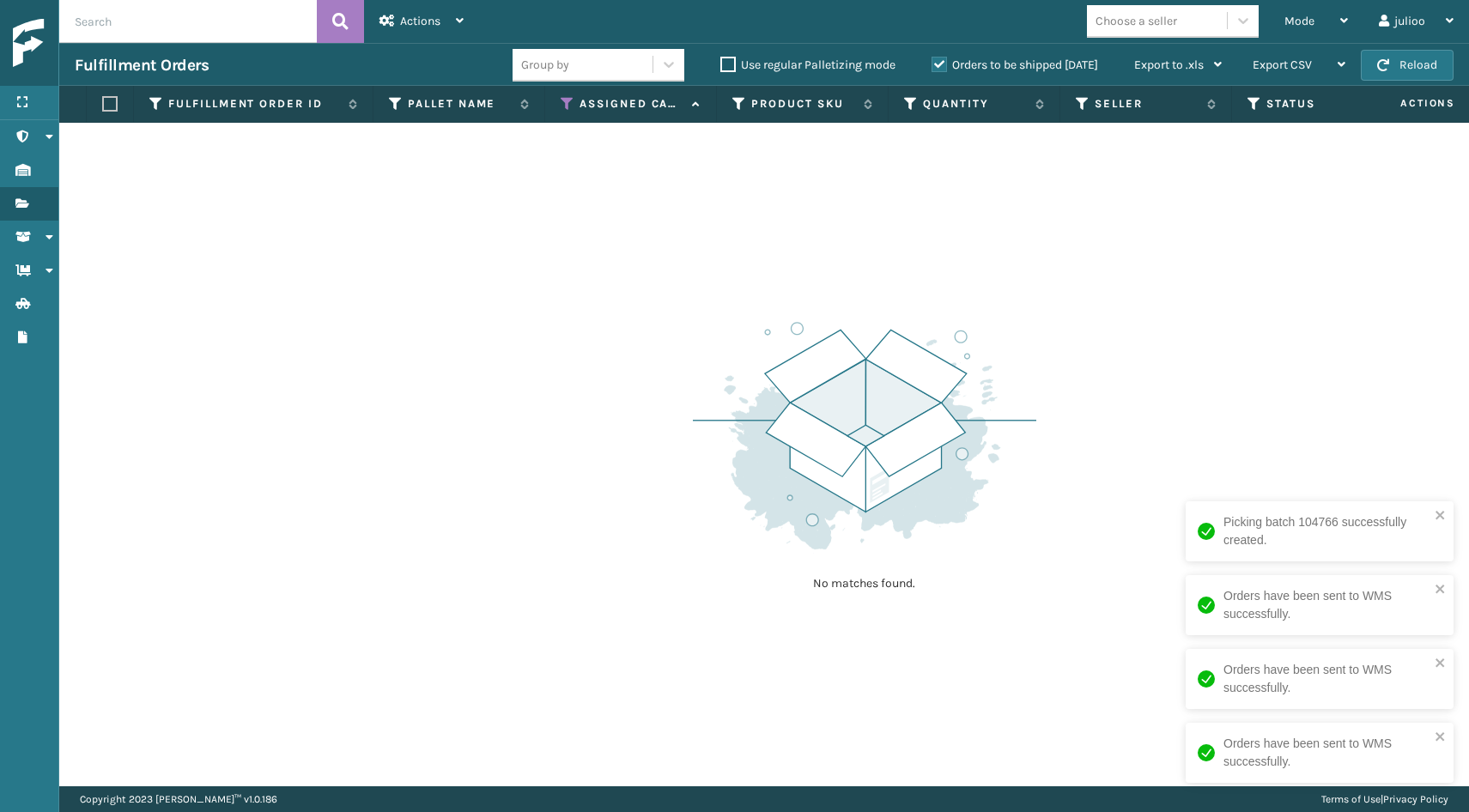
click at [567, 104] on icon at bounding box center [567, 104] width 14 height 16
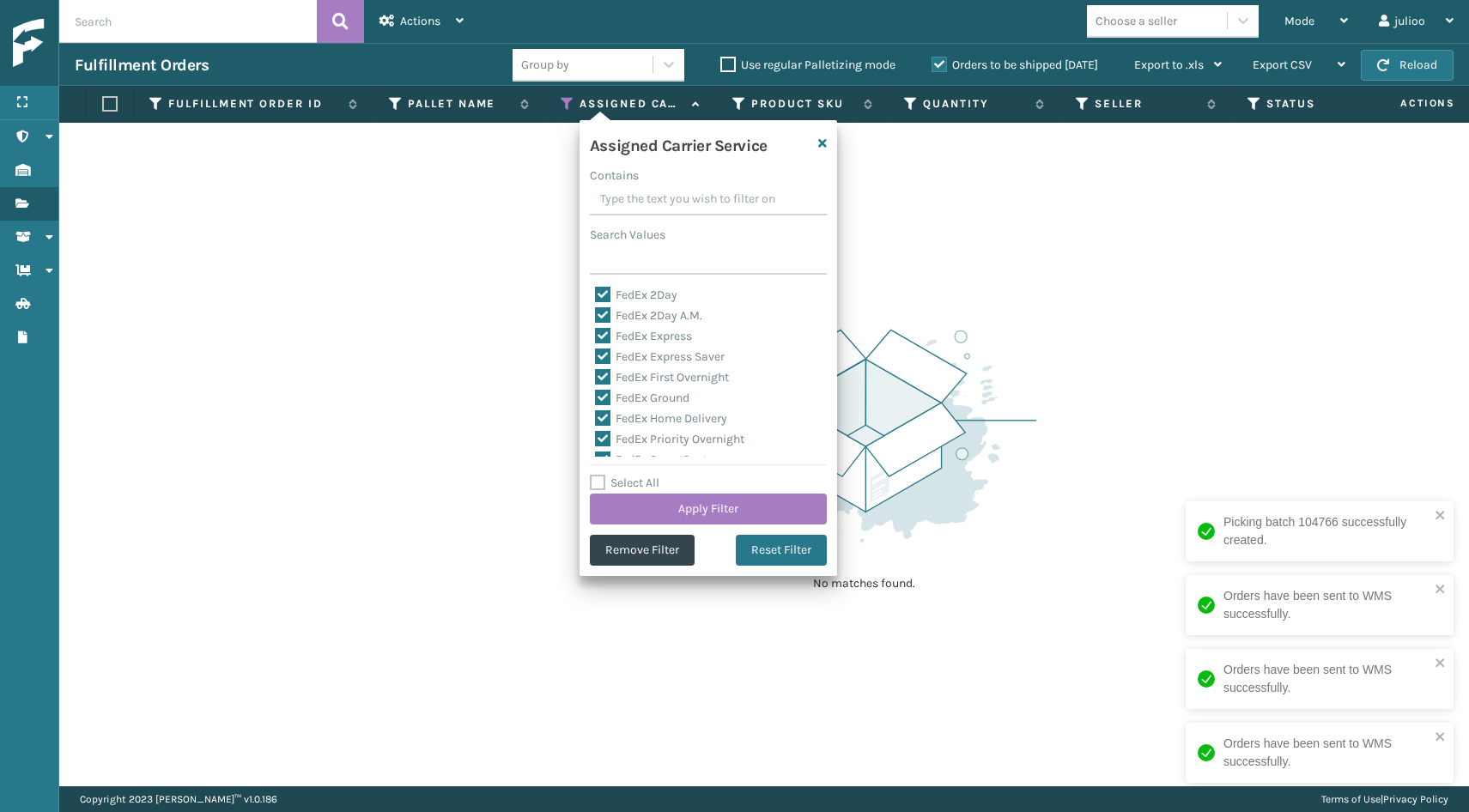
click at [599, 480] on label "Select All" at bounding box center [624, 482] width 69 height 15
click at [599, 474] on input "Select All" at bounding box center [719, 473] width 257 height 2
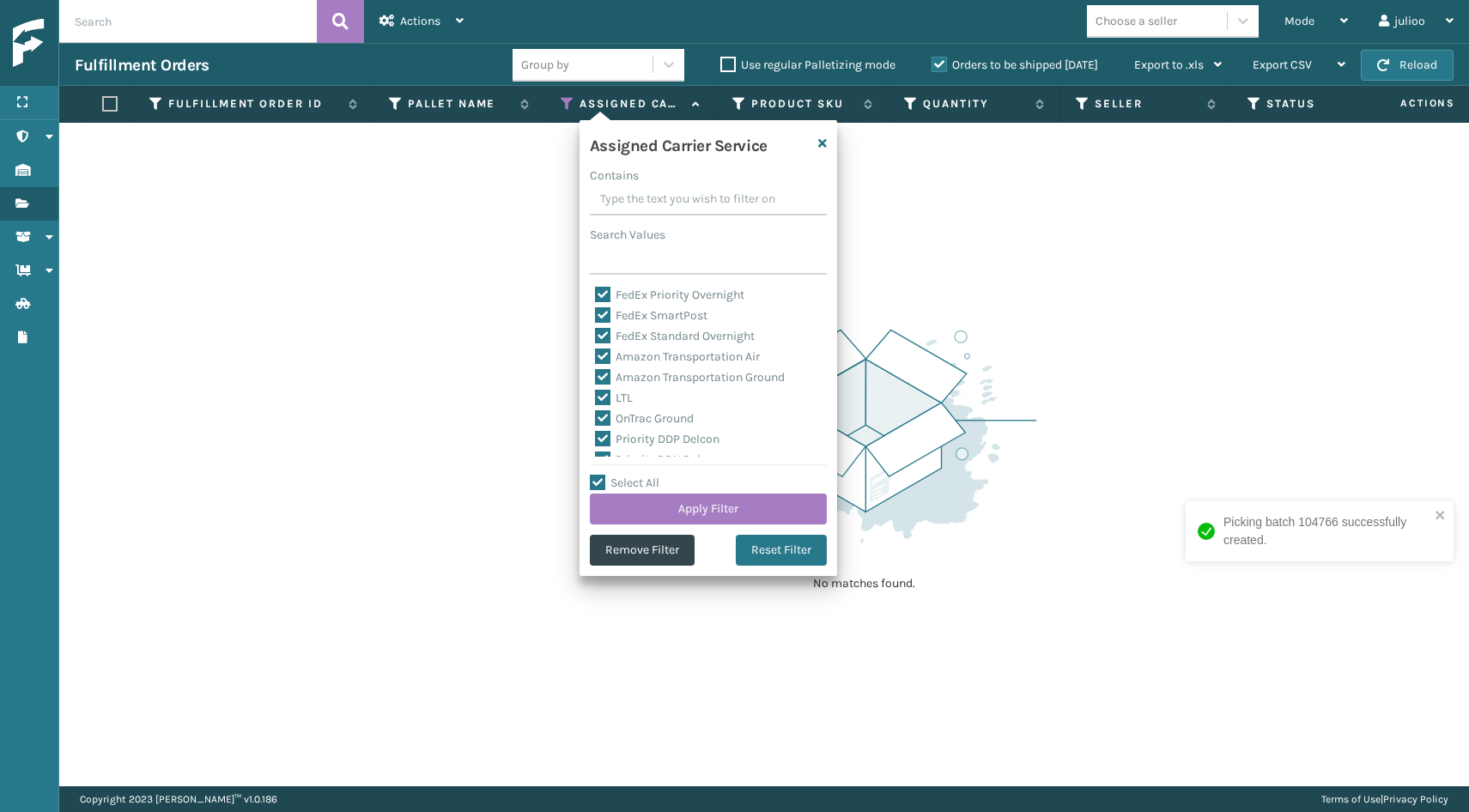
scroll to position [146, 0]
click at [595, 394] on label "LTL" at bounding box center [614, 396] width 38 height 15
click at [595, 394] on input "LTL" at bounding box center [595, 391] width 1 height 11
click at [670, 506] on button "Apply Filter" at bounding box center [708, 508] width 237 height 31
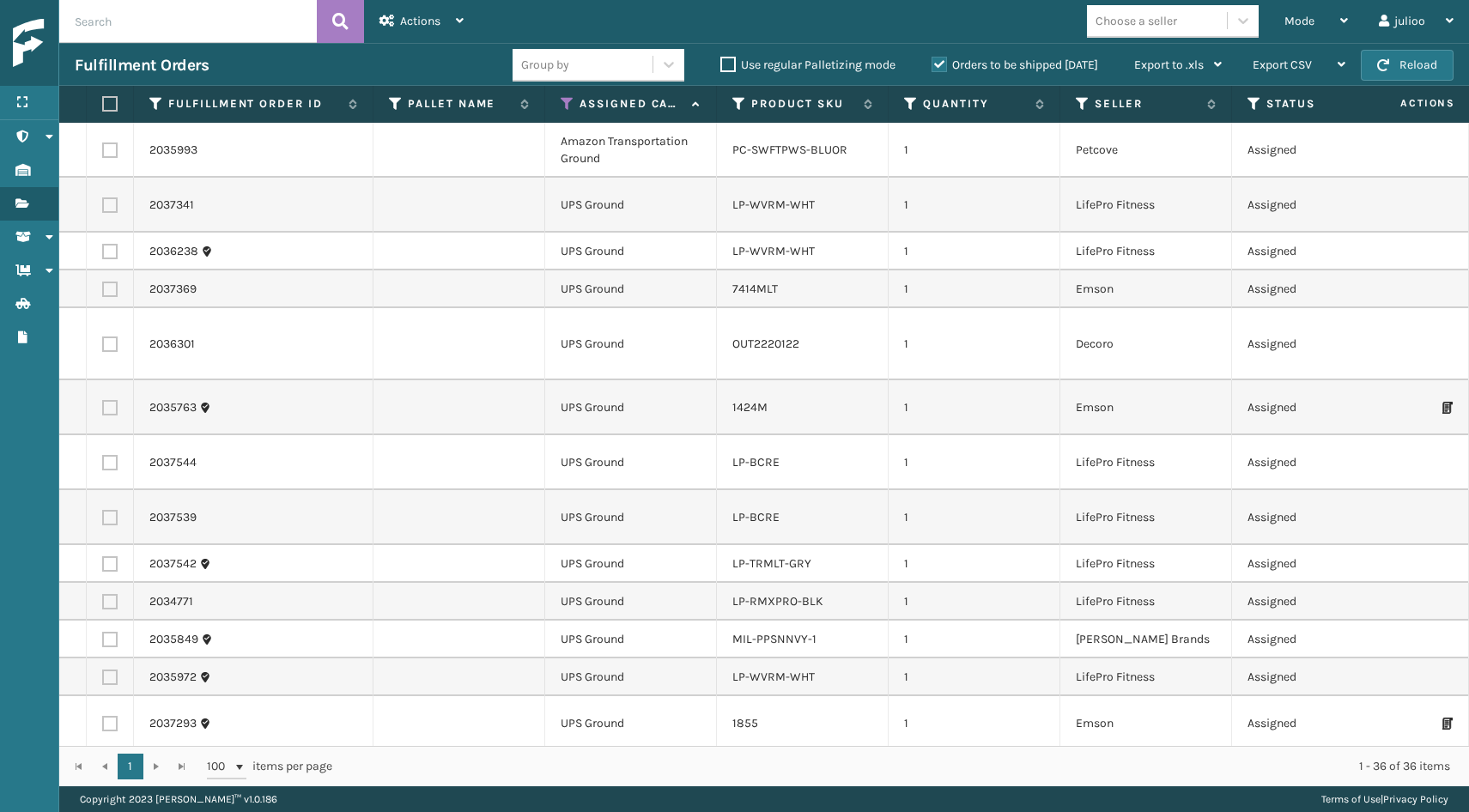
scroll to position [0, 0]
click at [106, 102] on label at bounding box center [108, 104] width 11 height 16
click at [103, 102] on input "checkbox" at bounding box center [102, 104] width 1 height 11
click at [110, 149] on label at bounding box center [110, 150] width 16 height 16
click at [103, 149] on input "checkbox" at bounding box center [102, 148] width 1 height 11
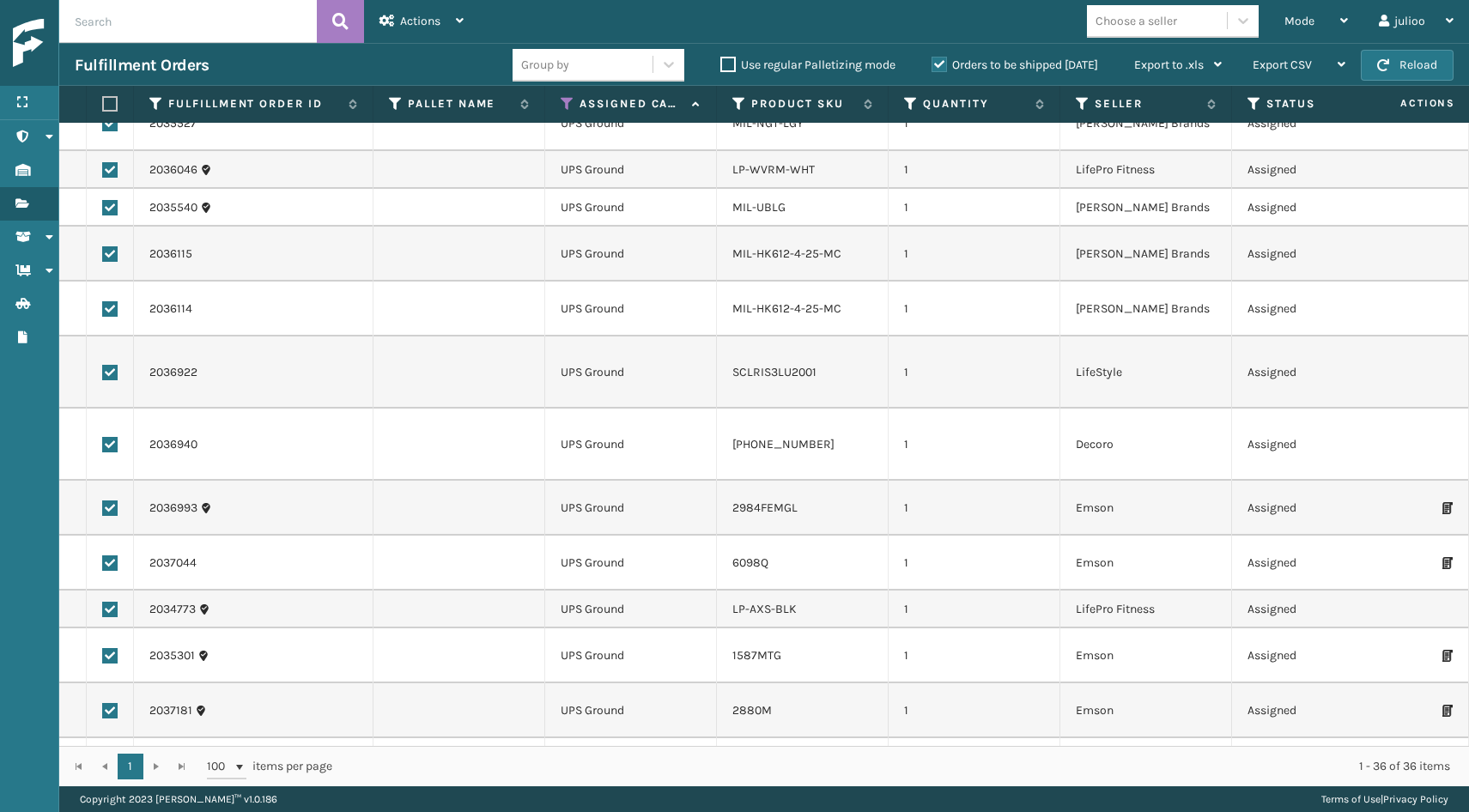
scroll to position [1130, 0]
click at [113, 759] on label at bounding box center [110, 766] width 16 height 16
click at [103, 759] on input "checkbox" at bounding box center [102, 764] width 1 height 11
click at [111, 811] on label at bounding box center [110, 822] width 16 height 16
click at [103, 811] on input "checkbox" at bounding box center [102, 819] width 1 height 11
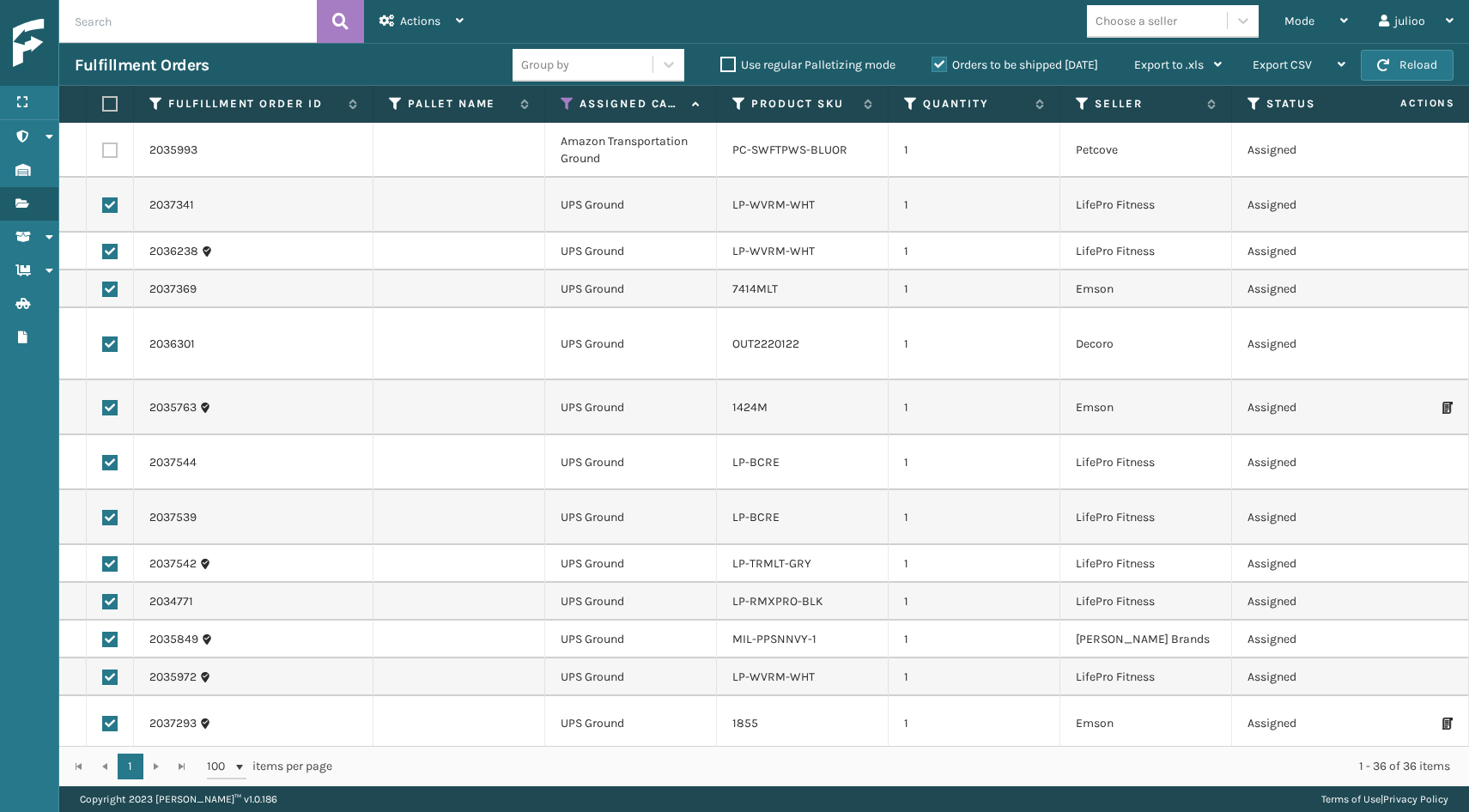
scroll to position [0, 0]
click at [417, 26] on span "Actions" at bounding box center [420, 21] width 40 height 15
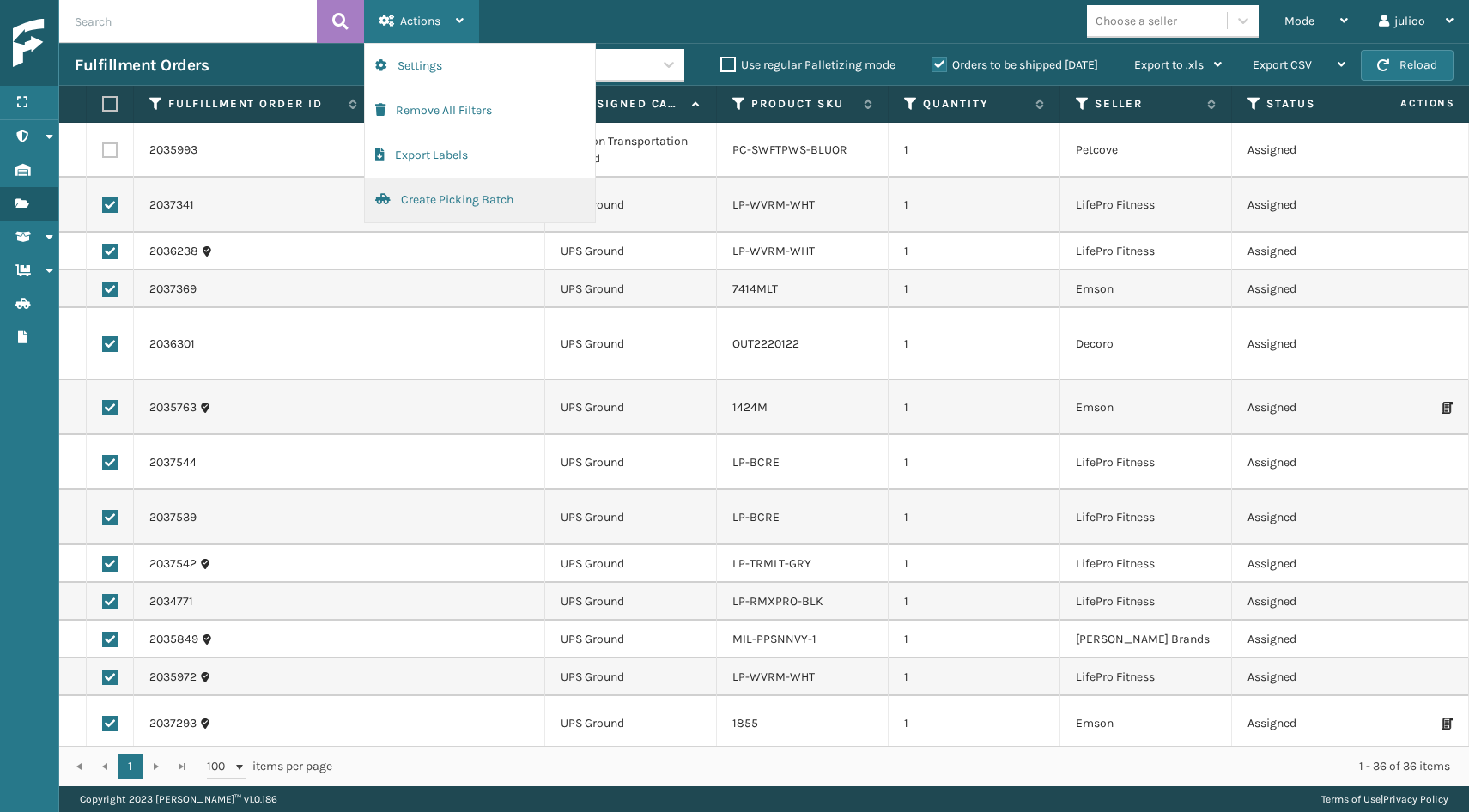
click at [430, 194] on button "Create Picking Batch" at bounding box center [480, 200] width 230 height 45
